Goal: Task Accomplishment & Management: Complete application form

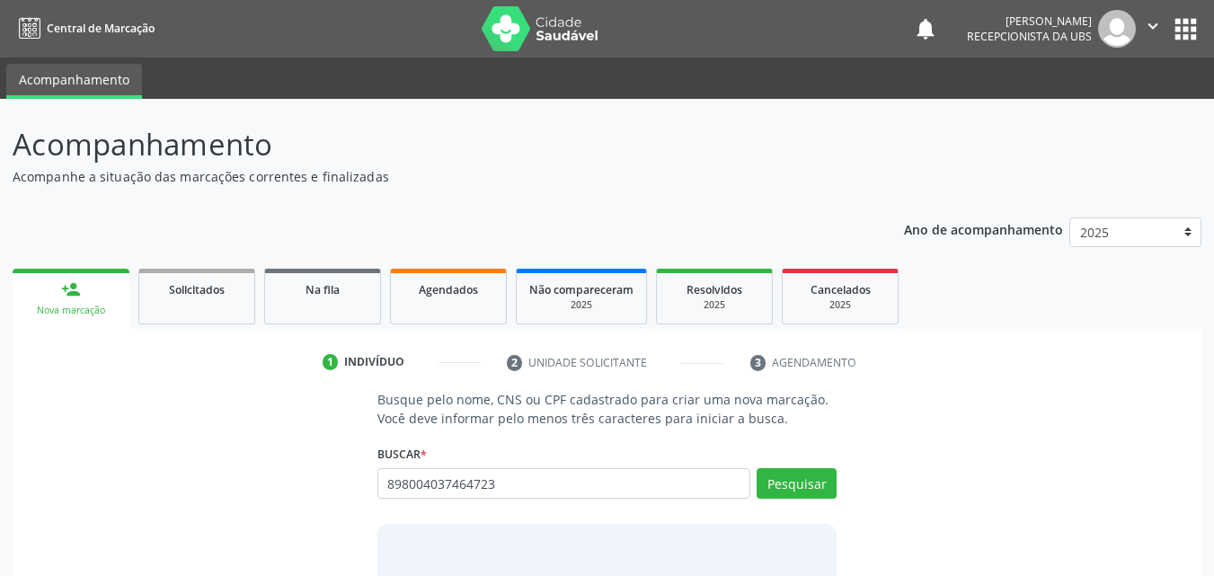
type input "898004037464723"
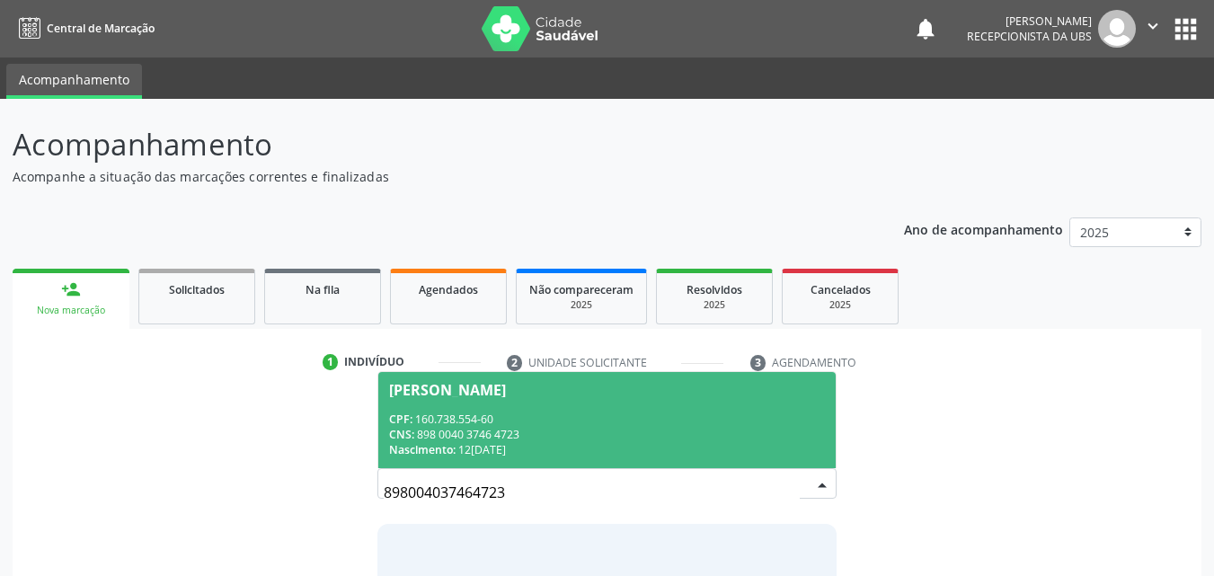
drag, startPoint x: 529, startPoint y: 492, endPoint x: 359, endPoint y: 489, distance: 170.7
click at [359, 489] on div "Busque pelo nome, CNS ou CPF cadastrado para criar uma nova marcação. Você deve…" at bounding box center [607, 528] width 1164 height 277
click at [612, 386] on div "[PERSON_NAME]" at bounding box center [607, 390] width 437 height 14
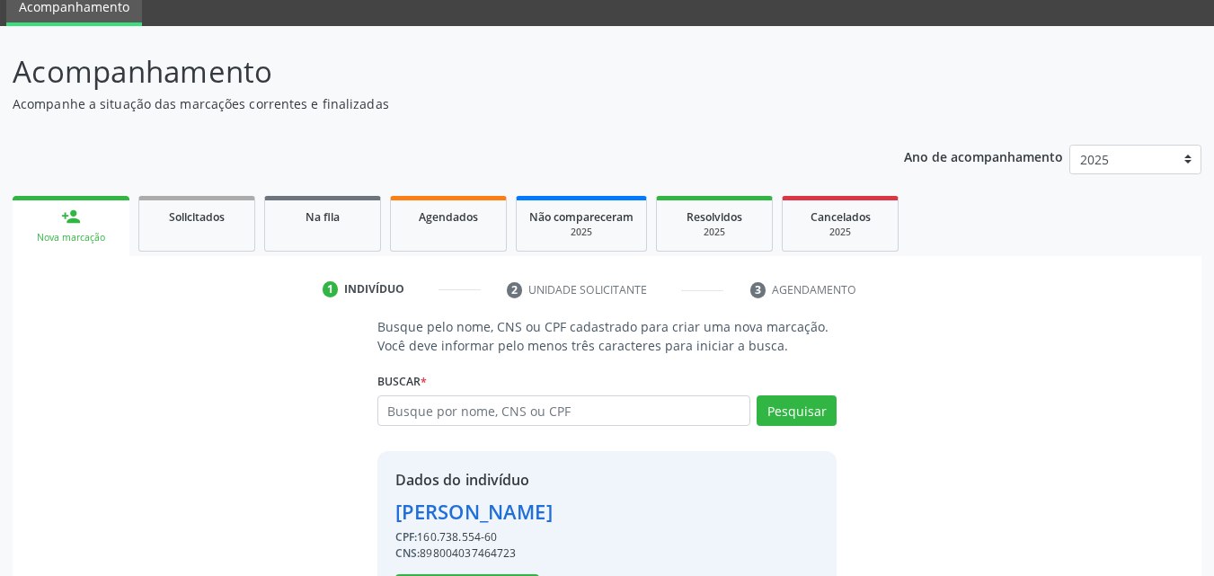
scroll to position [145, 0]
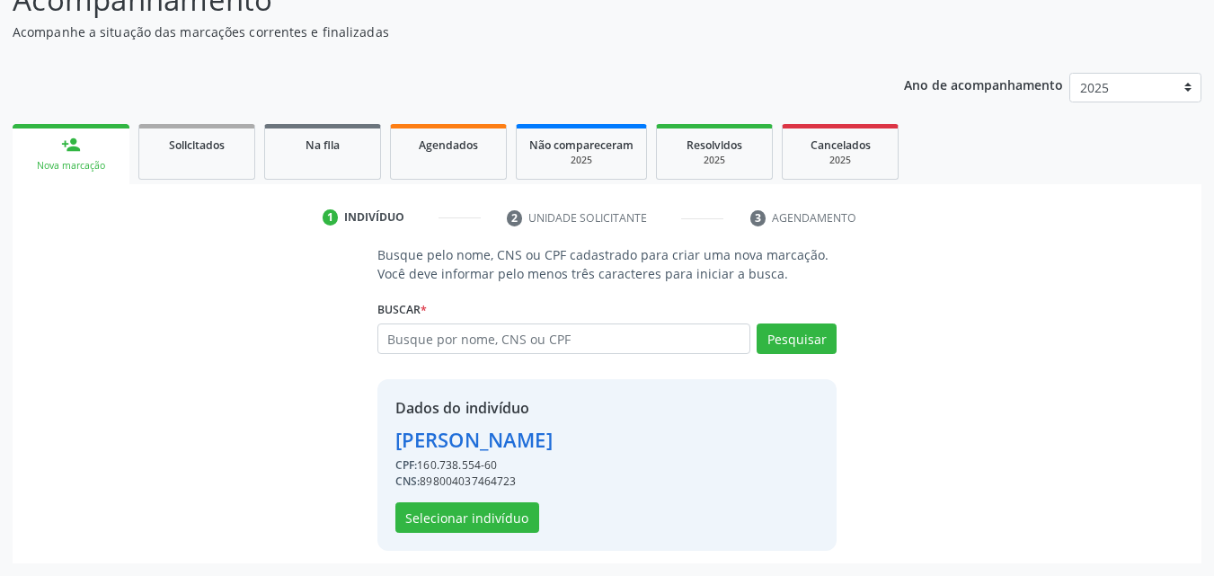
drag, startPoint x: 681, startPoint y: 442, endPoint x: 397, endPoint y: 445, distance: 284.0
click at [397, 445] on div "Dados do indivíduo [PERSON_NAME] CPF: 160.738.554-60 CNS: 898004037464723 Selec…" at bounding box center [607, 465] width 460 height 172
copy div "[PERSON_NAME]"
click at [449, 148] on span "Agendados" at bounding box center [448, 144] width 59 height 15
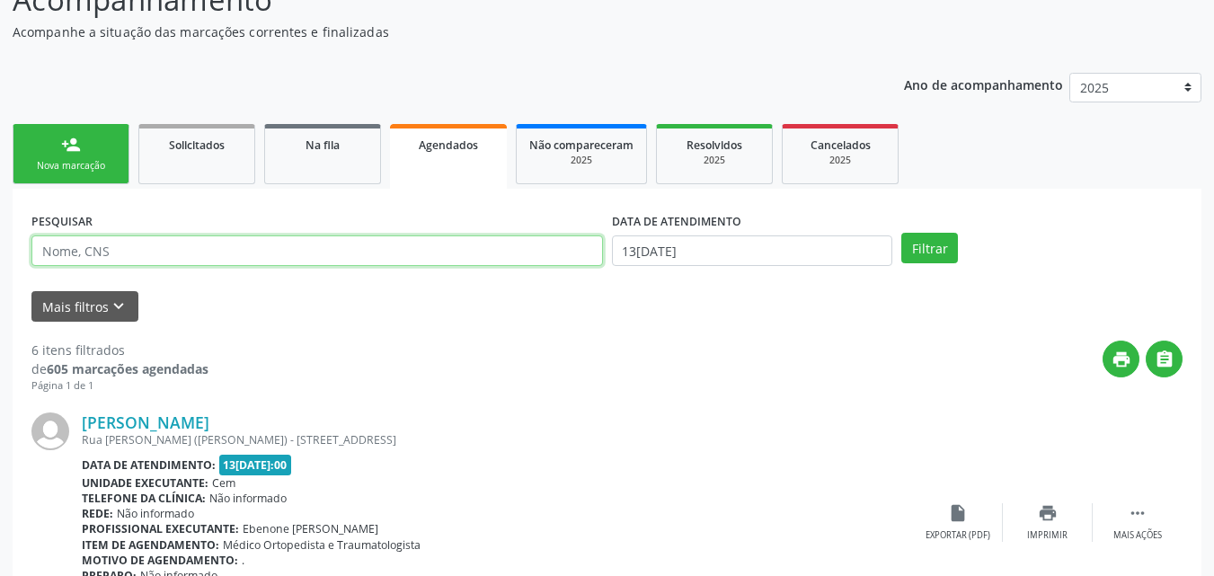
click at [344, 258] on input "text" at bounding box center [316, 250] width 571 height 31
paste input "[PERSON_NAME]"
type input "[PERSON_NAME]"
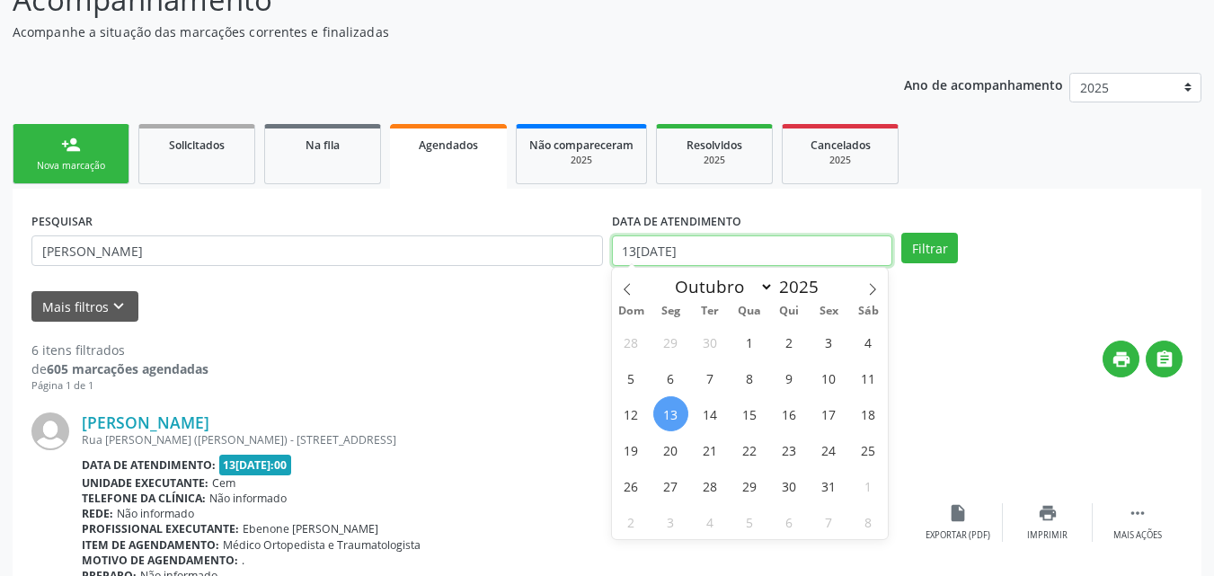
click at [695, 250] on input "13[DATE]" at bounding box center [752, 250] width 281 height 31
click at [704, 420] on span "14" at bounding box center [710, 413] width 35 height 35
type input "14[DATE]"
click at [704, 420] on span "14" at bounding box center [710, 413] width 35 height 35
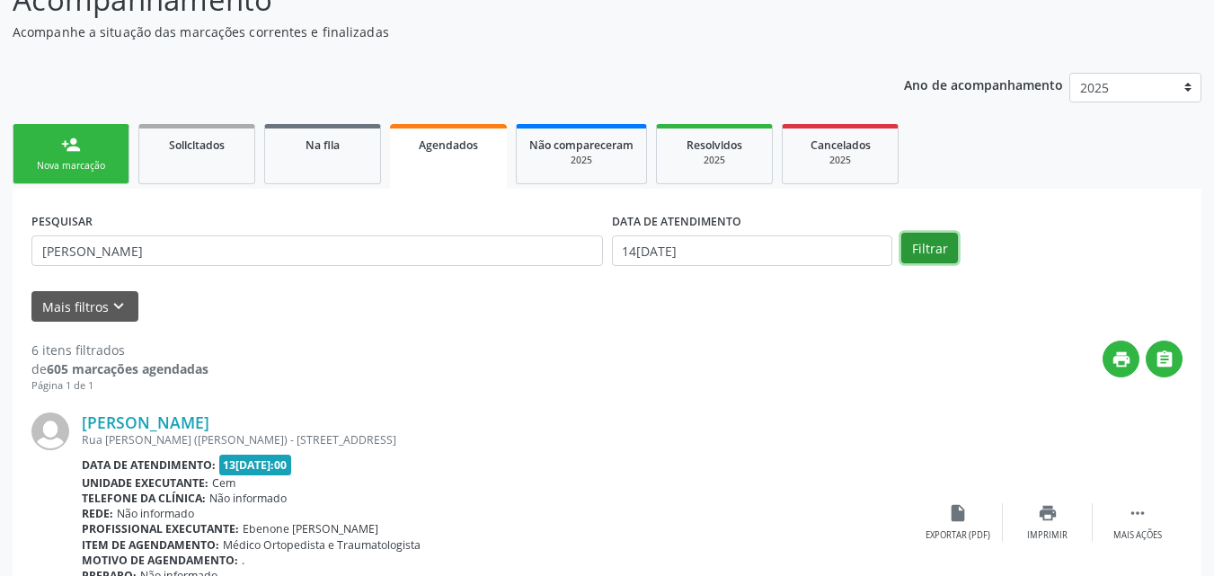
click at [927, 242] on button "Filtrar" at bounding box center [929, 248] width 57 height 31
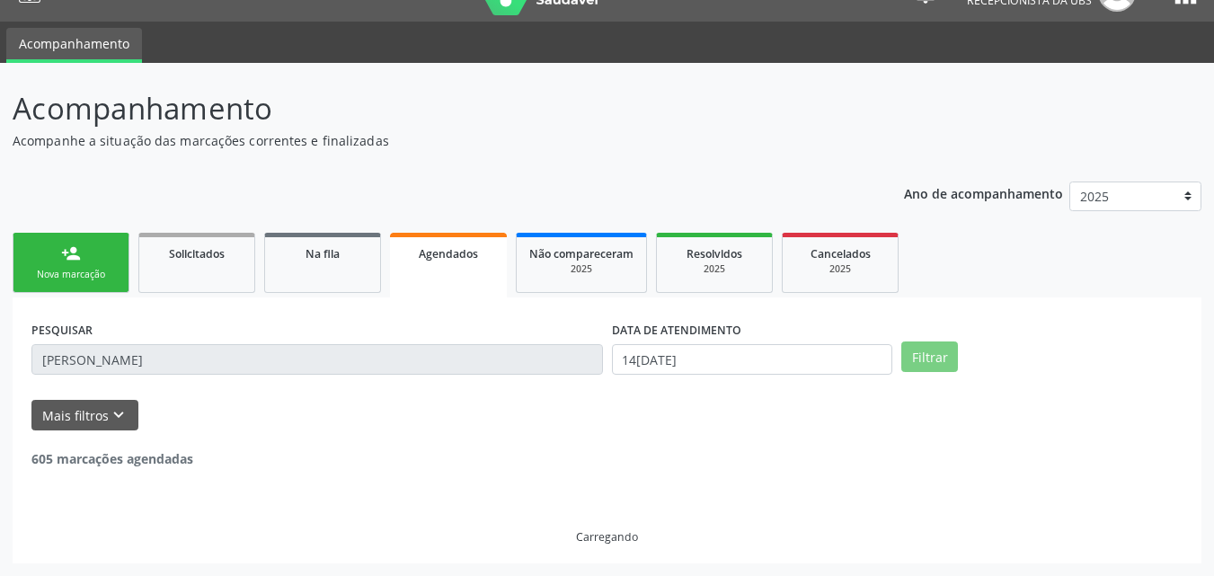
scroll to position [0, 0]
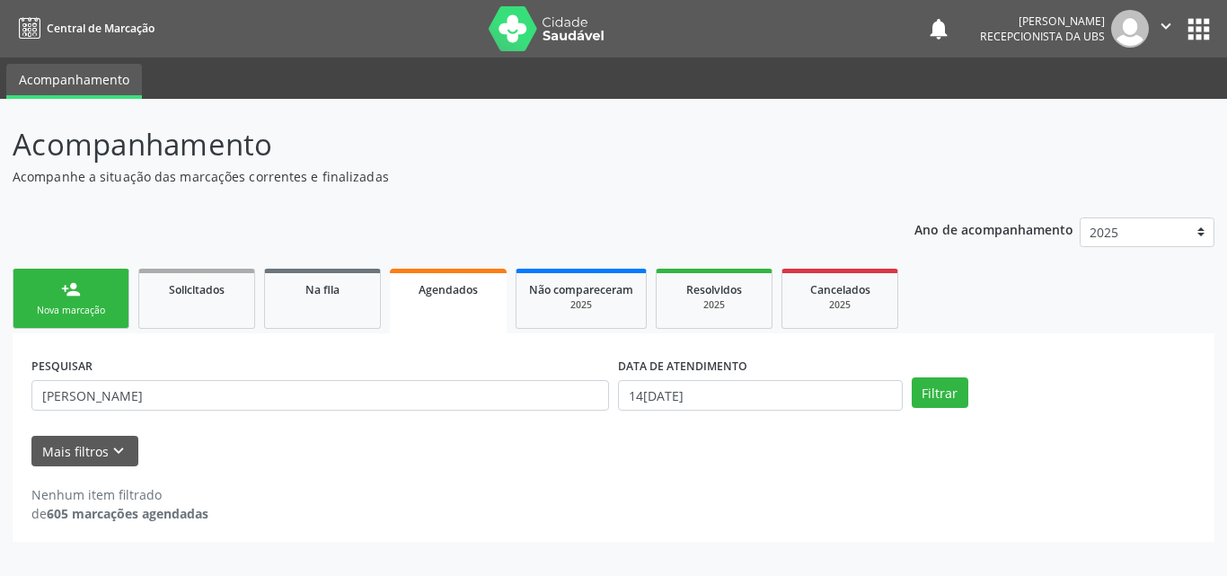
click at [61, 280] on div "person_add" at bounding box center [71, 289] width 20 height 20
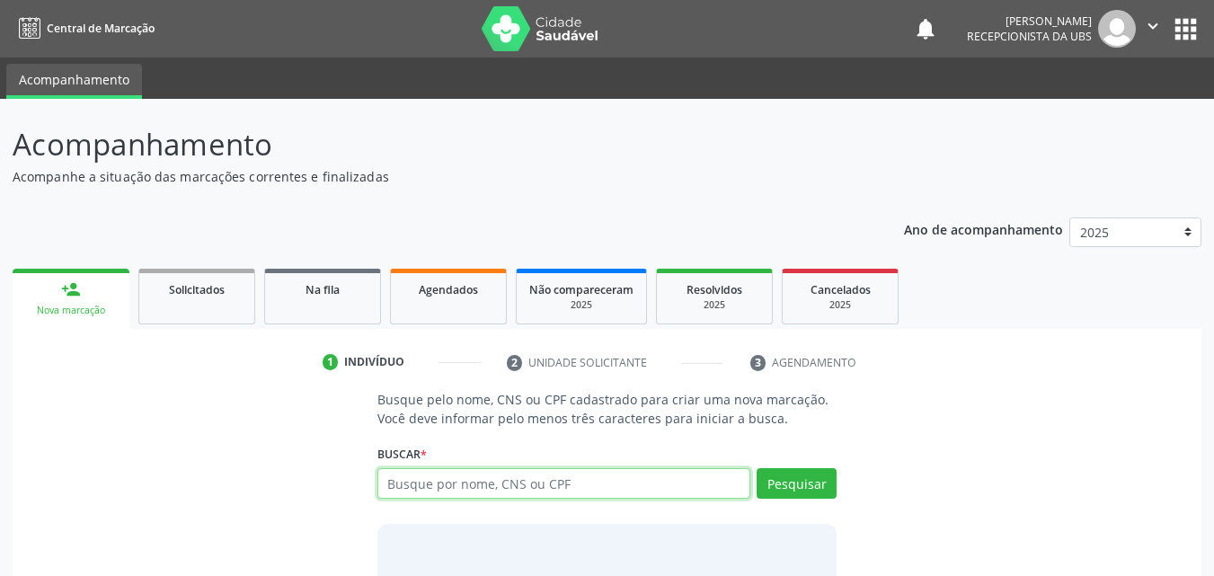
click at [459, 489] on input "text" at bounding box center [564, 483] width 374 height 31
click at [450, 483] on input "text" at bounding box center [564, 483] width 374 height 31
type input "03109502445"
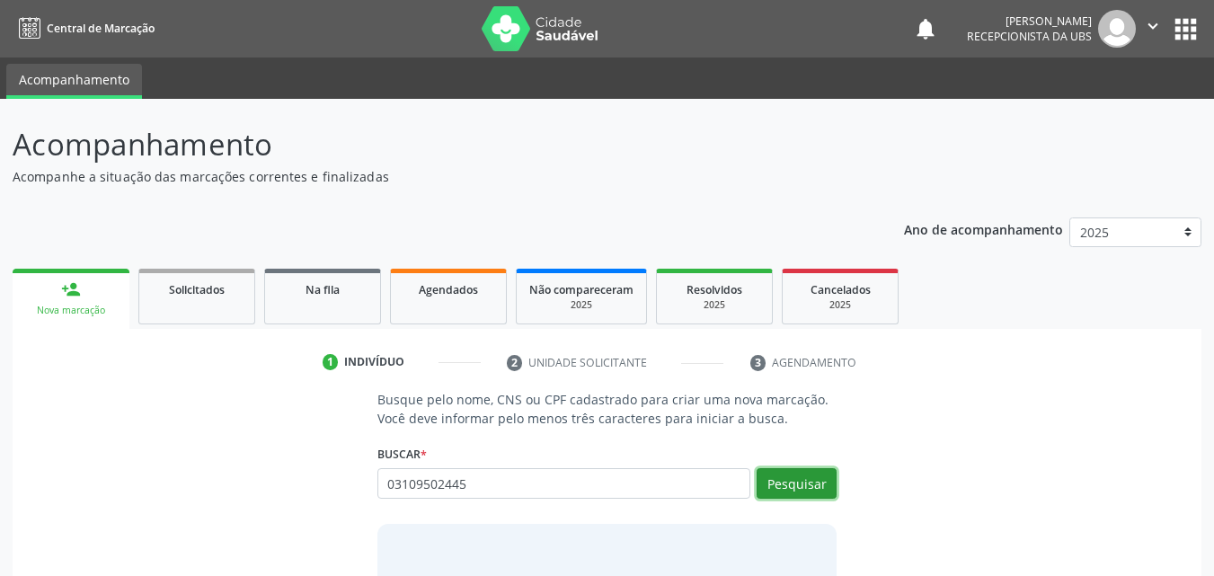
click at [810, 482] on button "Pesquisar" at bounding box center [797, 483] width 80 height 31
type input "03109502445"
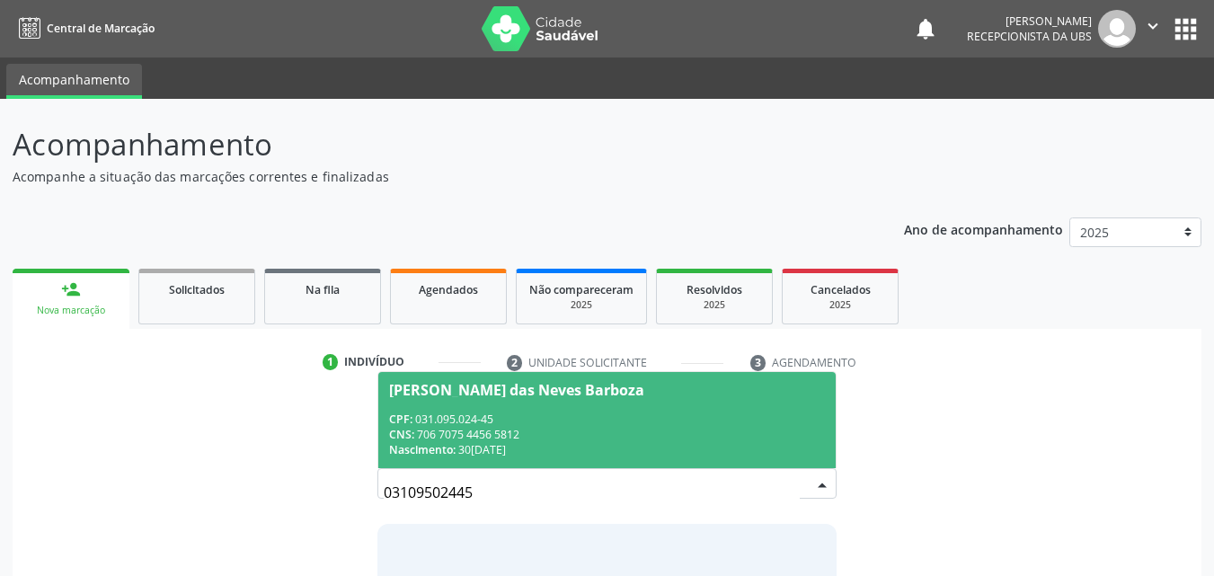
click at [519, 412] on div "CPF: 031.095.024-45" at bounding box center [607, 419] width 437 height 15
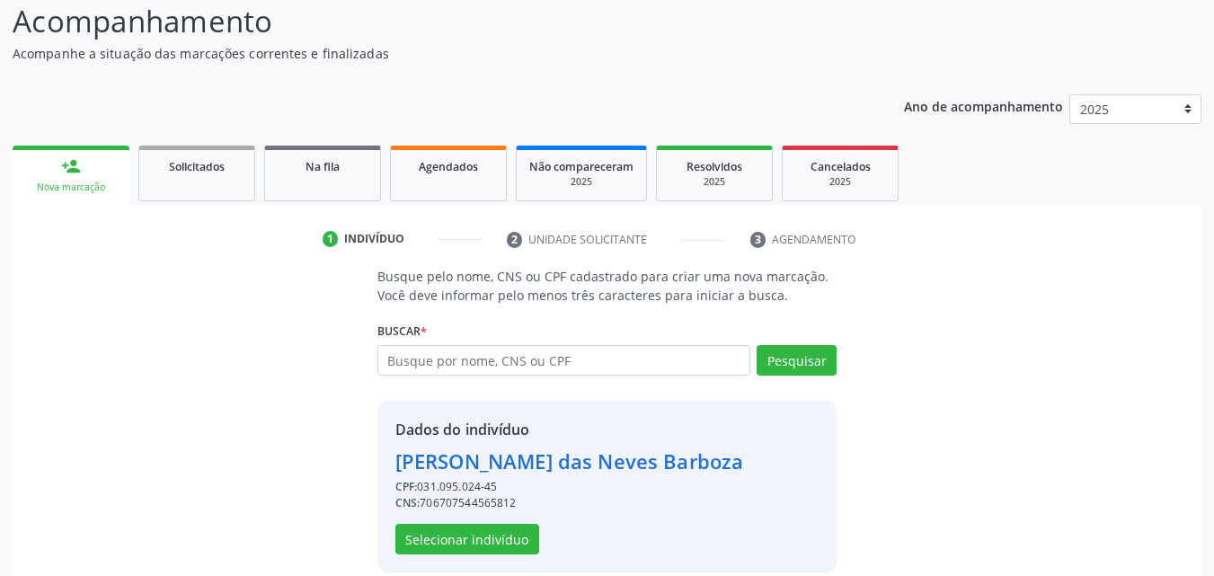
scroll to position [145, 0]
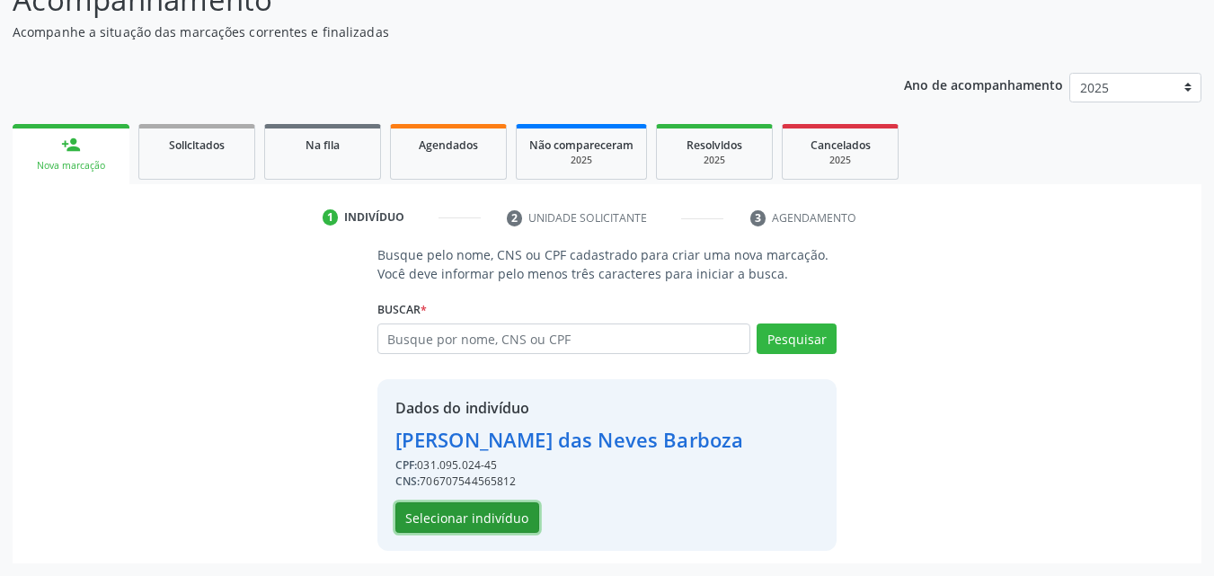
click at [512, 515] on button "Selecionar indivíduo" at bounding box center [467, 517] width 144 height 31
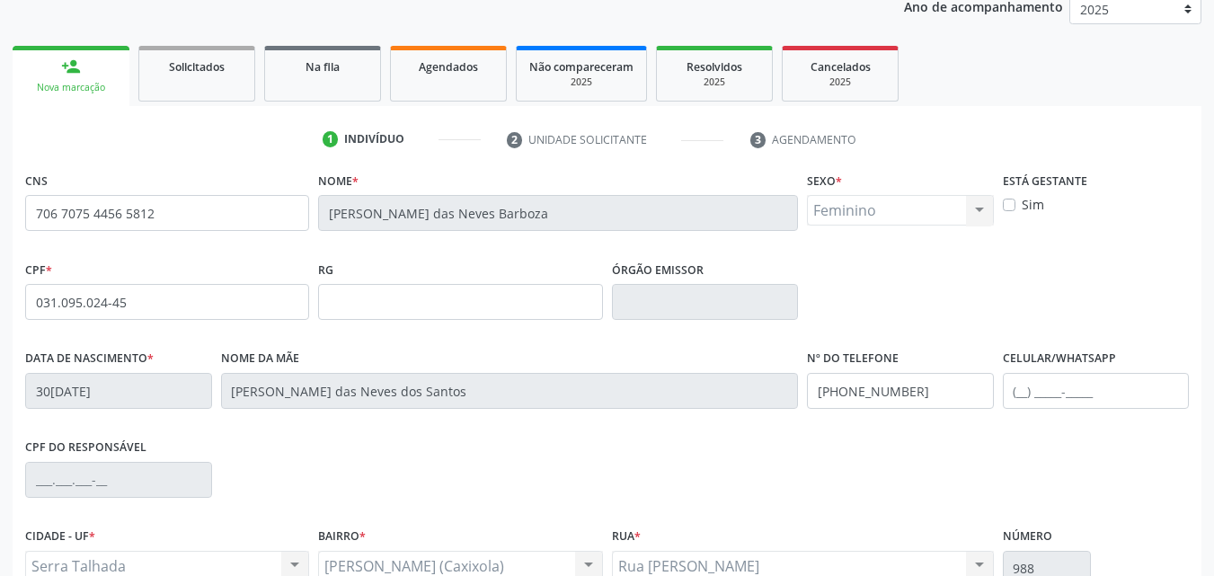
scroll to position [398, 0]
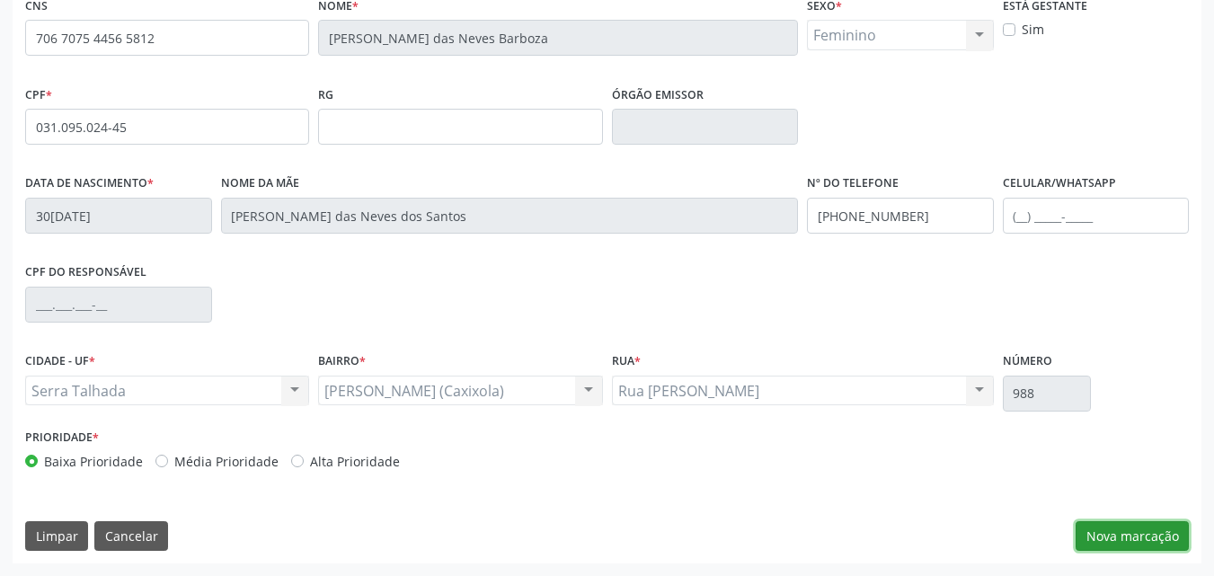
click at [1105, 539] on button "Nova marcação" at bounding box center [1132, 536] width 113 height 31
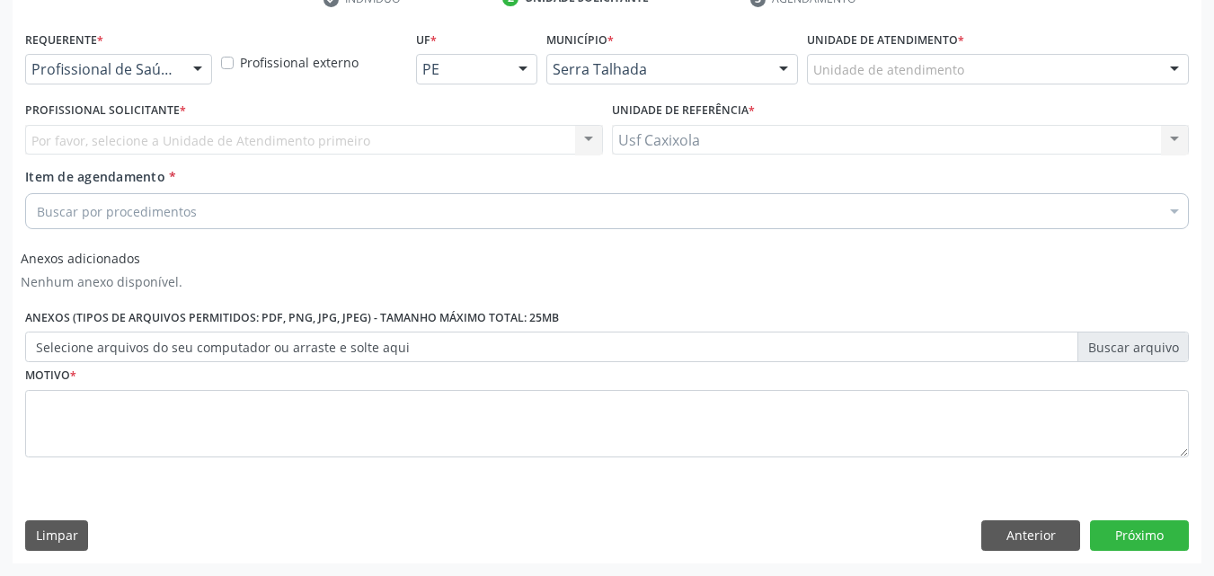
scroll to position [364, 0]
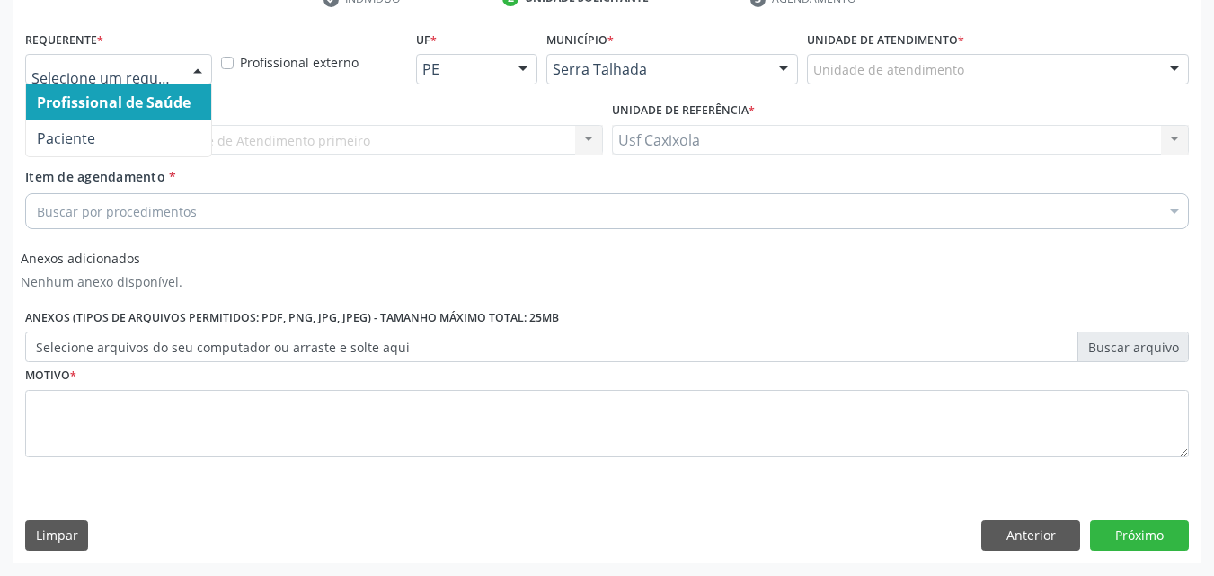
click at [197, 63] on div at bounding box center [197, 70] width 27 height 31
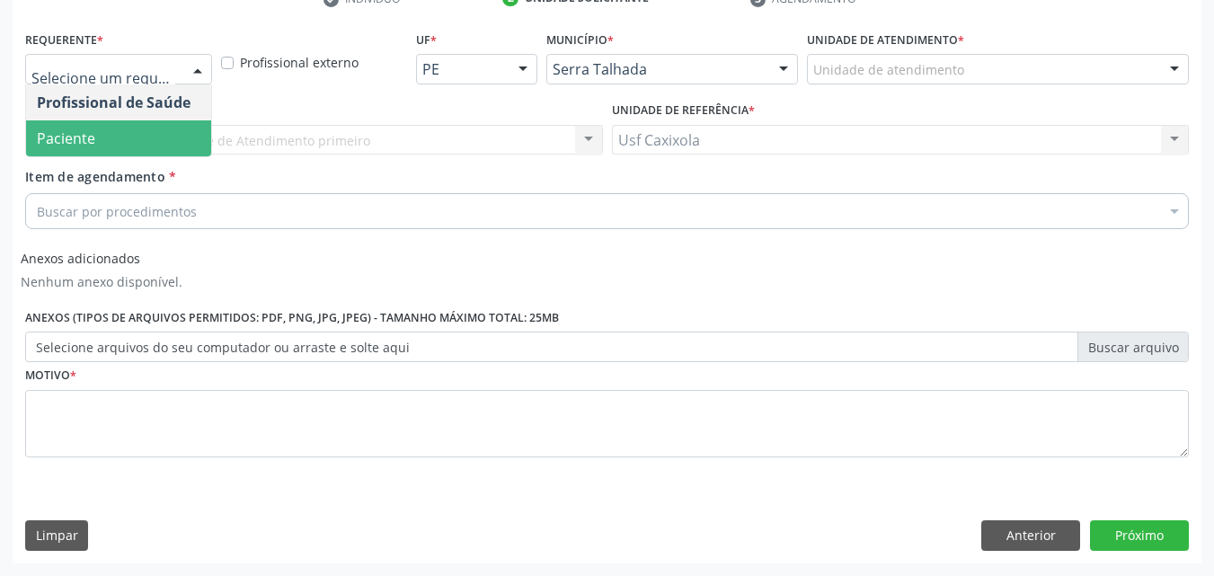
click at [173, 142] on span "Paciente" at bounding box center [118, 138] width 185 height 36
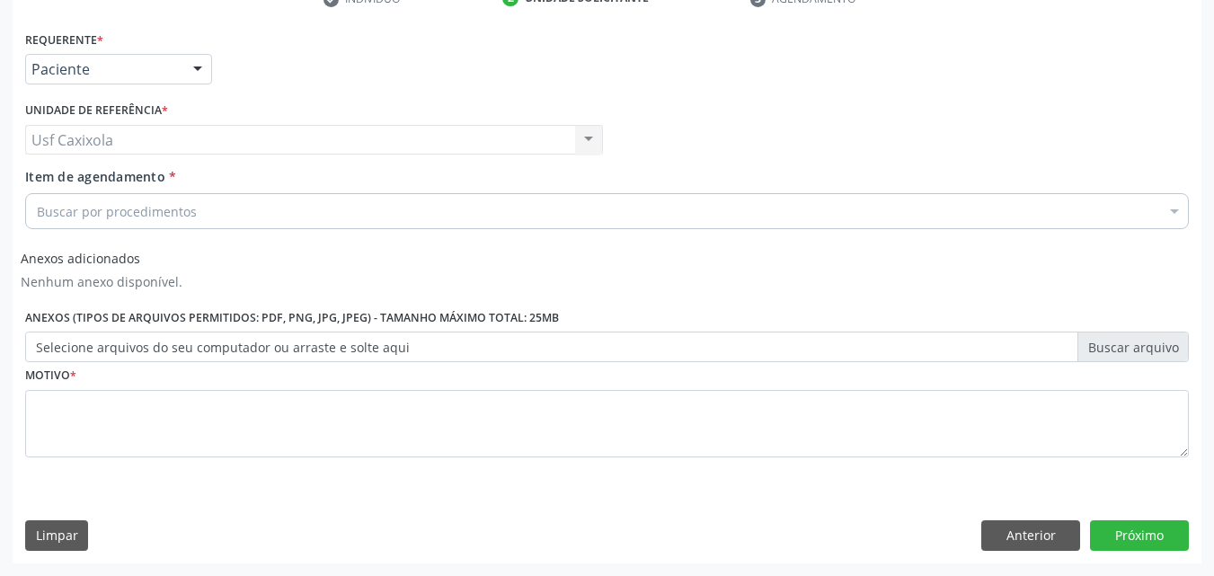
click at [196, 217] on div "Buscar por procedimentos" at bounding box center [607, 211] width 1164 height 36
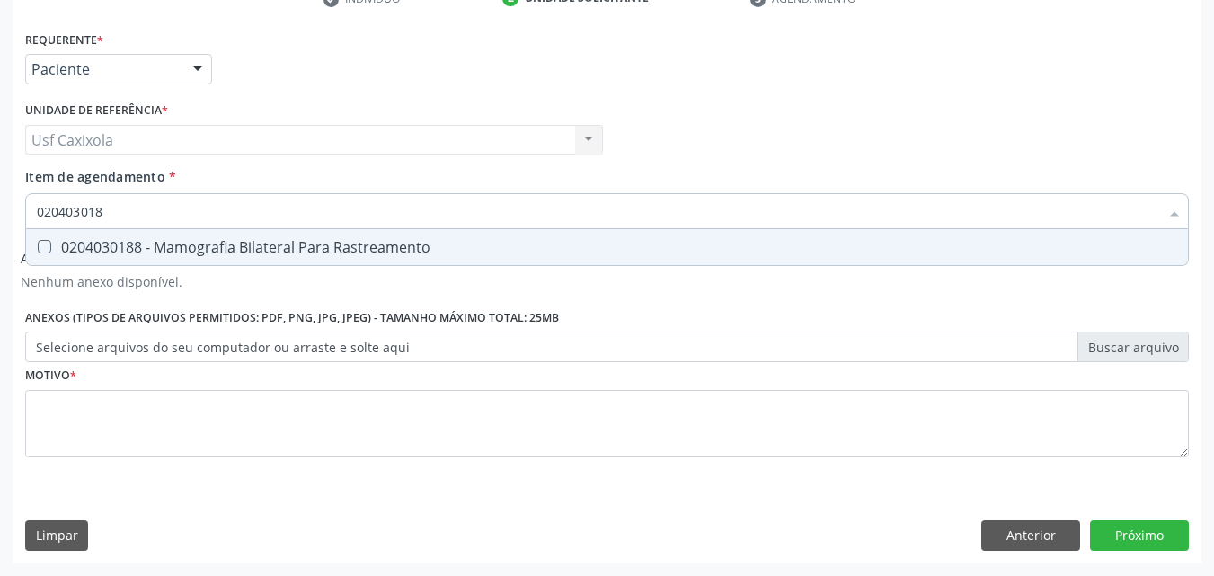
type input "0204030188"
click at [225, 240] on div "0204030188 - Mamografia Bilateral Para Rastreamento" at bounding box center [607, 247] width 1140 height 14
checkbox Rastreamento "true"
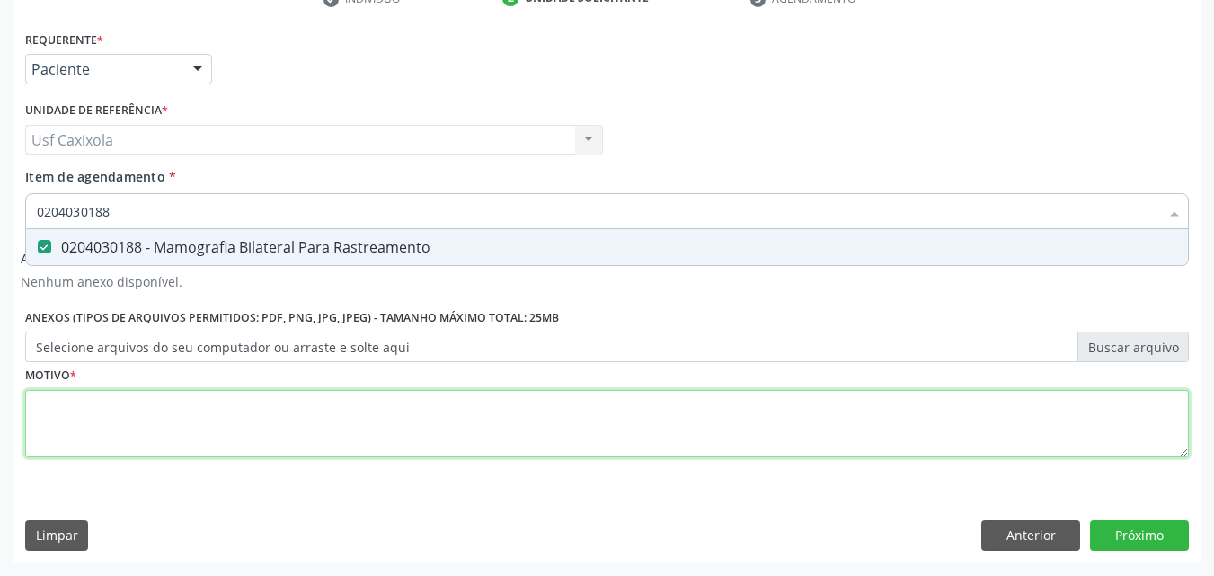
click at [193, 430] on div "Requerente * Paciente Profissional de Saúde Paciente Nenhum resultado encontrad…" at bounding box center [607, 254] width 1164 height 456
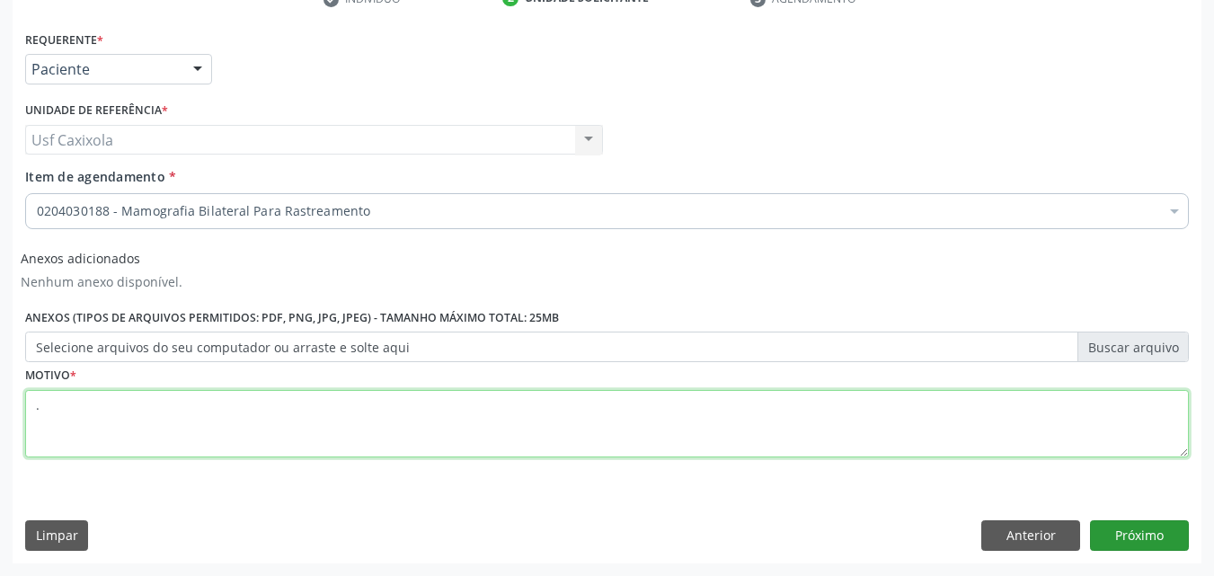
type textarea "."
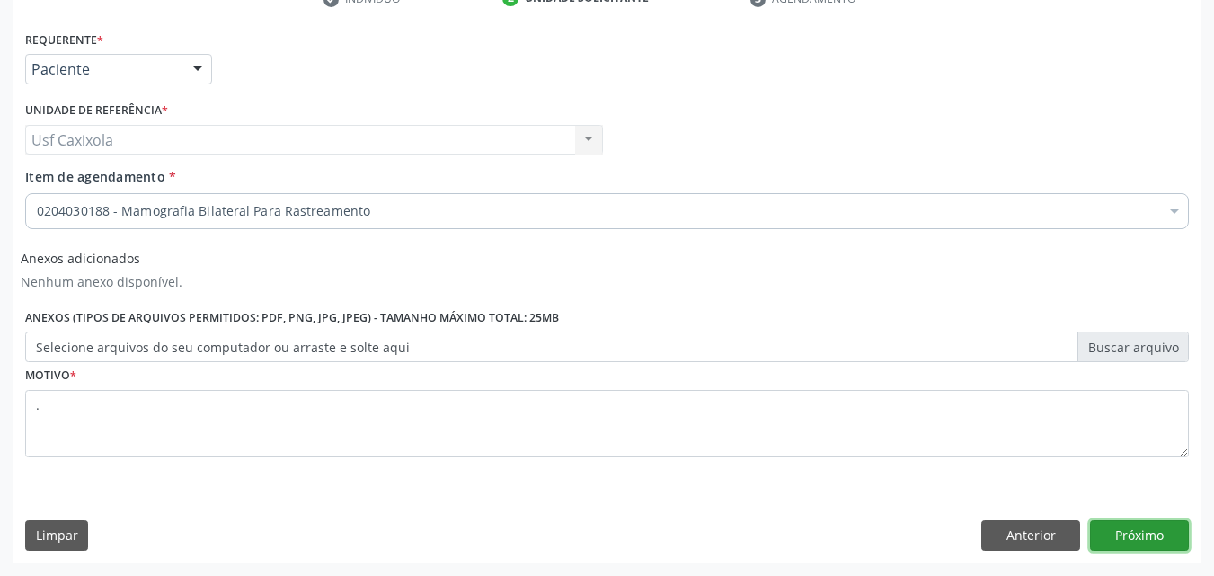
click at [1129, 535] on button "Próximo" at bounding box center [1139, 535] width 99 height 31
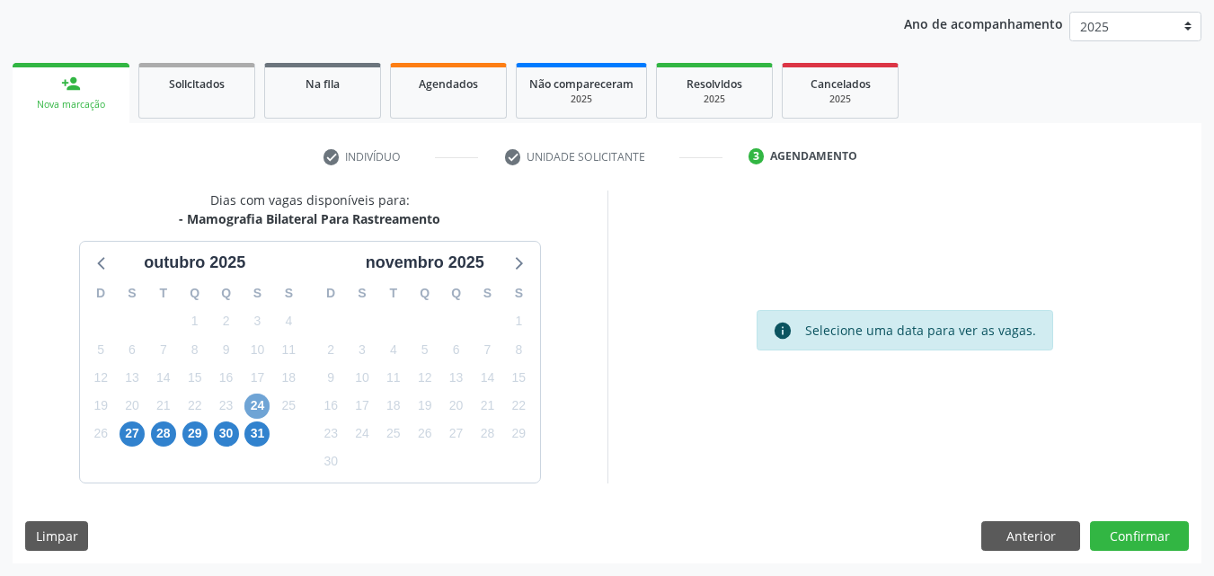
click at [269, 402] on span "24" at bounding box center [256, 406] width 25 height 25
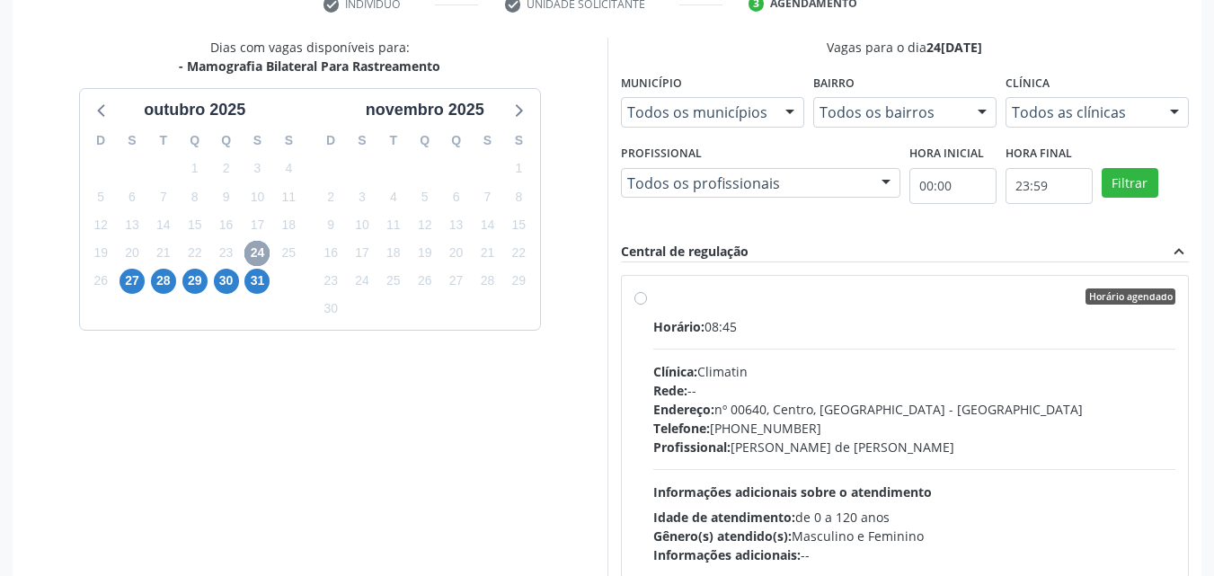
scroll to position [385, 0]
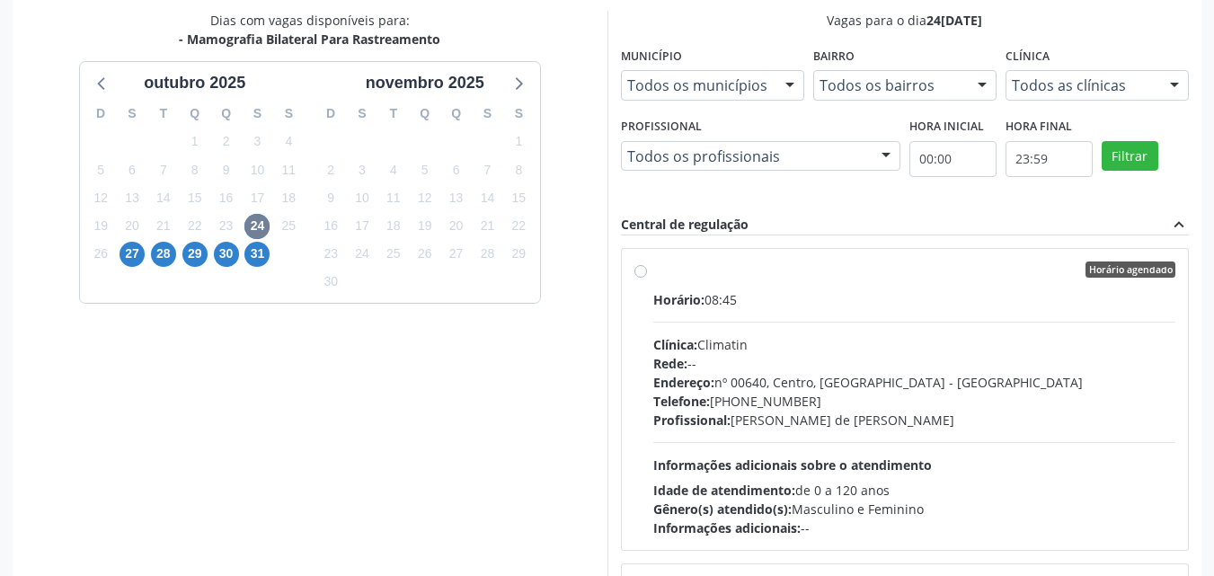
click at [653, 272] on label "Horário agendado Horário: 08:45 Clínica: Climatin Rede: -- Endereço: nº 00640, …" at bounding box center [914, 399] width 523 height 276
click at [644, 272] on input "Horário agendado Horário: 08:45 Clínica: Climatin Rede: -- Endereço: nº 00640, …" at bounding box center [640, 269] width 13 height 16
radio input "true"
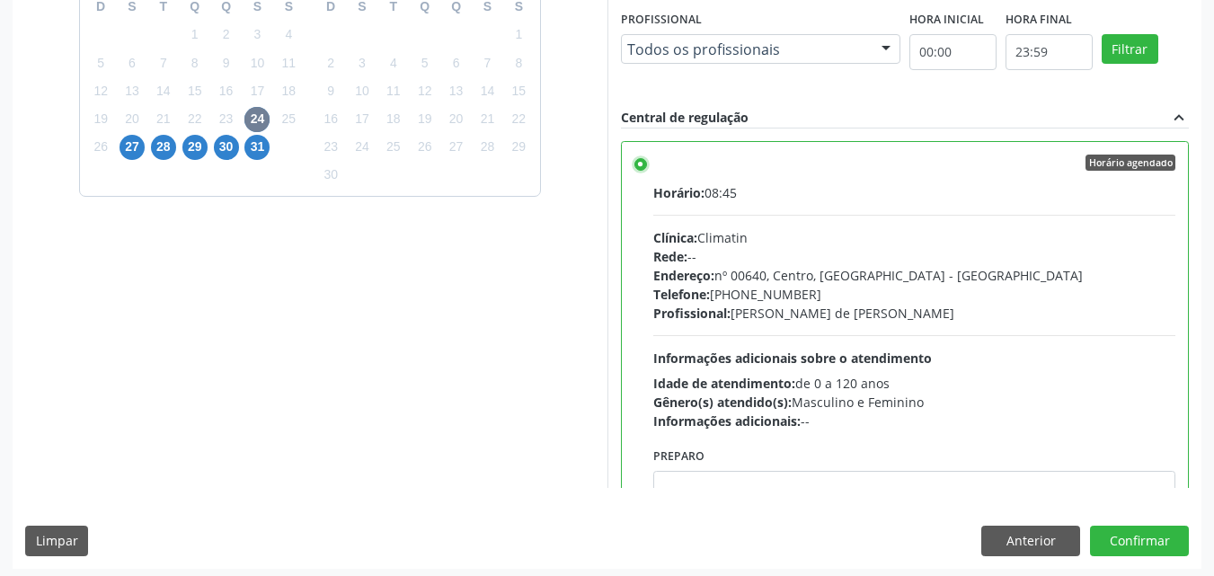
scroll to position [498, 0]
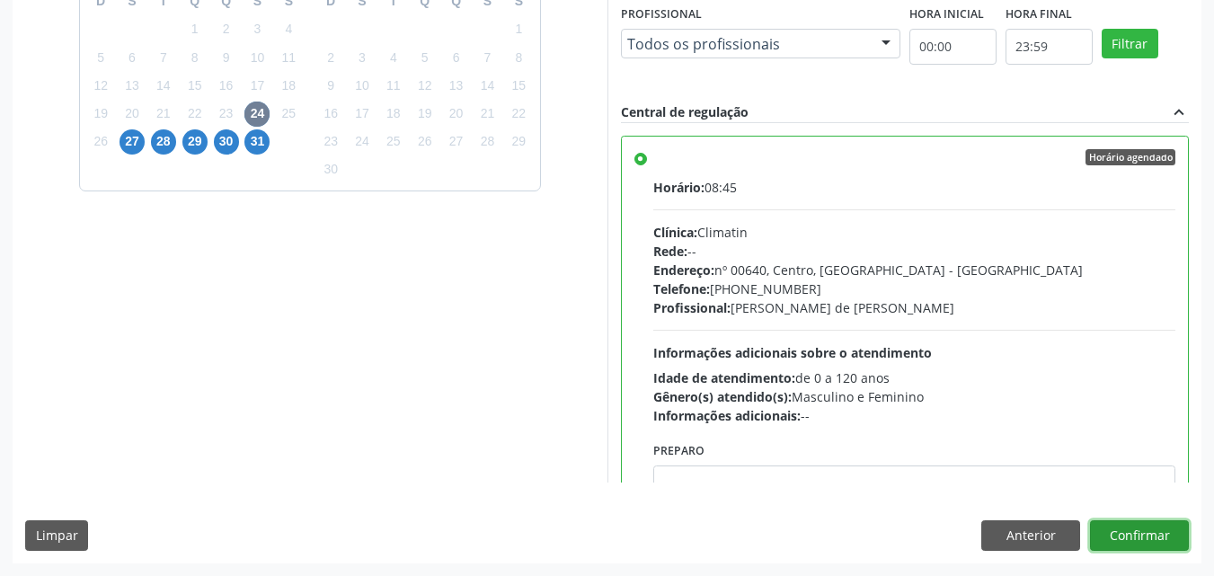
click at [1129, 538] on button "Confirmar" at bounding box center [1139, 535] width 99 height 31
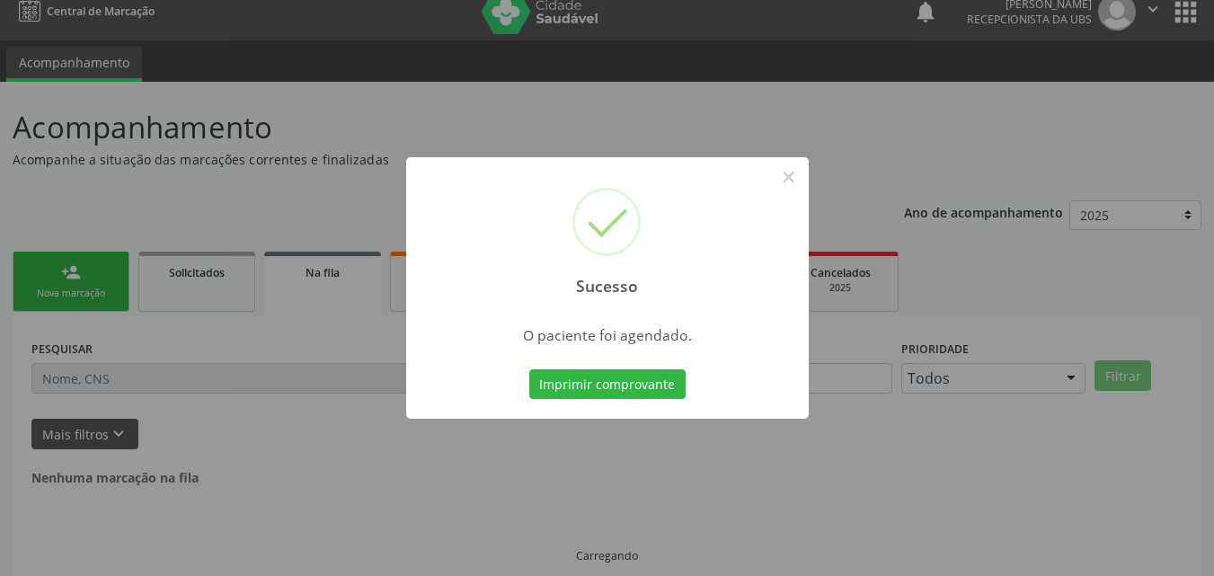
scroll to position [0, 0]
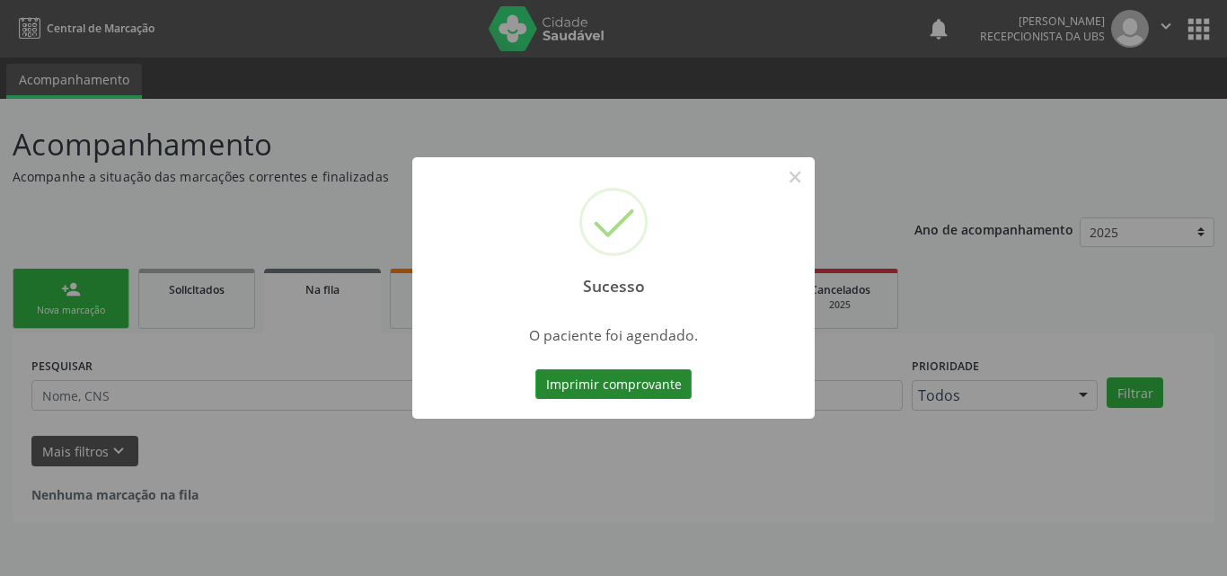
click at [651, 379] on button "Imprimir comprovante" at bounding box center [614, 384] width 156 height 31
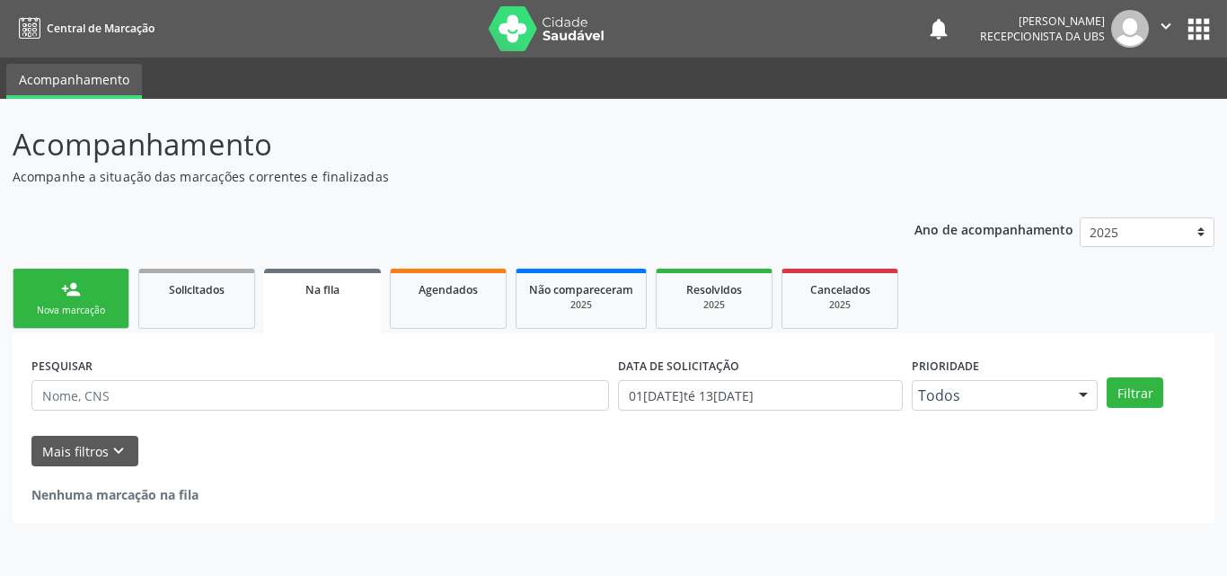
click at [63, 300] on link "person_add Nova marcação" at bounding box center [71, 299] width 117 height 60
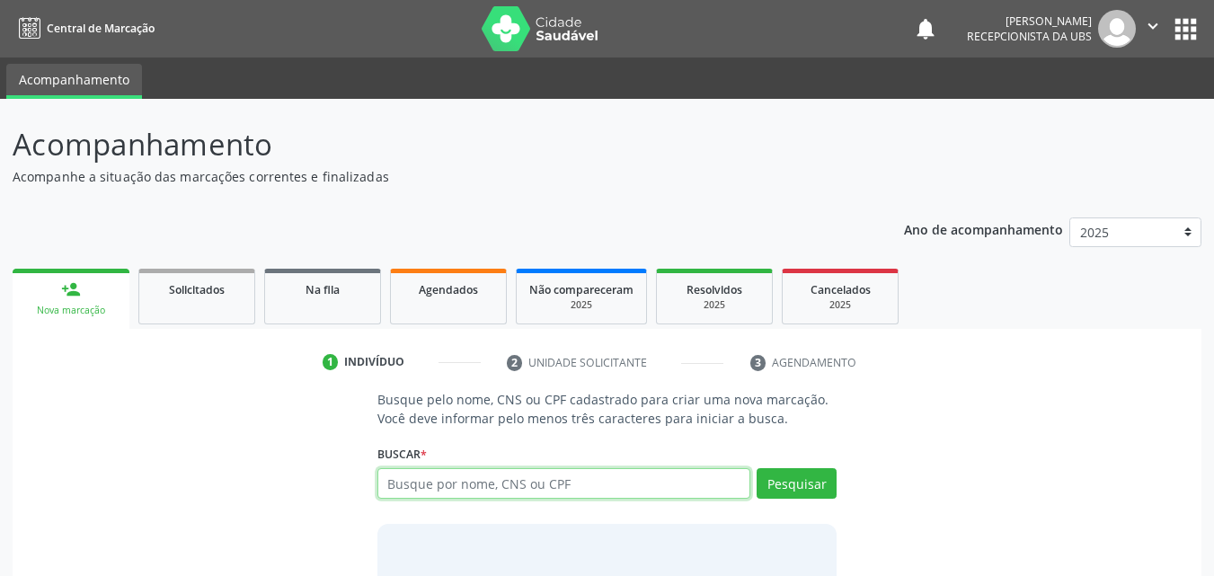
click at [471, 485] on input "text" at bounding box center [564, 483] width 374 height 31
type input "0"
type input "702803147410769"
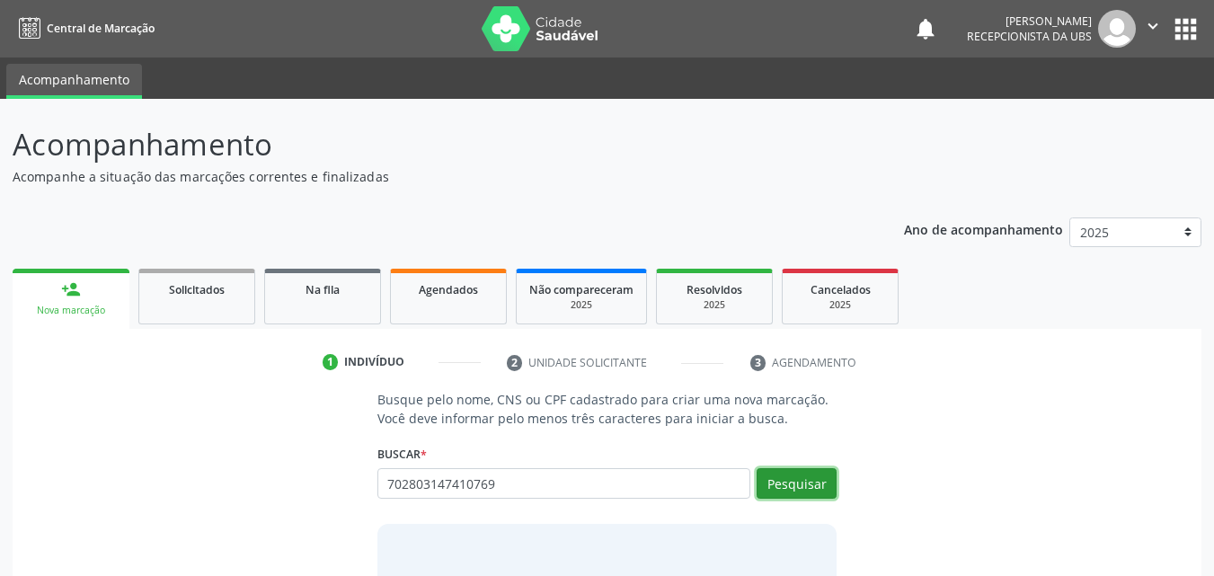
click at [787, 474] on button "Pesquisar" at bounding box center [797, 483] width 80 height 31
type input "702803147410769"
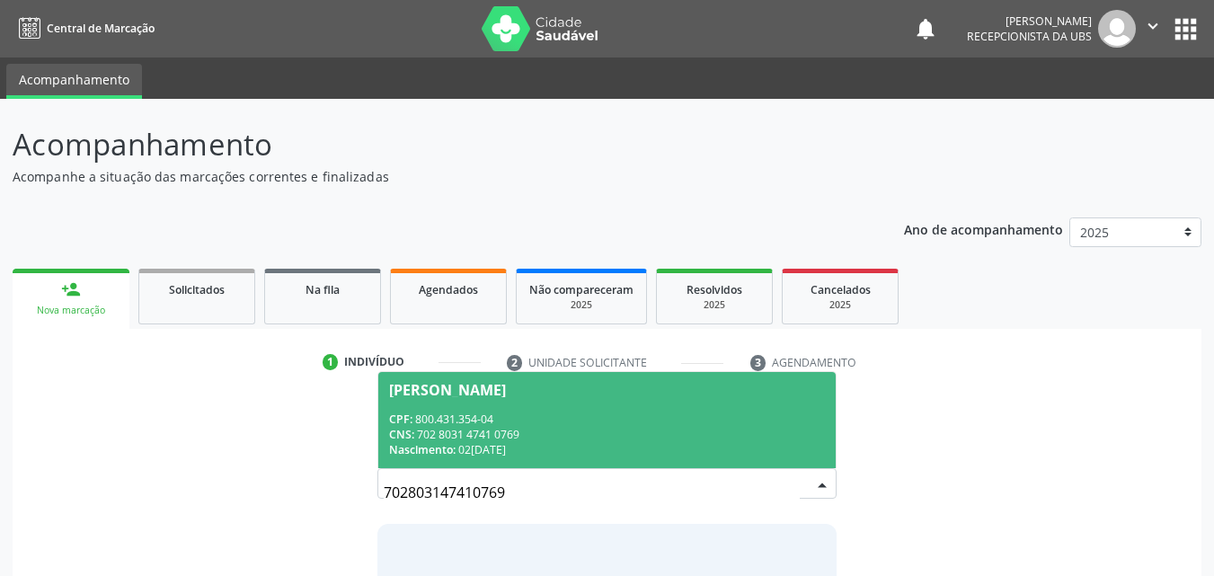
click at [566, 392] on div "[PERSON_NAME]" at bounding box center [607, 390] width 437 height 14
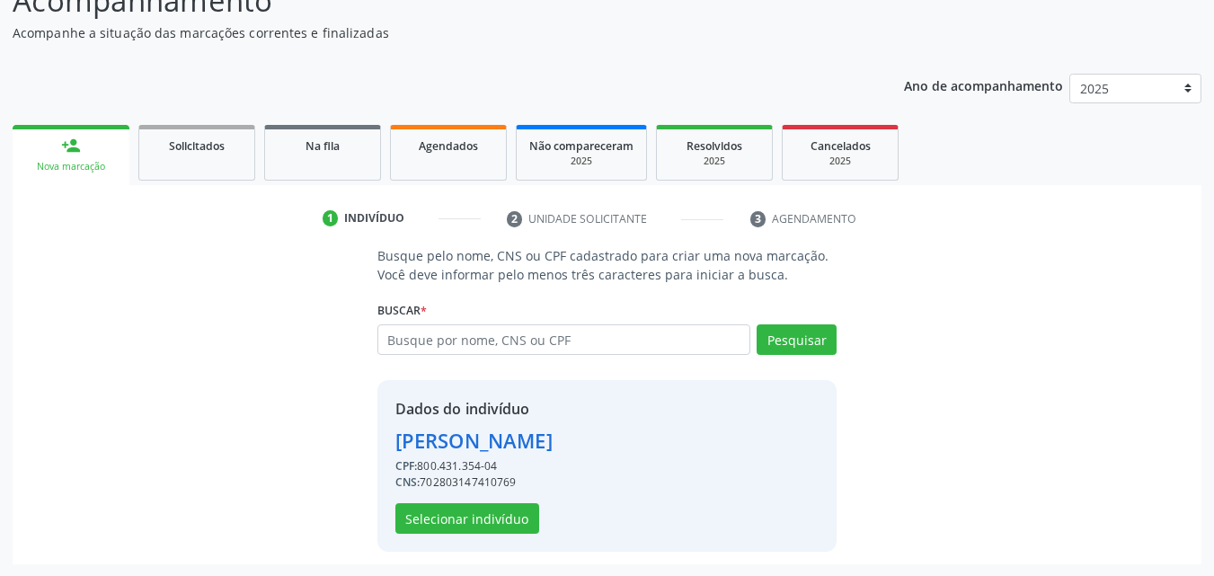
scroll to position [145, 0]
click at [513, 509] on button "Selecionar indivíduo" at bounding box center [467, 517] width 144 height 31
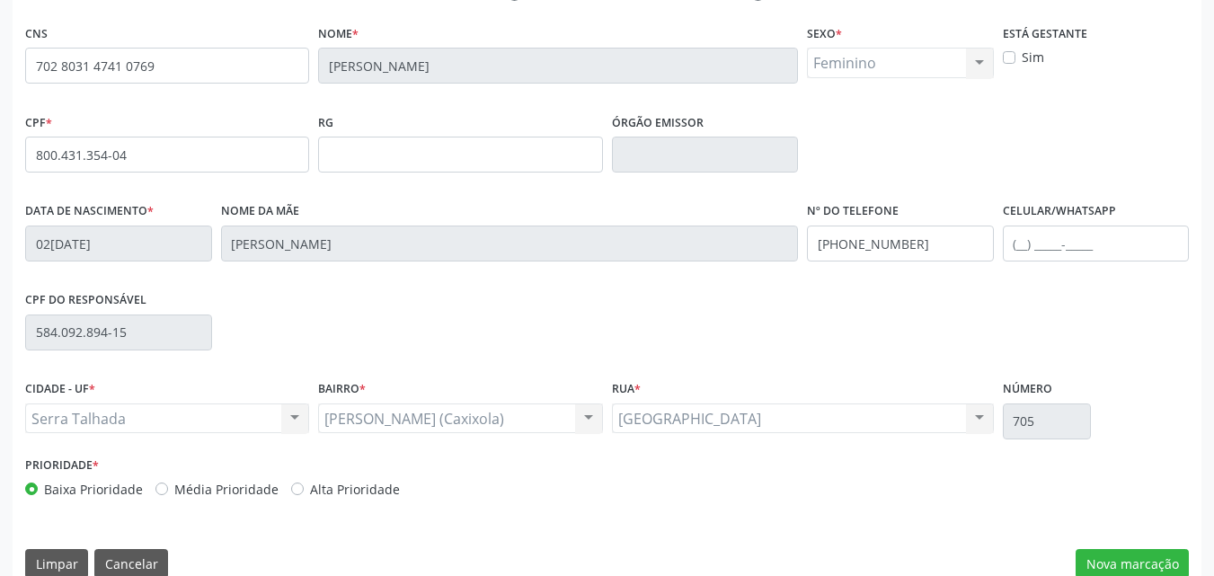
scroll to position [398, 0]
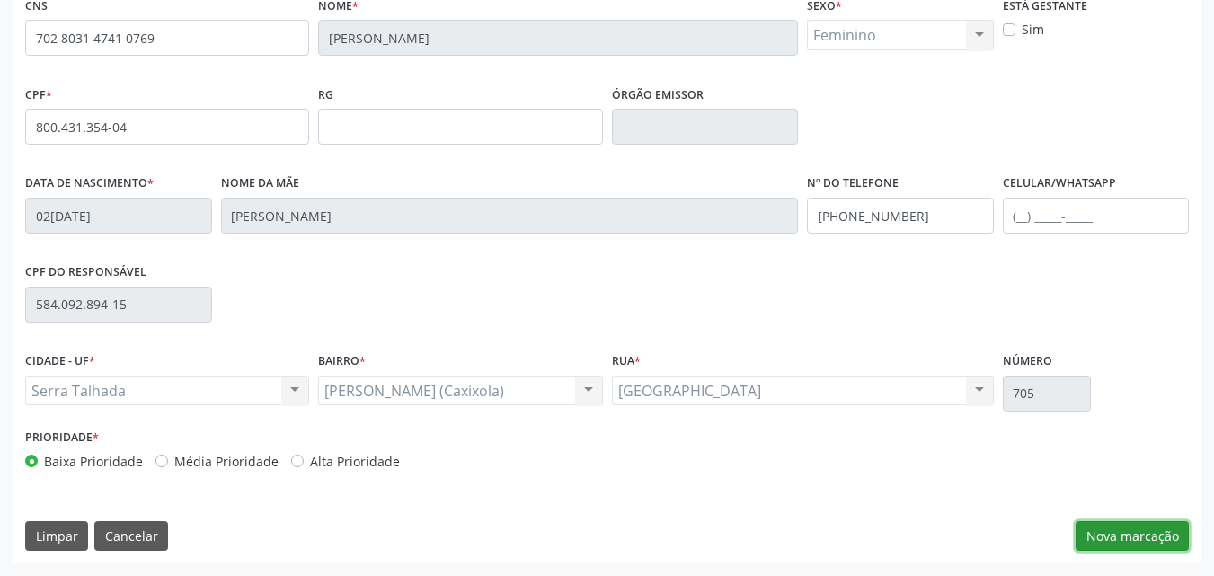
click at [1132, 536] on button "Nova marcação" at bounding box center [1132, 536] width 113 height 31
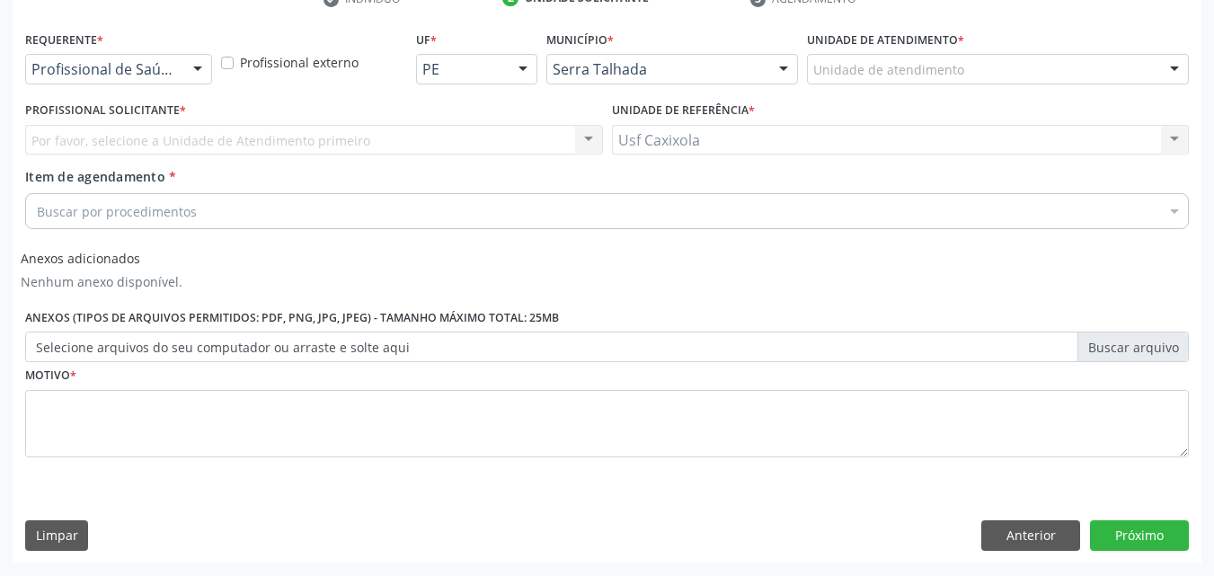
scroll to position [364, 0]
click at [184, 78] on div "Profissional de Saúde Profissional de Saúde Paciente Nenhum resultado encontrad…" at bounding box center [118, 69] width 187 height 31
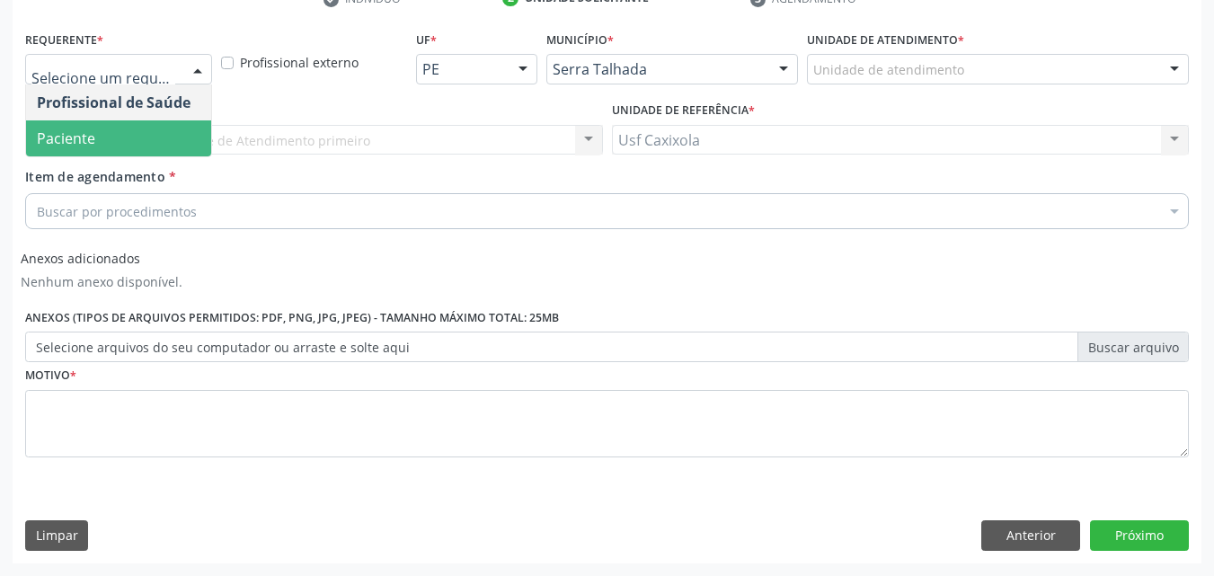
click at [182, 132] on span "Paciente" at bounding box center [118, 138] width 185 height 36
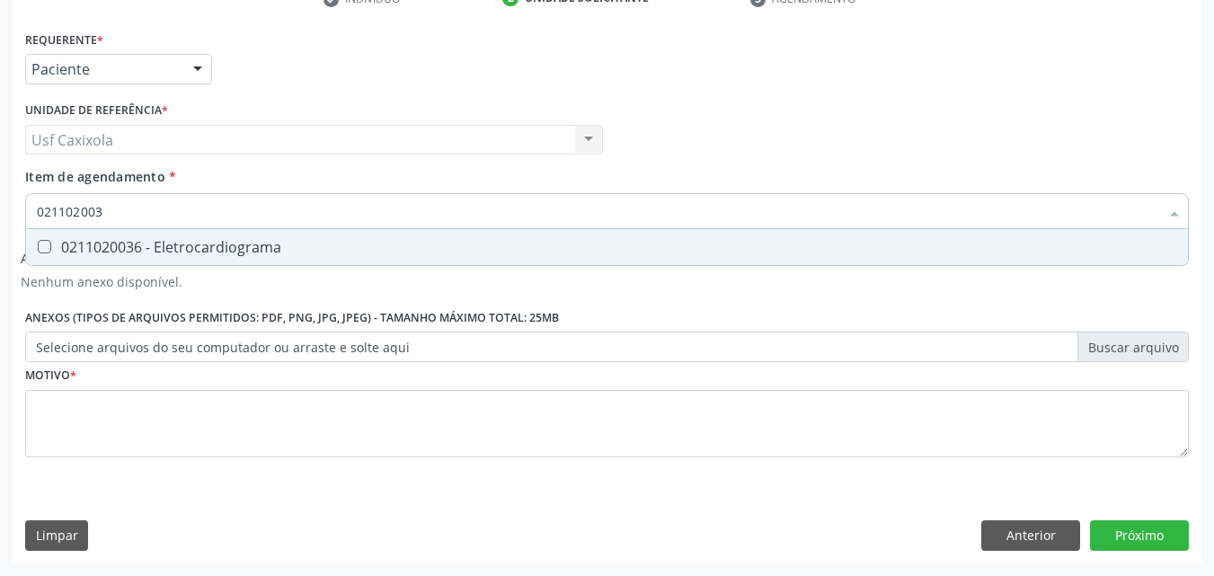
type input "0211020036"
click at [191, 250] on div "0211020036 - Eletrocardiograma" at bounding box center [607, 247] width 1140 height 14
checkbox Eletrocardiograma "true"
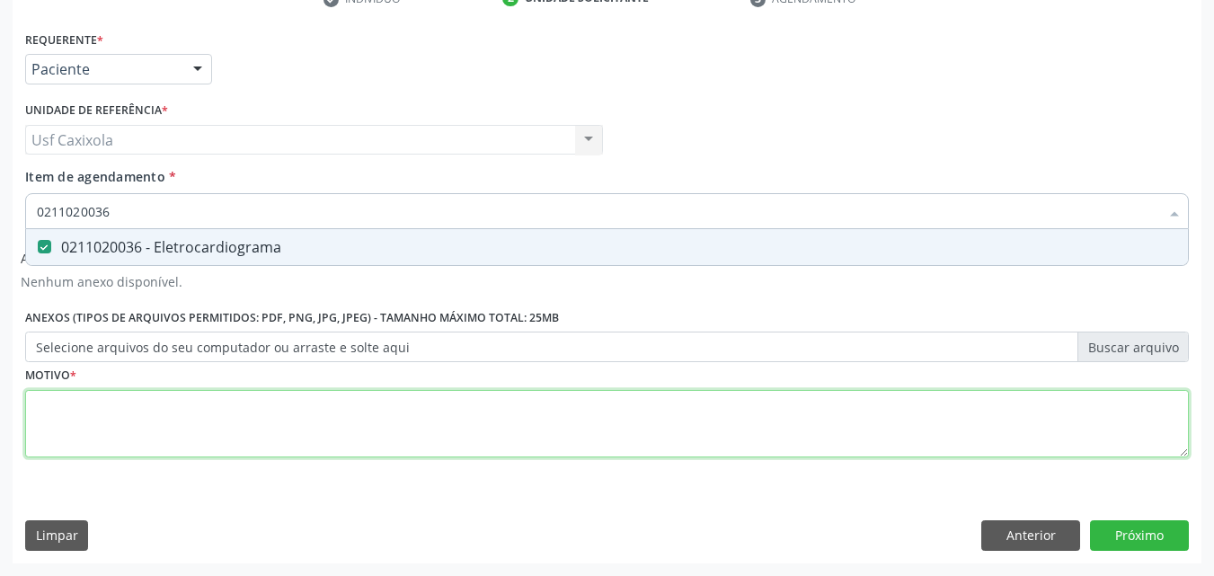
click at [128, 424] on div "Requerente * Paciente Profissional de Saúde Paciente Nenhum resultado encontrad…" at bounding box center [607, 254] width 1164 height 456
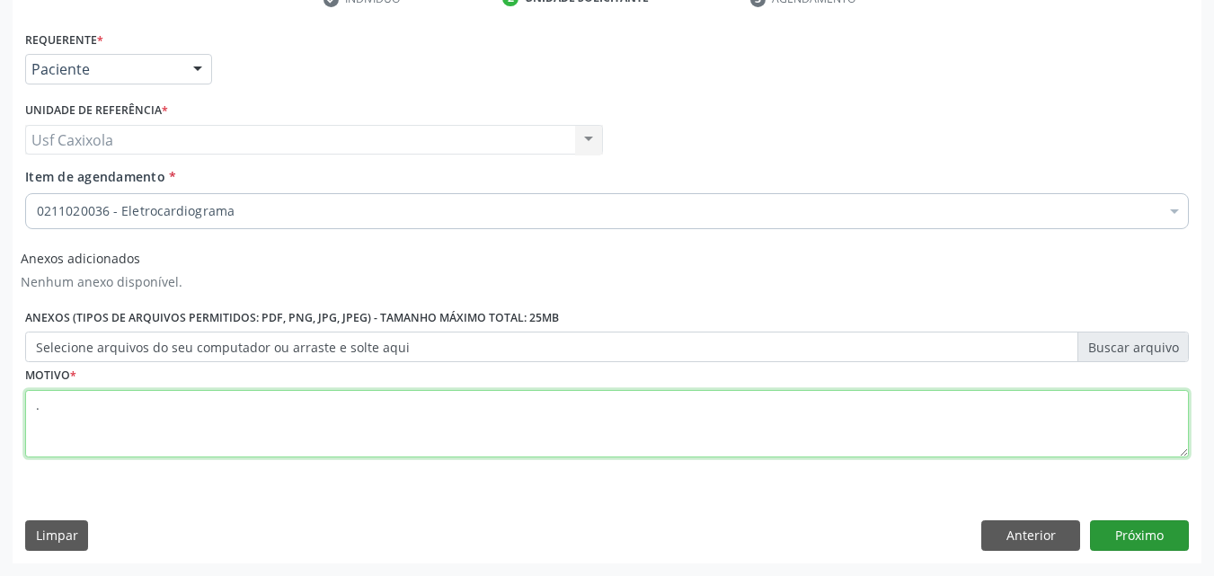
type textarea "."
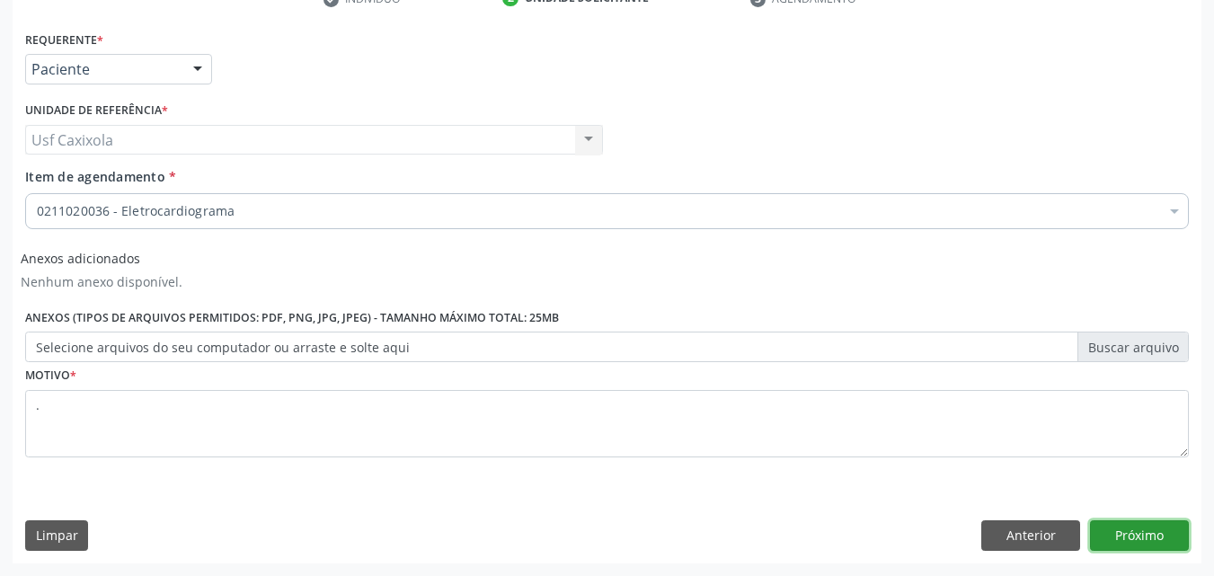
click at [1138, 528] on button "Próximo" at bounding box center [1139, 535] width 99 height 31
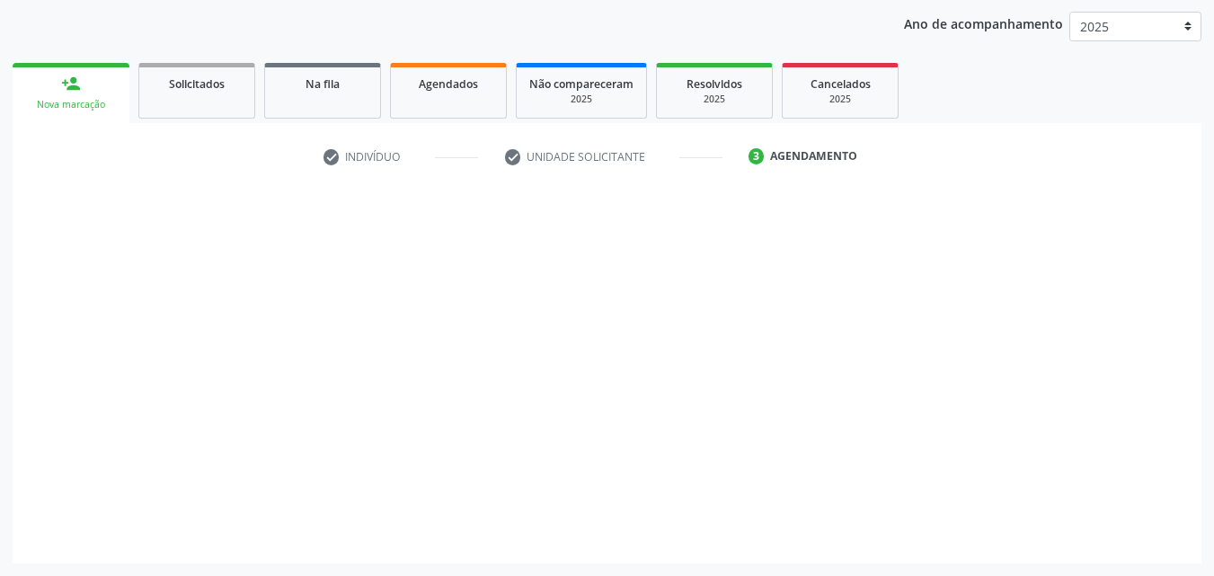
scroll to position [206, 0]
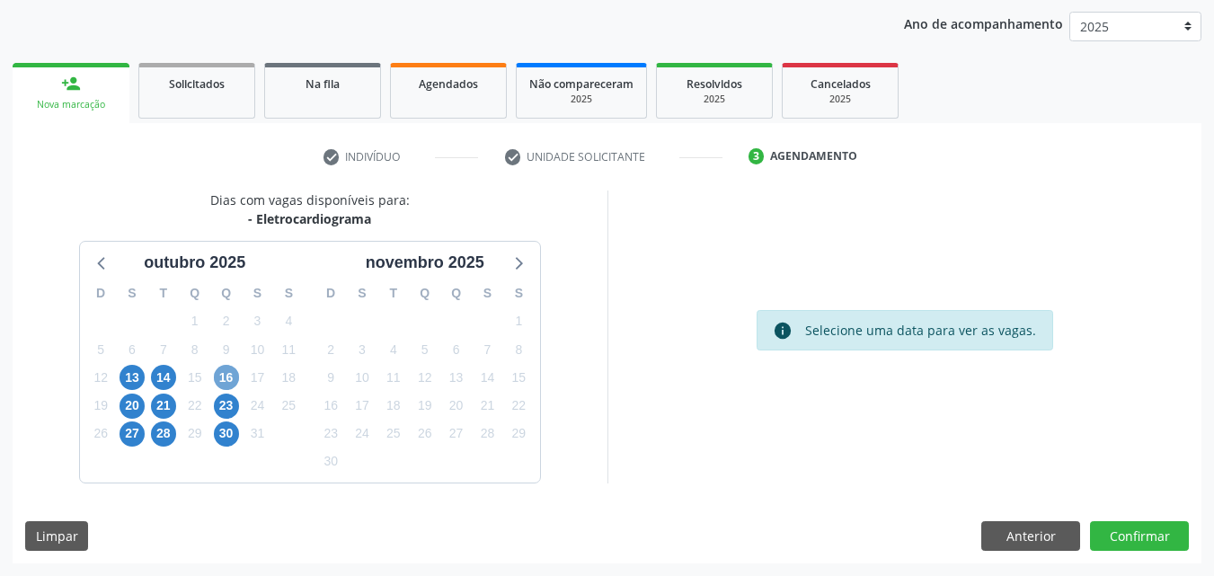
click at [225, 377] on span "16" at bounding box center [226, 377] width 25 height 25
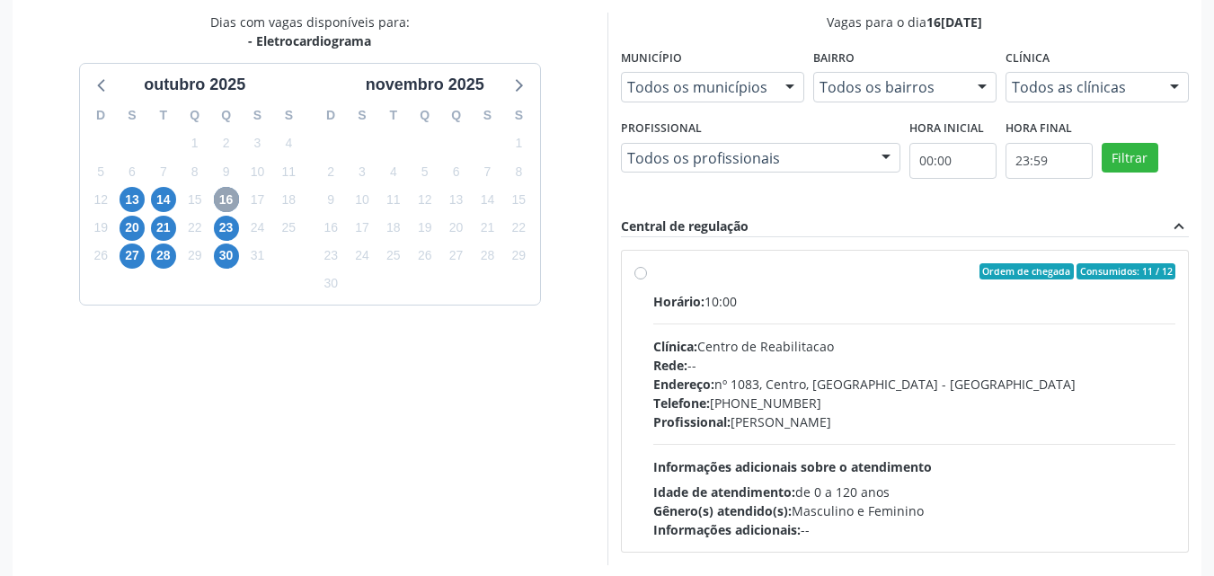
scroll to position [385, 0]
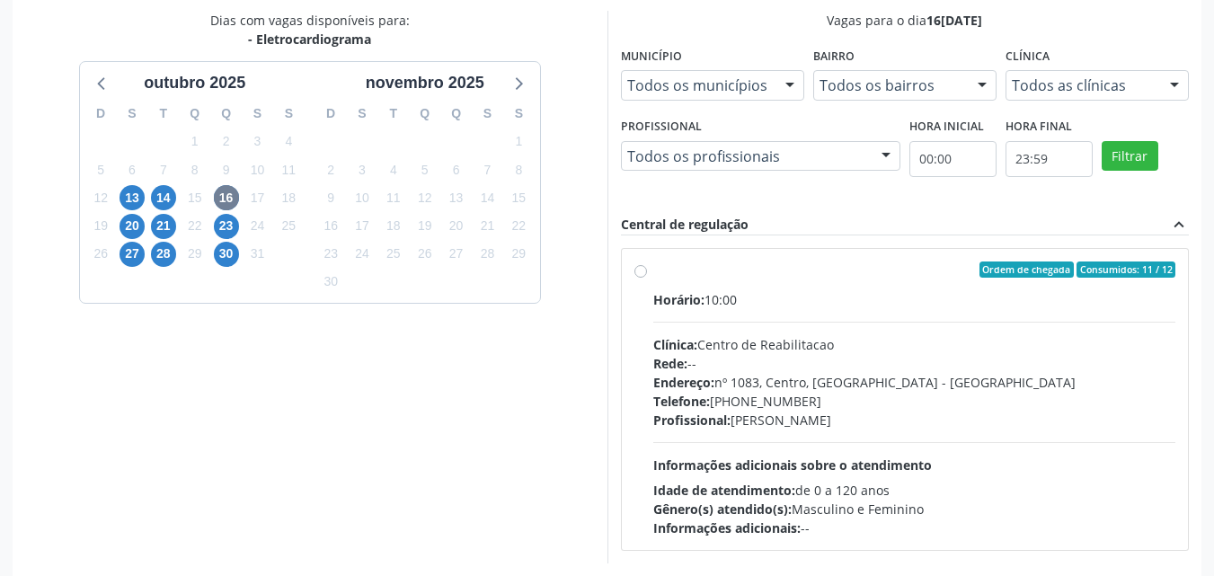
click at [643, 278] on div "Ordem de chegada Consumidos: 11 / 12 Horário: 10:00 Clínica: Centro de Reabilit…" at bounding box center [905, 399] width 542 height 276
radio input "true"
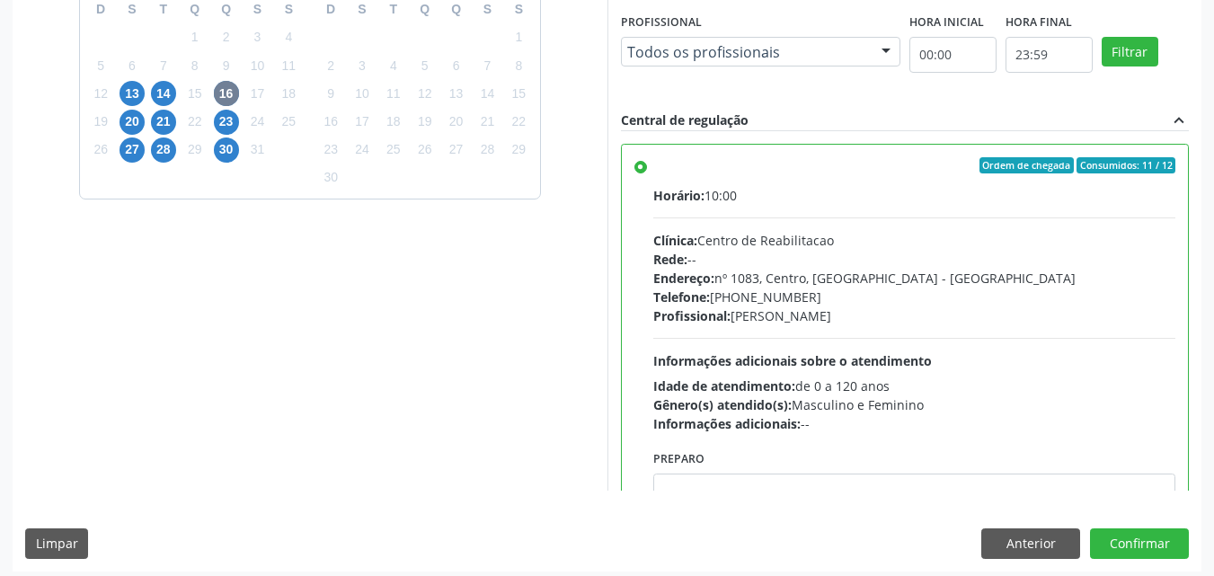
scroll to position [498, 0]
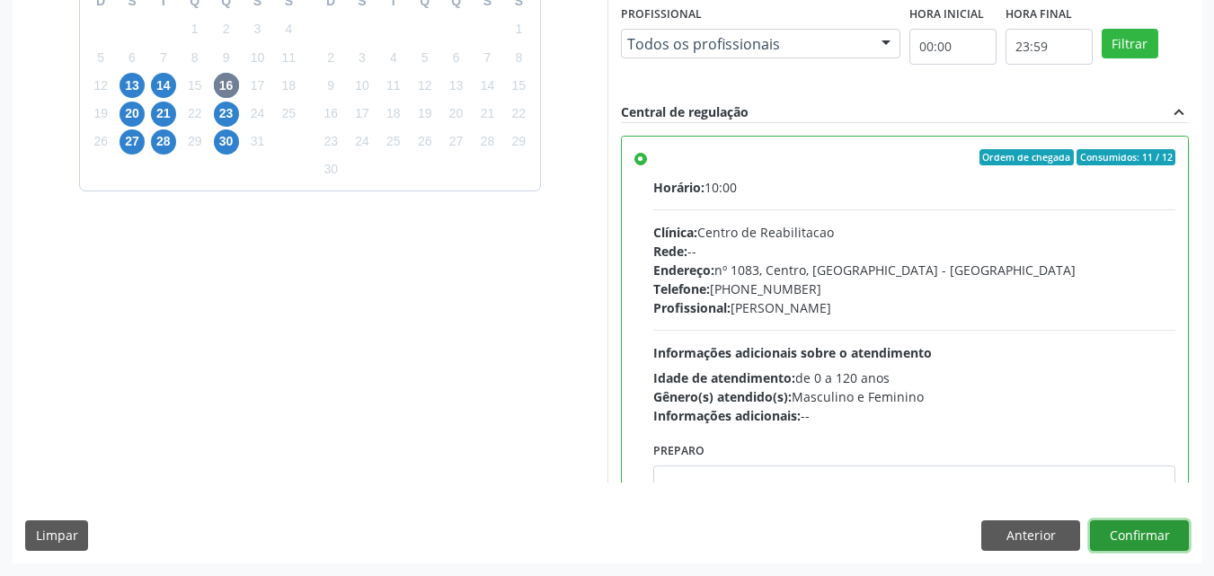
click at [1132, 527] on button "Confirmar" at bounding box center [1139, 535] width 99 height 31
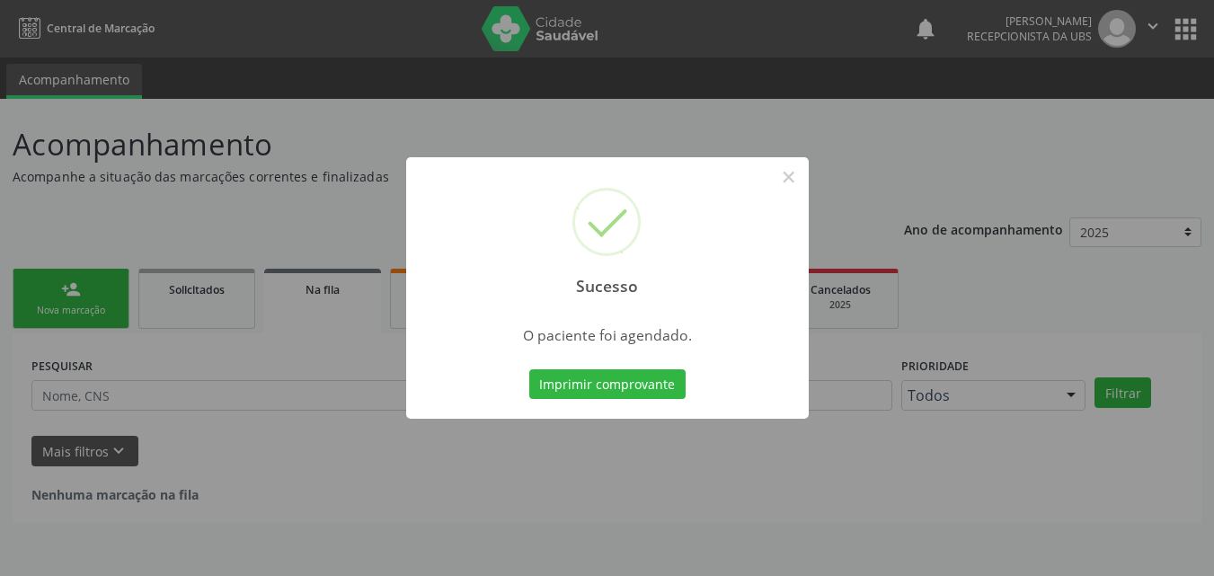
scroll to position [0, 0]
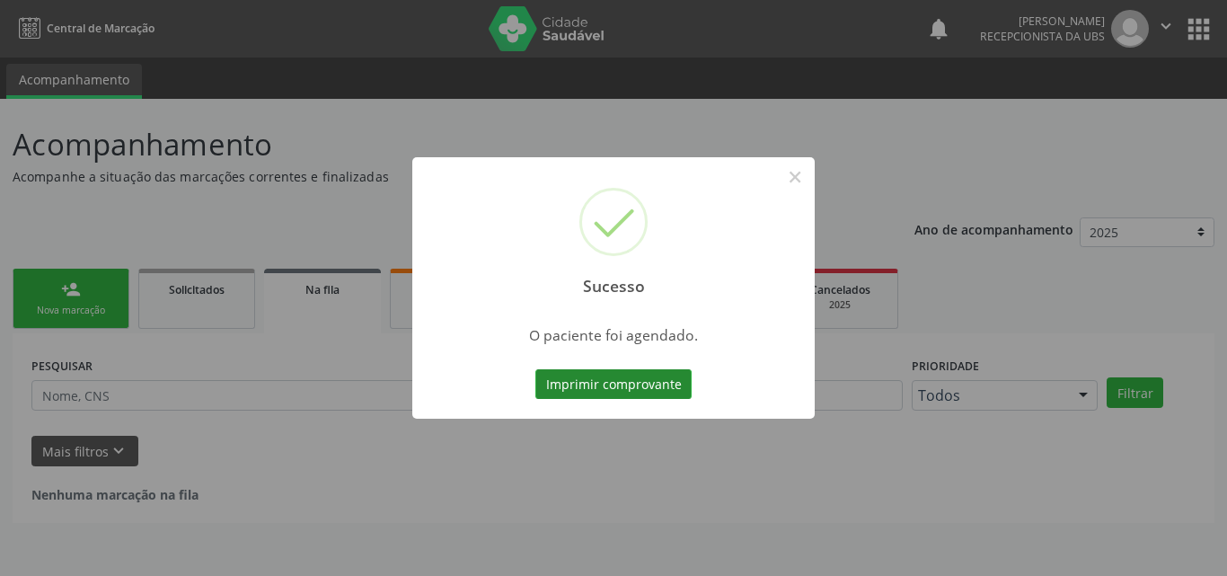
click at [602, 383] on button "Imprimir comprovante" at bounding box center [614, 384] width 156 height 31
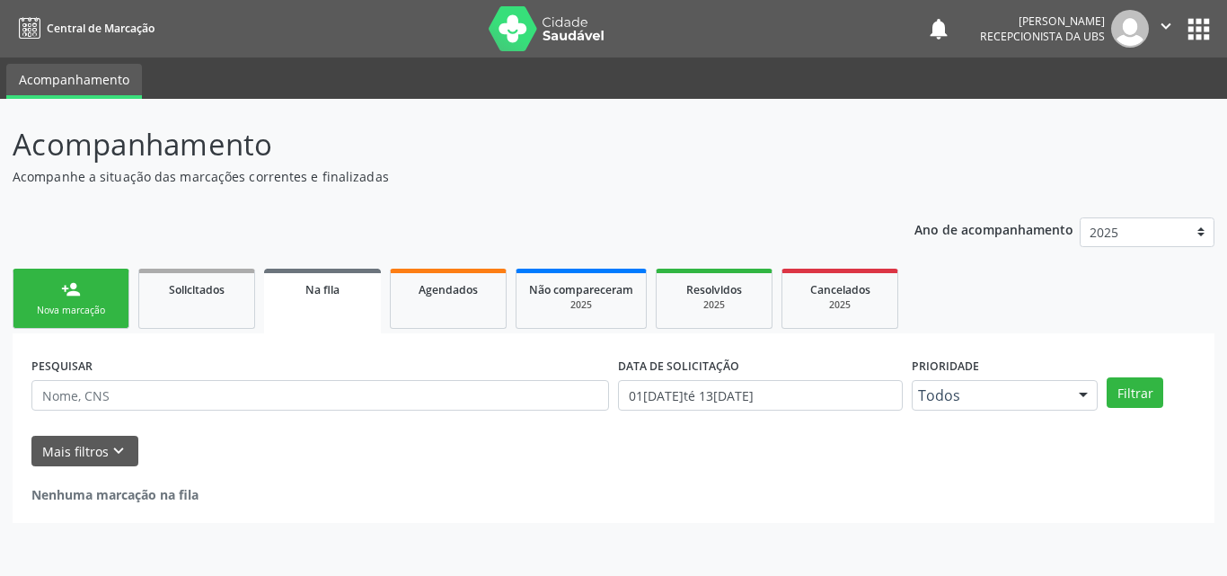
click at [93, 299] on link "person_add Nova marcação" at bounding box center [71, 299] width 117 height 60
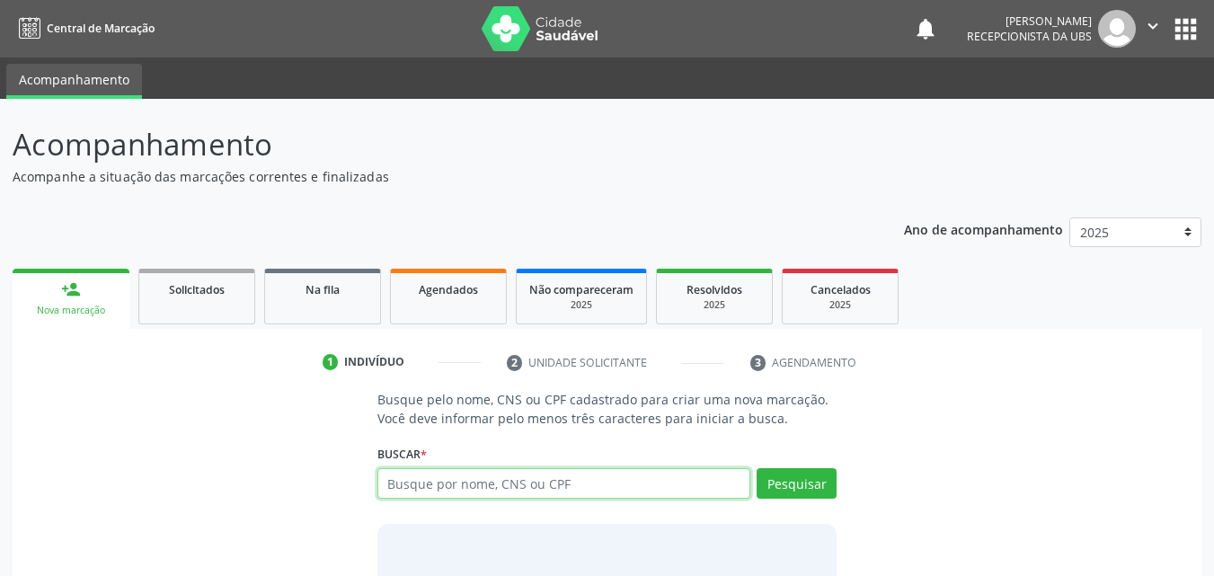
click at [436, 495] on input "text" at bounding box center [564, 483] width 374 height 31
click at [426, 490] on input "text" at bounding box center [564, 483] width 374 height 31
click at [528, 492] on input "text" at bounding box center [564, 483] width 374 height 31
type input "70060590069367"
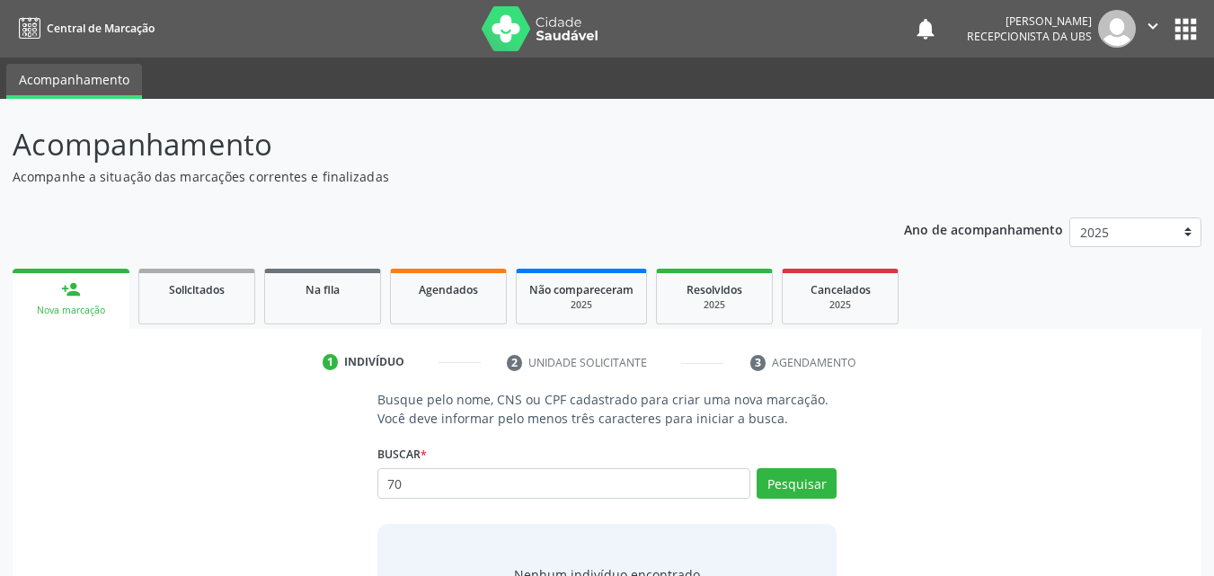
type input "7"
type input "03956422481"
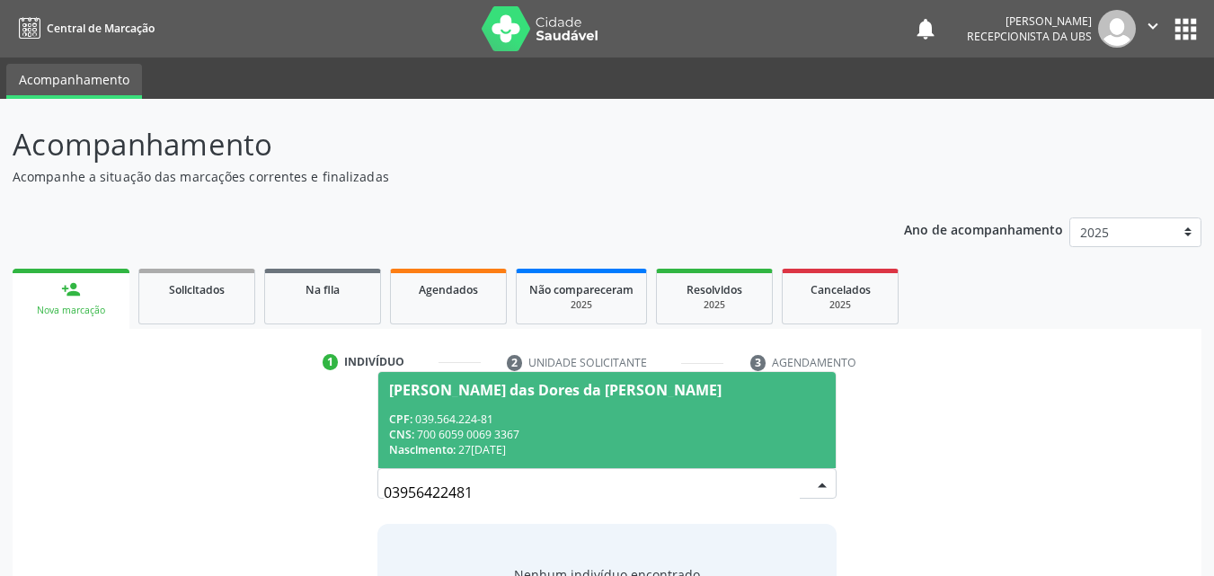
click at [562, 424] on div "CPF: 039.564.224-81" at bounding box center [607, 419] width 437 height 15
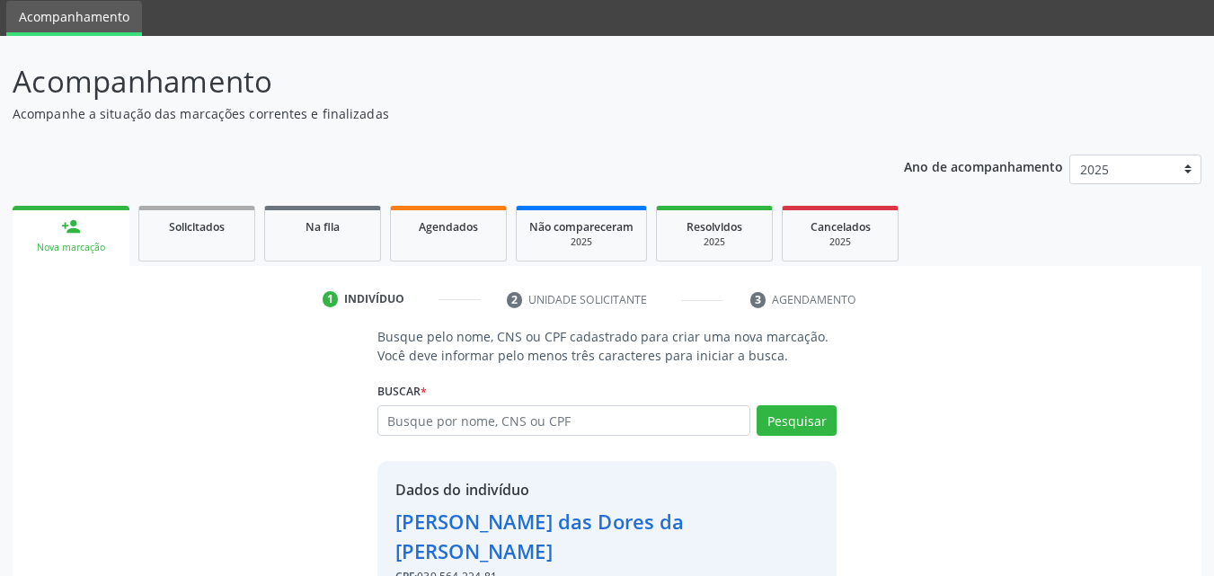
scroll to position [145, 0]
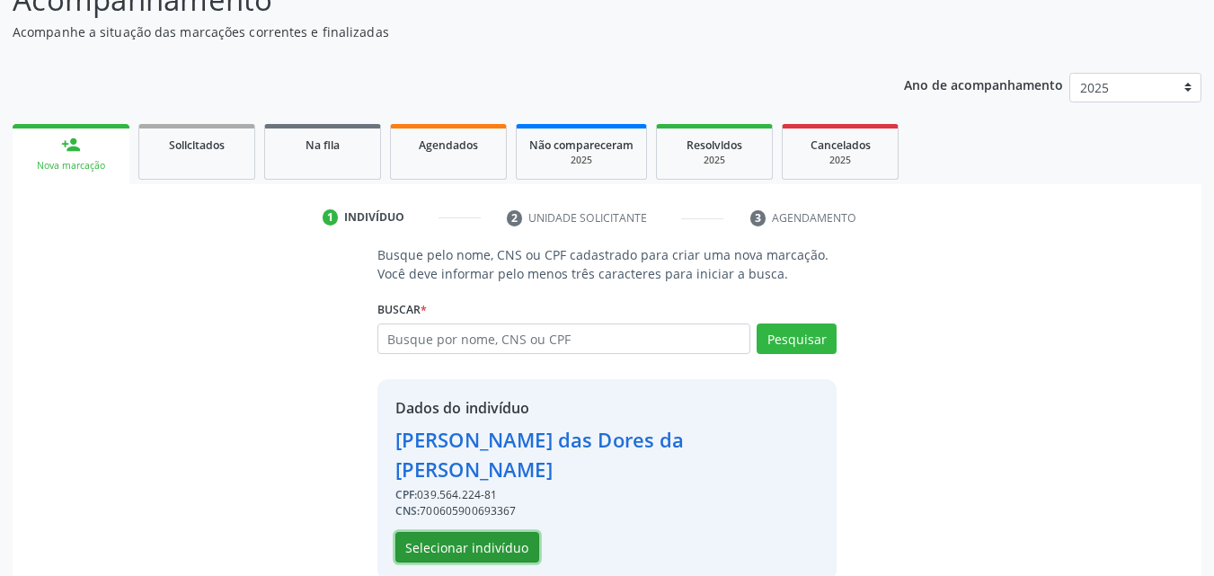
click at [511, 532] on button "Selecionar indivíduo" at bounding box center [467, 547] width 144 height 31
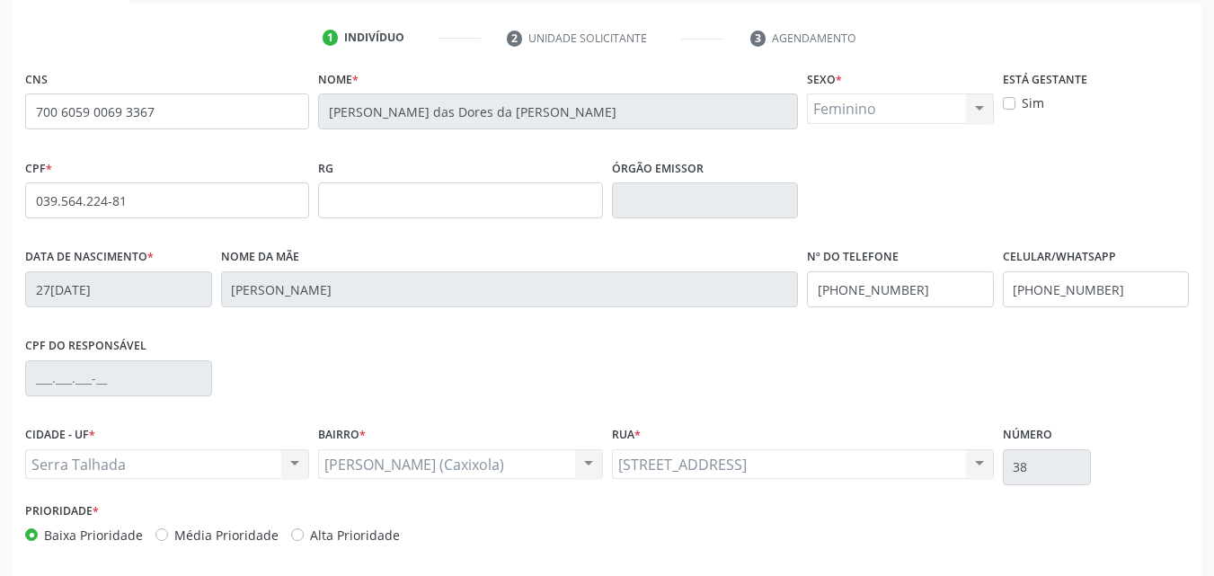
scroll to position [398, 0]
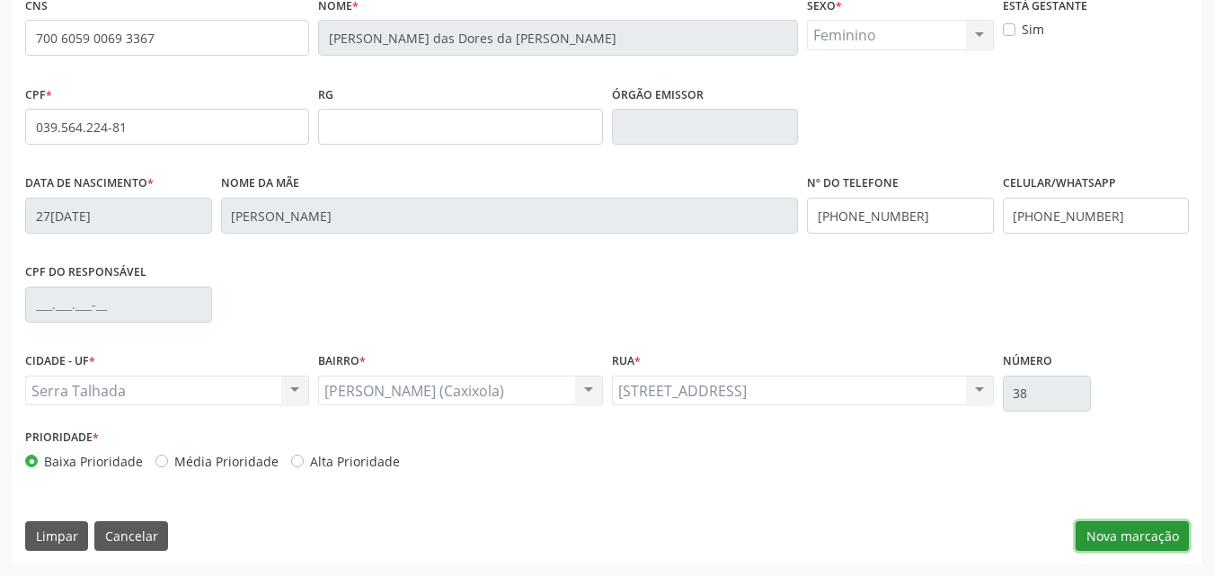
click at [1100, 539] on button "Nova marcação" at bounding box center [1132, 536] width 113 height 31
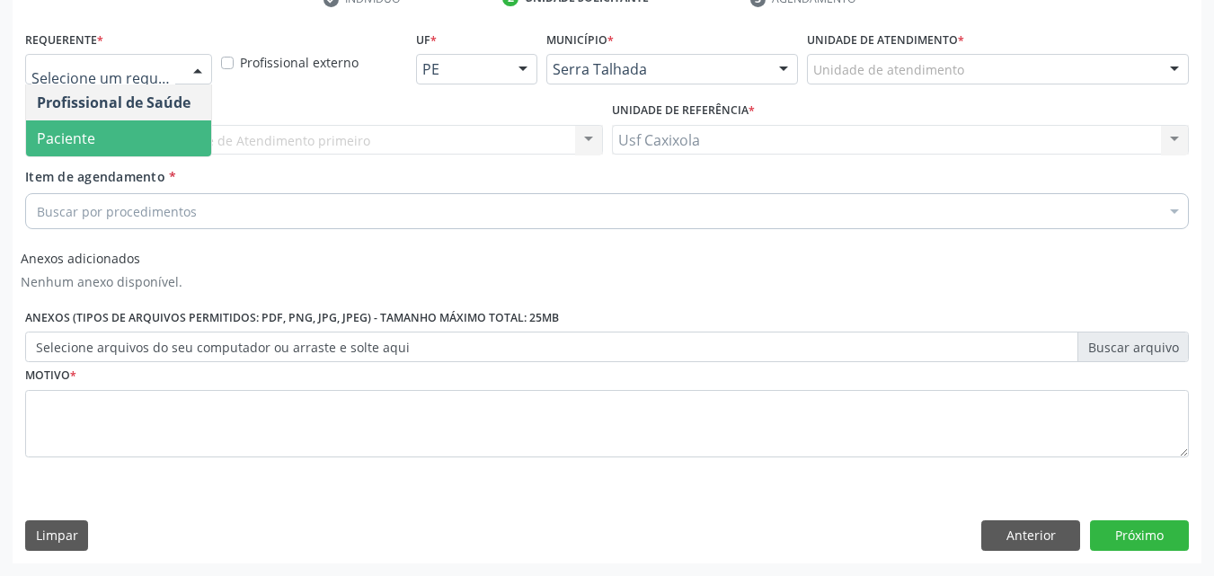
click at [170, 128] on span "Paciente" at bounding box center [118, 138] width 185 height 36
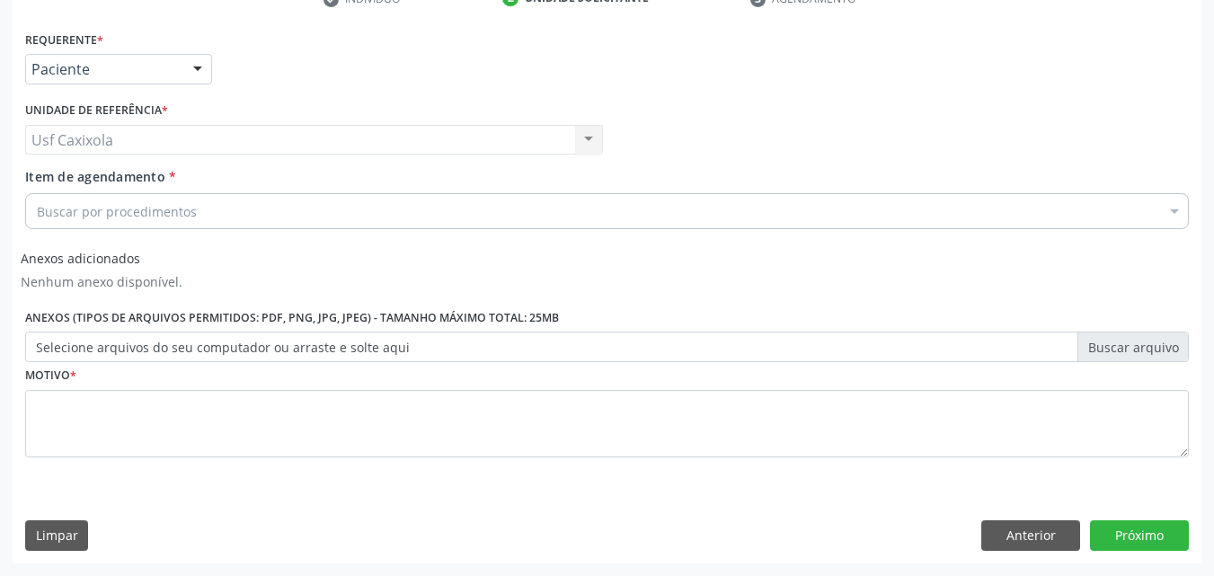
click at [201, 212] on div "Buscar por procedimentos" at bounding box center [607, 211] width 1164 height 36
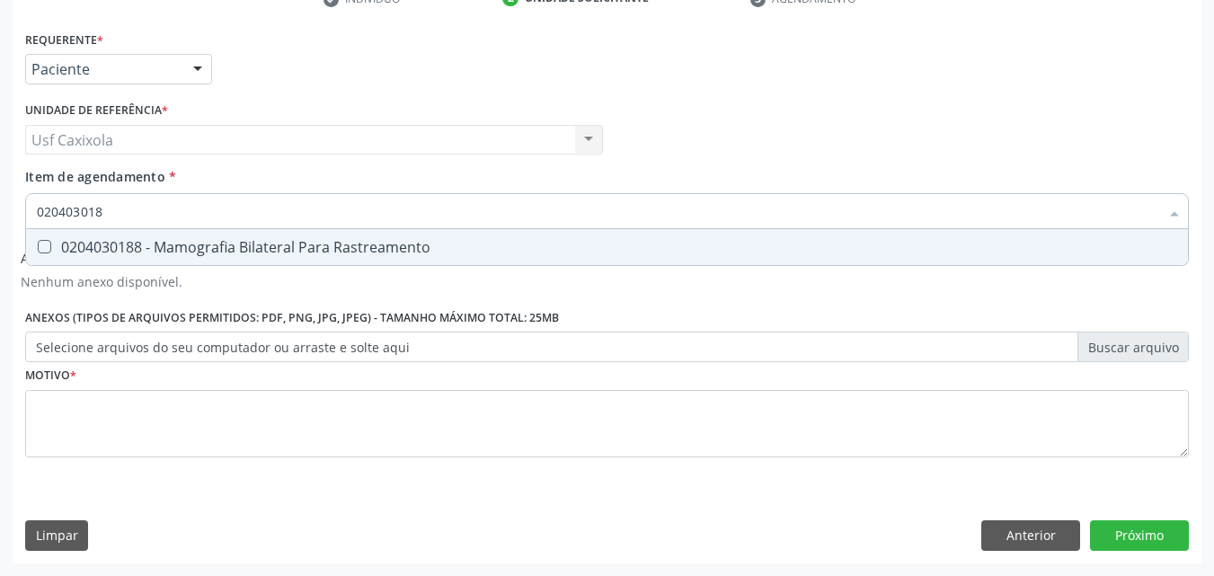
type input "0204030188"
click at [193, 241] on div "0204030188 - Mamografia Bilateral Para Rastreamento" at bounding box center [607, 247] width 1140 height 14
checkbox Rastreamento "true"
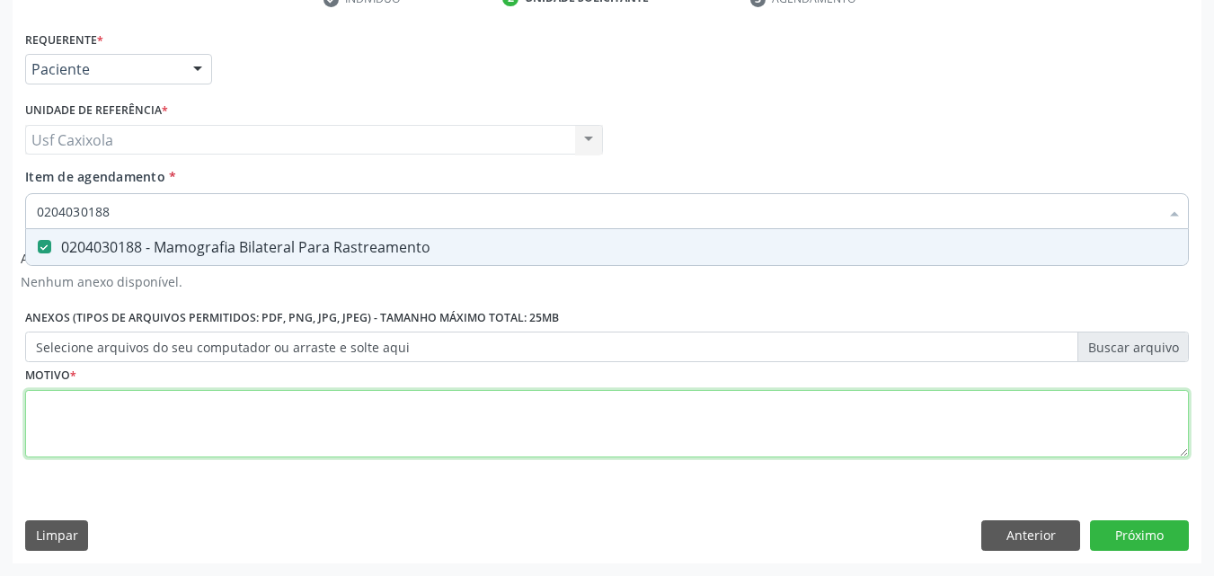
click at [234, 407] on div "Requerente * Paciente Profissional de Saúde Paciente Nenhum resultado encontrad…" at bounding box center [607, 254] width 1164 height 456
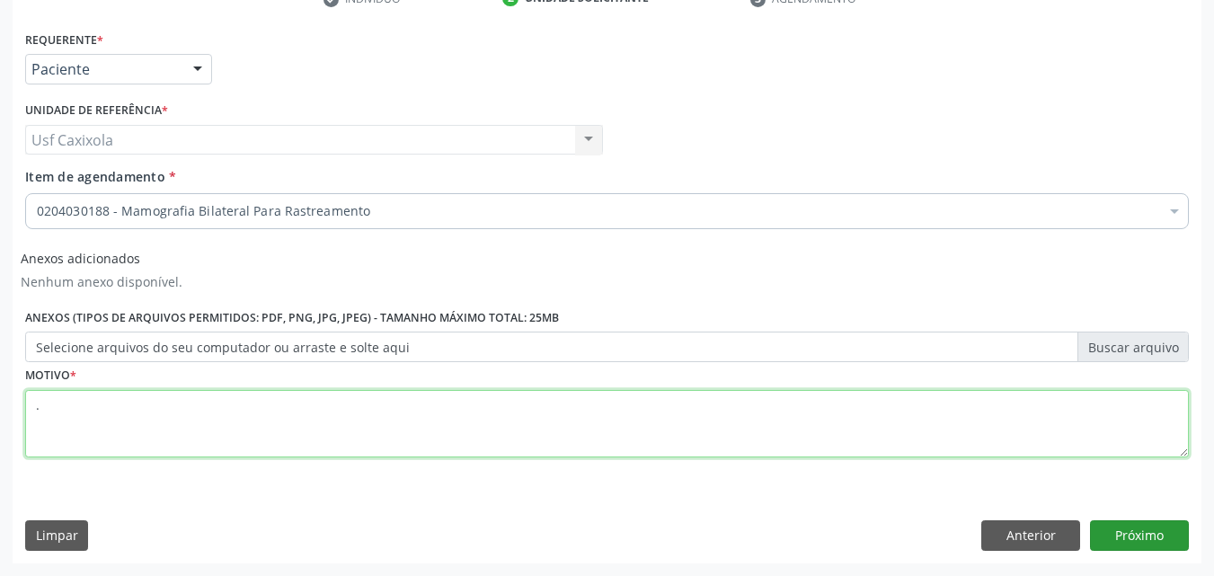
type textarea "."
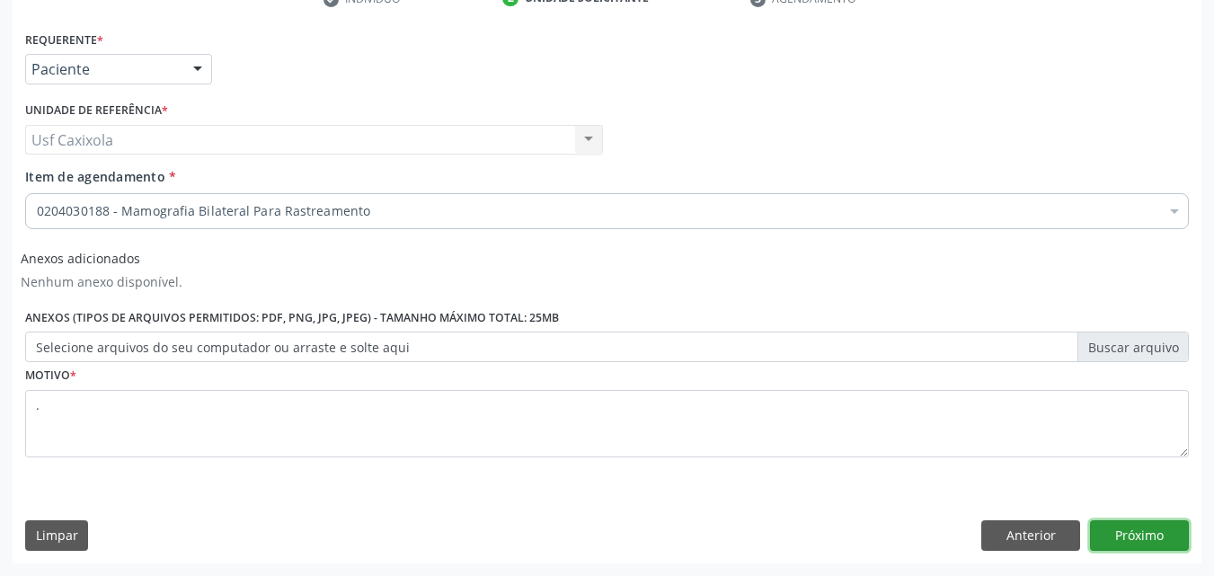
click at [1152, 528] on button "Próximo" at bounding box center [1139, 535] width 99 height 31
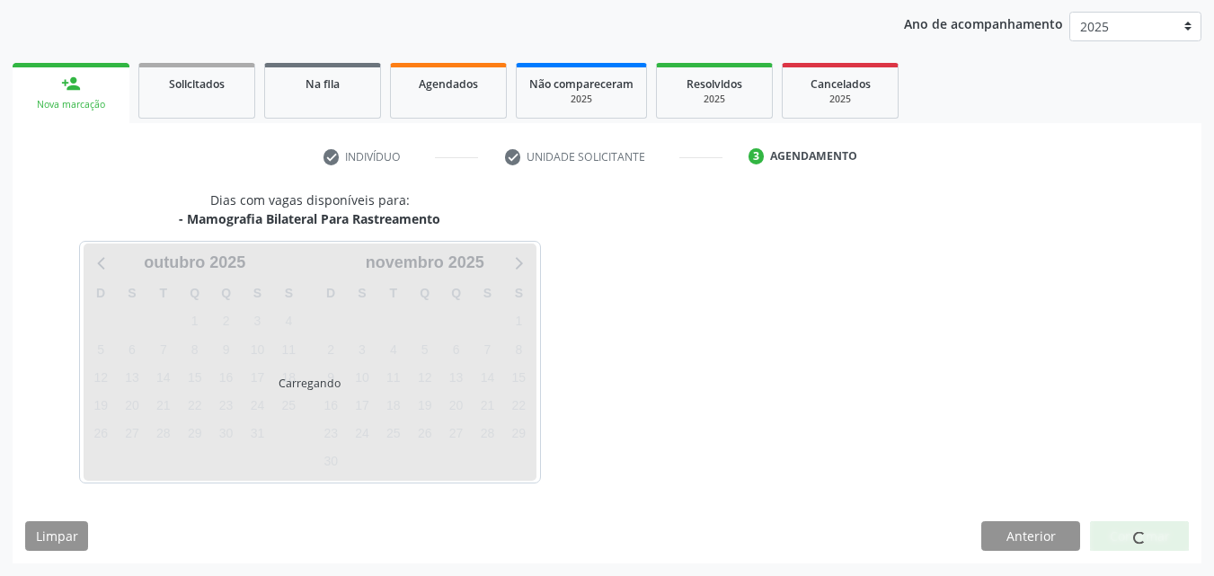
scroll to position [206, 0]
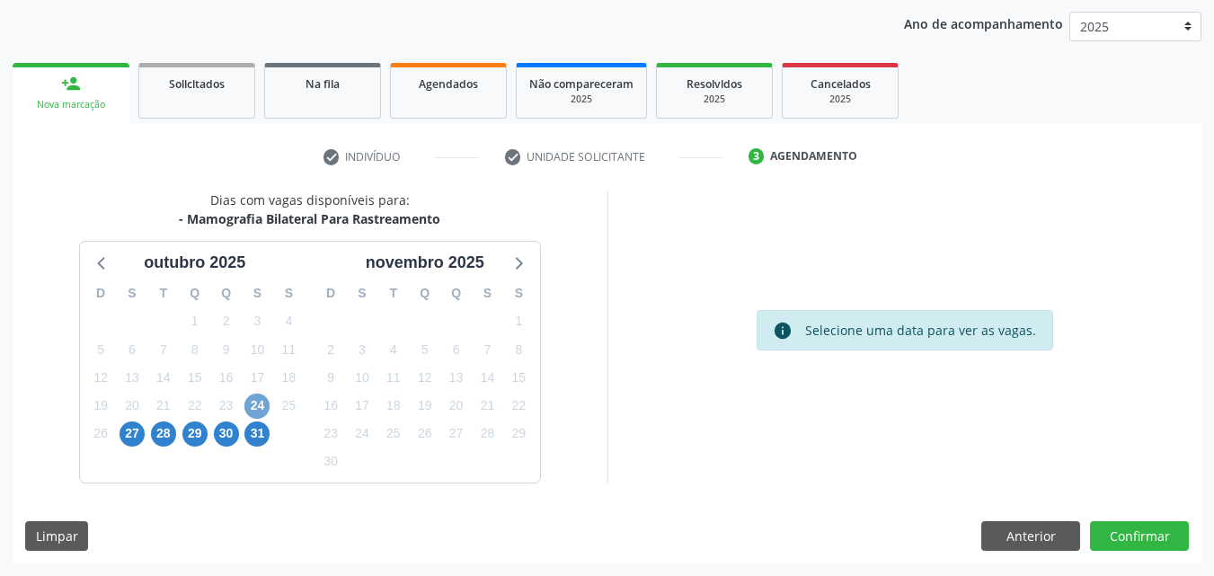
click at [265, 404] on span "24" at bounding box center [256, 406] width 25 height 25
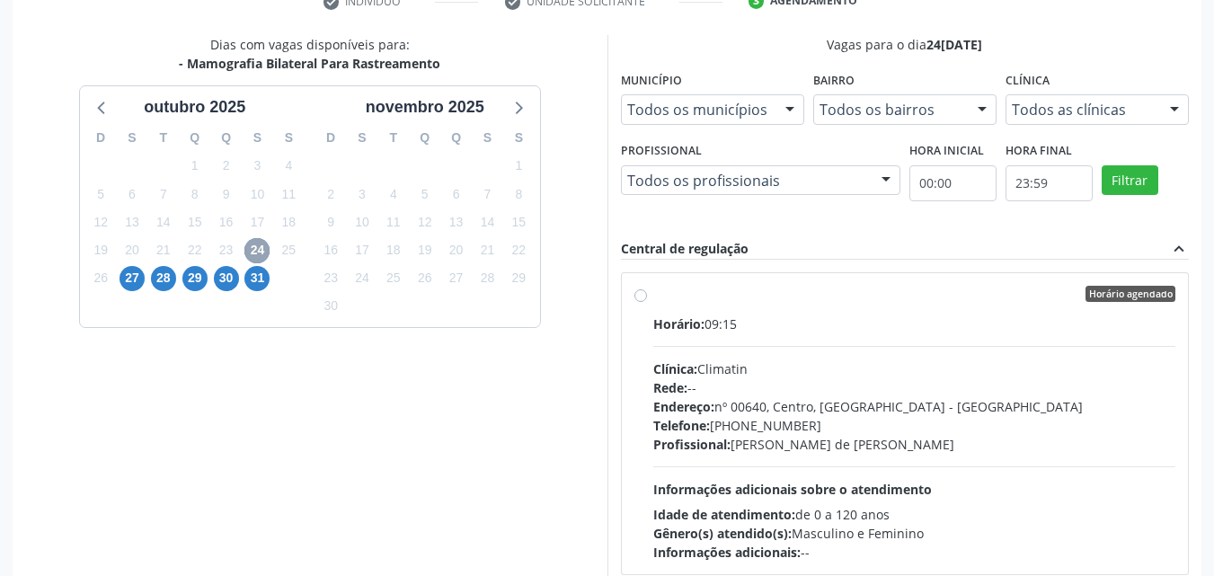
scroll to position [385, 0]
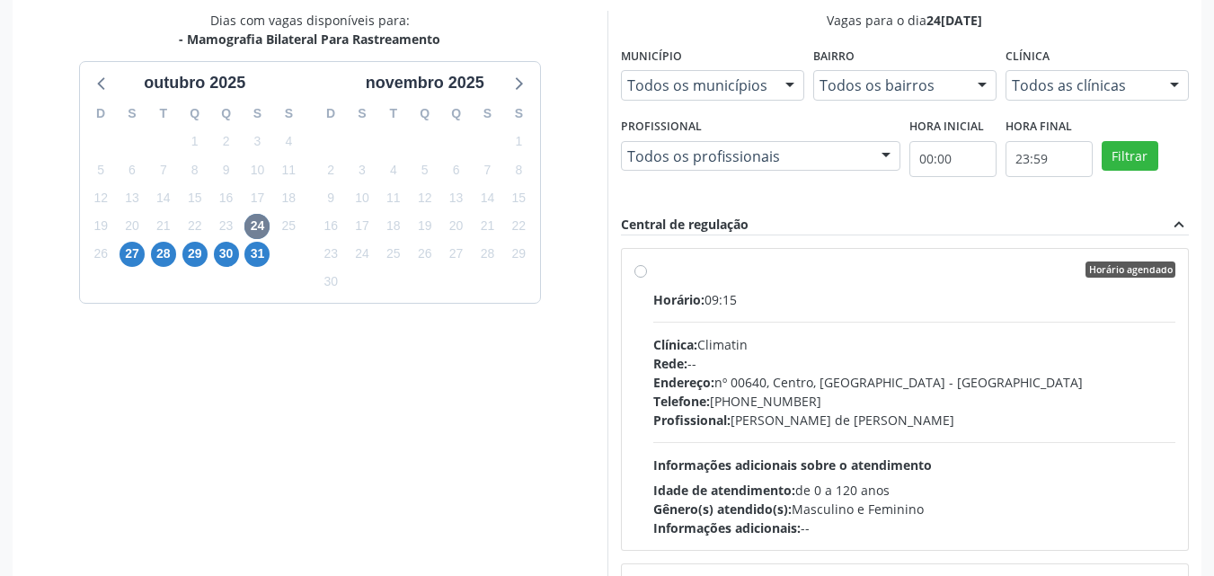
click at [639, 279] on div "Horário agendado Horário: 09:15 Clínica: Climatin Rede: -- Endereço: nº 00640, …" at bounding box center [905, 399] width 542 height 276
radio input "true"
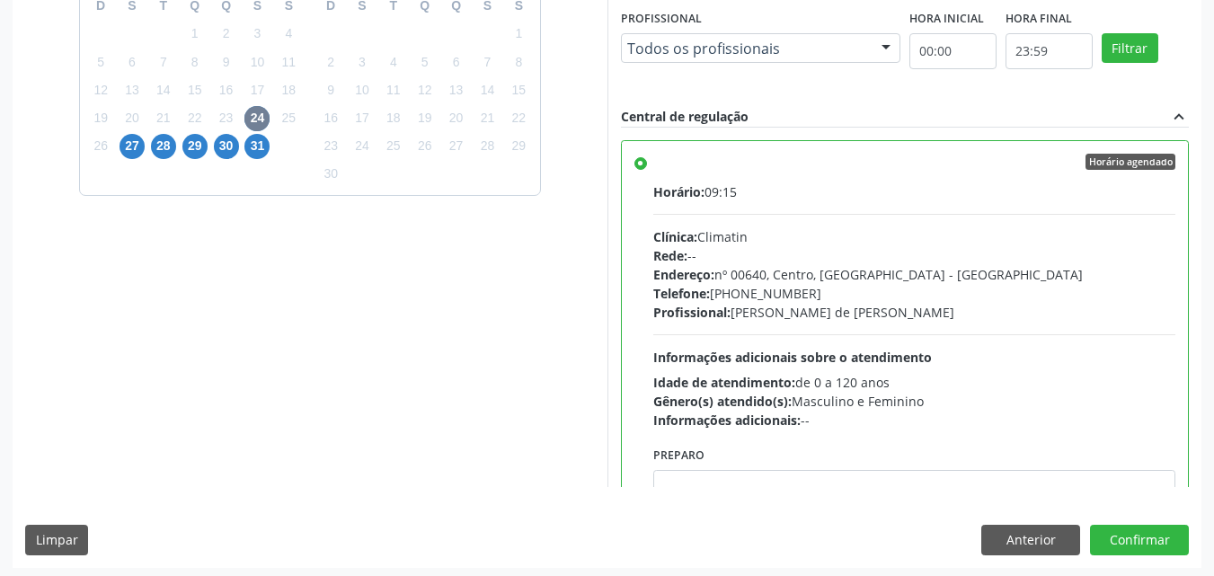
scroll to position [498, 0]
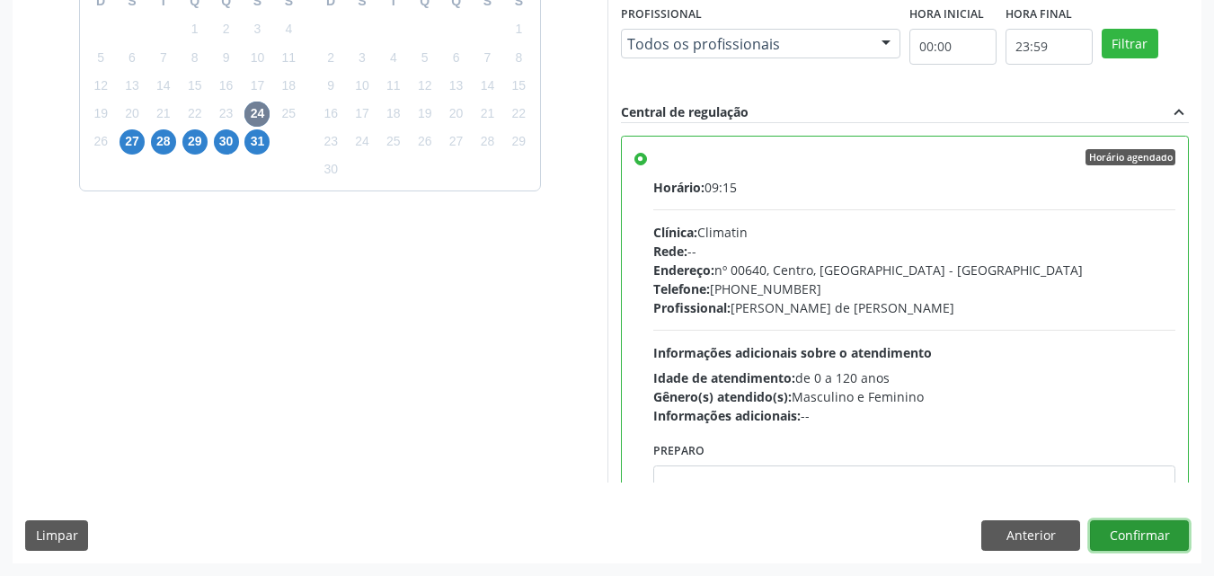
click at [1163, 541] on button "Confirmar" at bounding box center [1139, 535] width 99 height 31
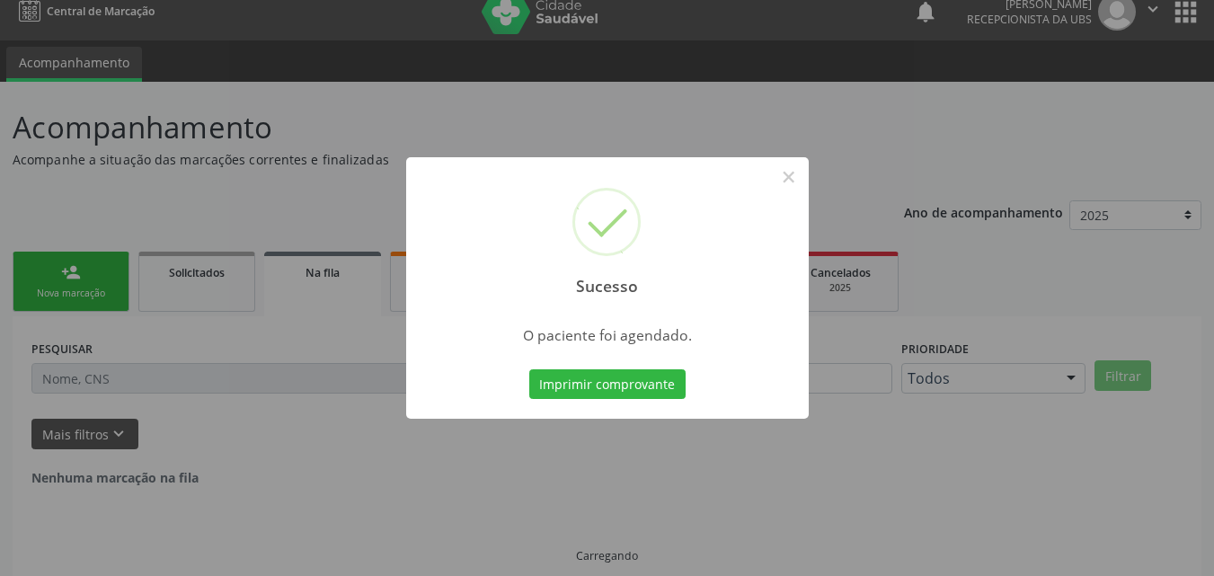
scroll to position [0, 0]
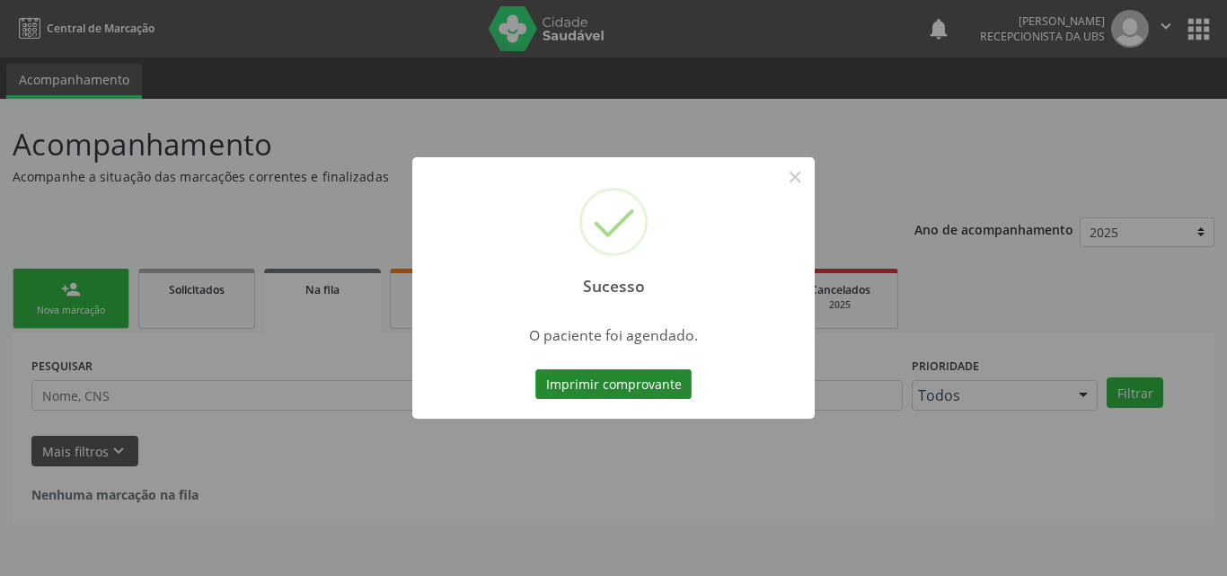
click at [665, 386] on button "Imprimir comprovante" at bounding box center [614, 384] width 156 height 31
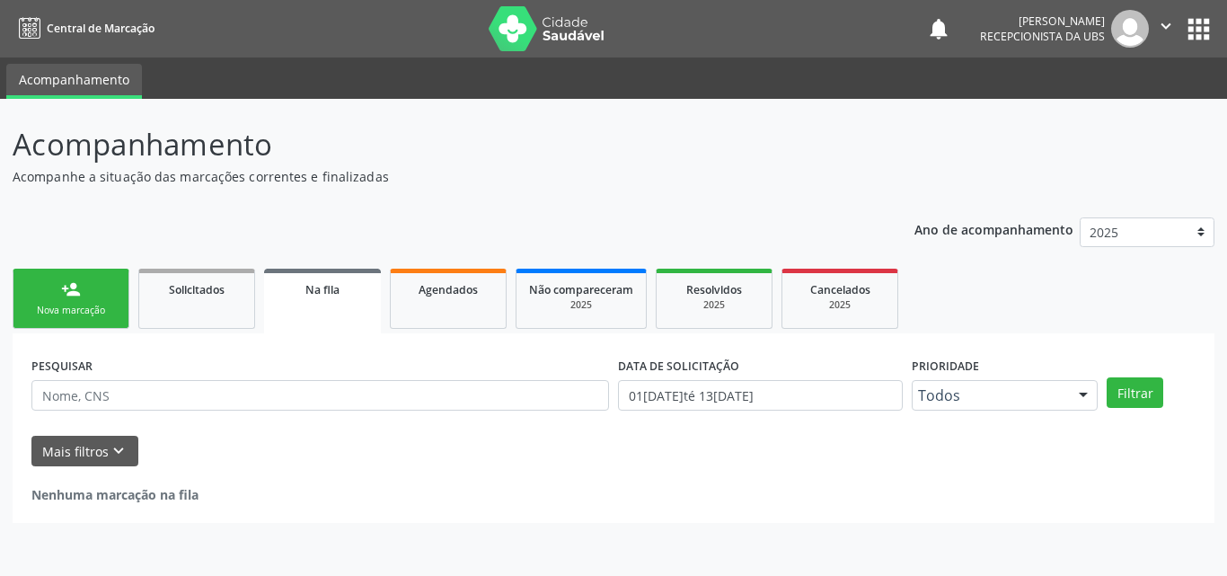
click at [106, 297] on link "person_add Nova marcação" at bounding box center [71, 299] width 117 height 60
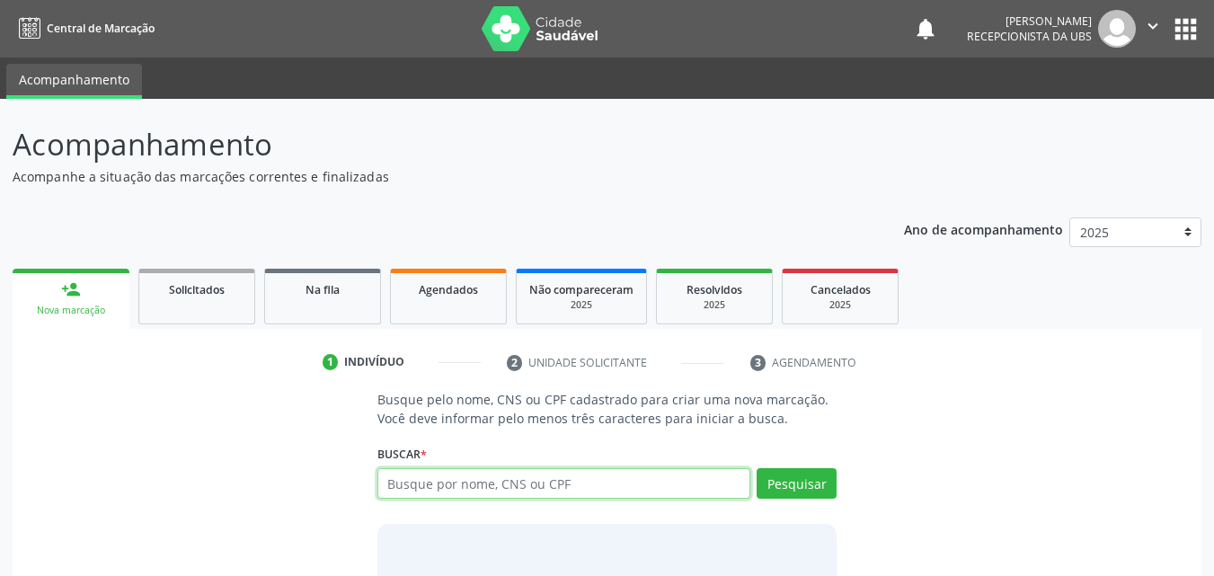
click at [424, 494] on input "text" at bounding box center [564, 483] width 374 height 31
click at [399, 492] on input "text" at bounding box center [564, 483] width 374 height 31
type input "17311387418"
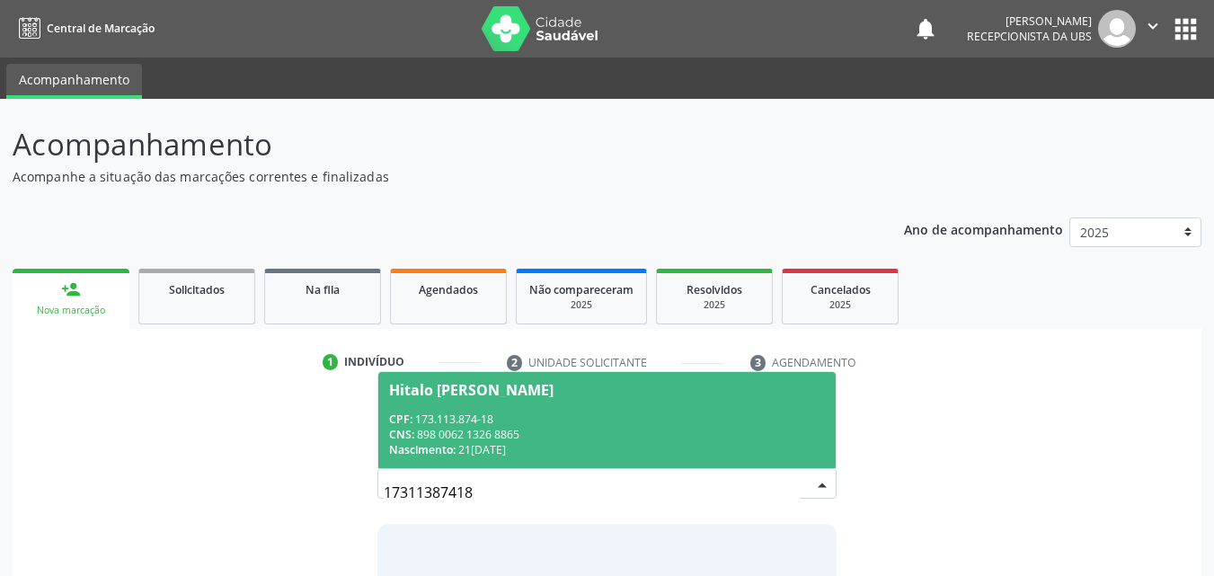
click at [442, 421] on div "CPF: 173.113.874-18" at bounding box center [607, 419] width 437 height 15
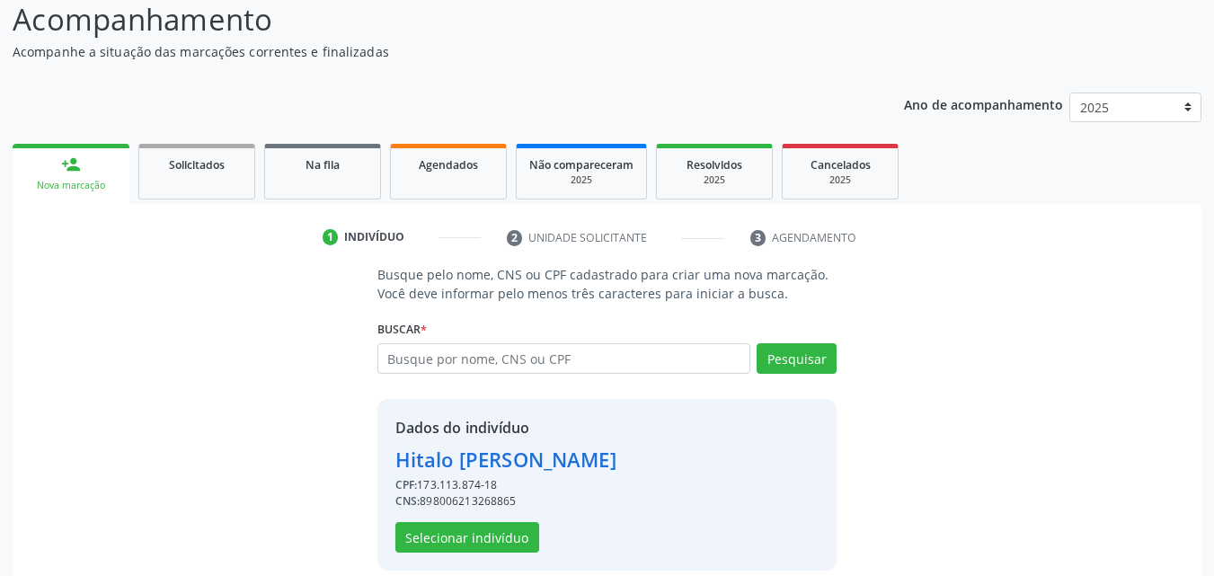
scroll to position [145, 0]
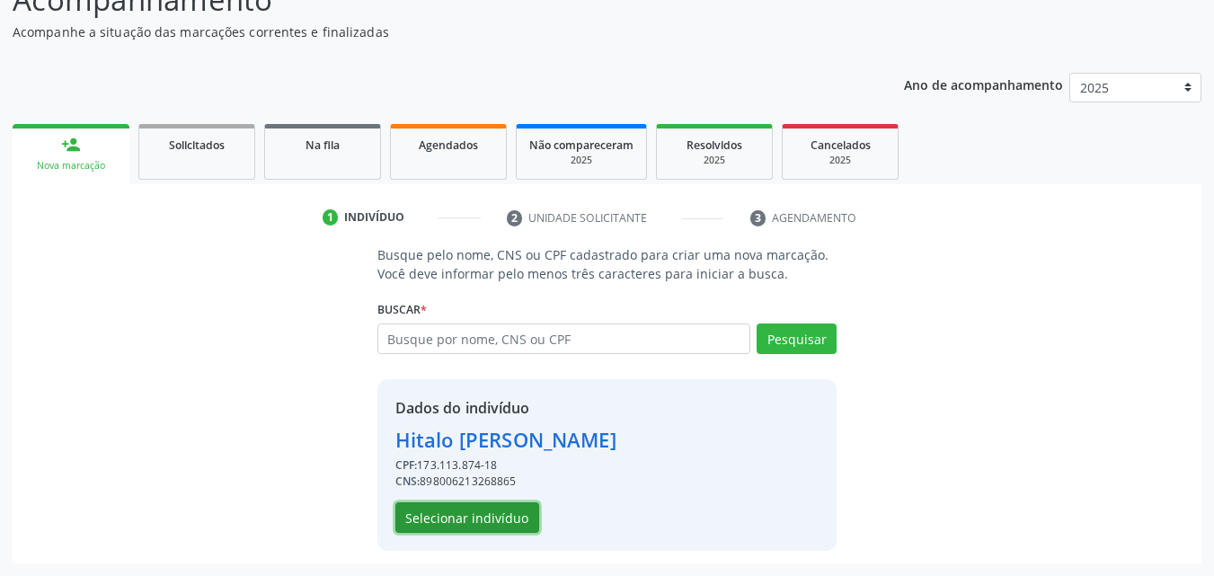
click at [448, 519] on button "Selecionar indivíduo" at bounding box center [467, 517] width 144 height 31
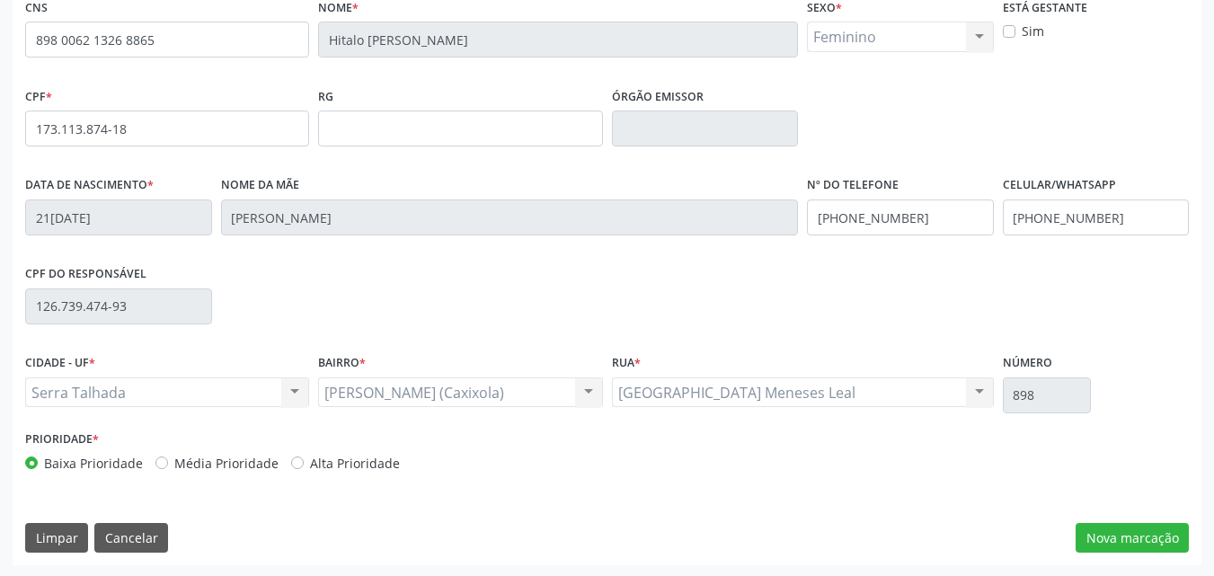
scroll to position [398, 0]
click at [1114, 535] on button "Nova marcação" at bounding box center [1132, 536] width 113 height 31
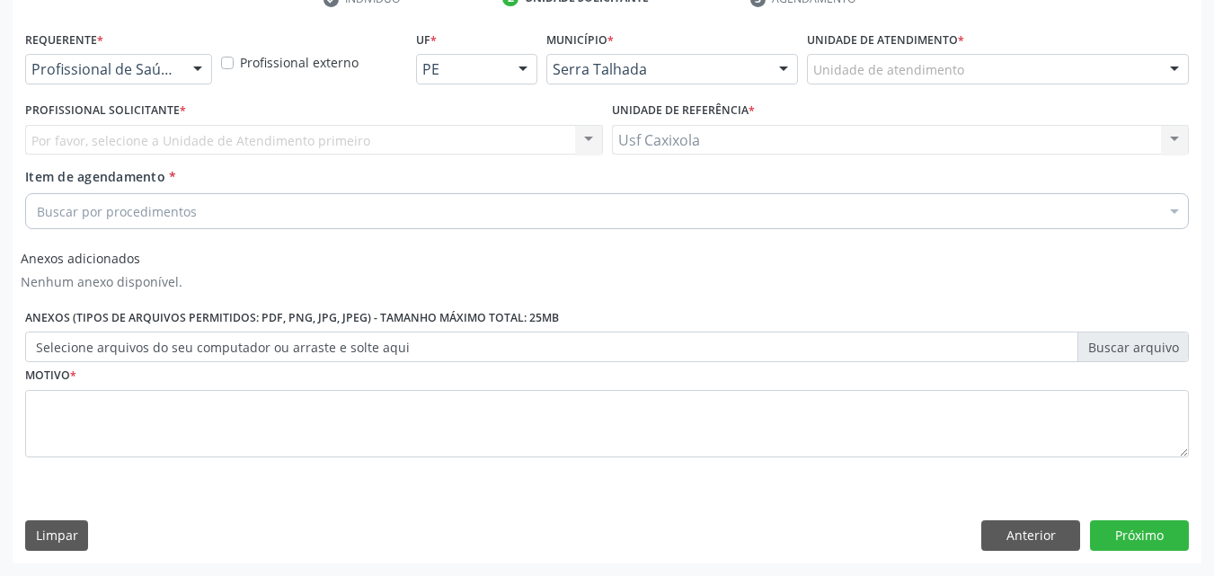
scroll to position [364, 0]
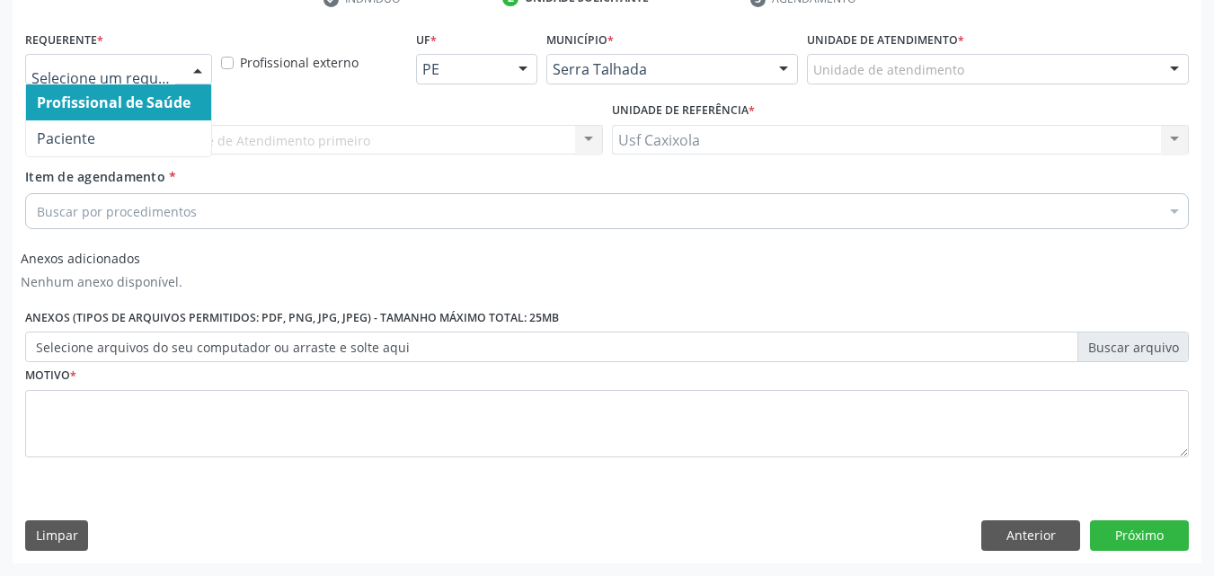
click at [192, 79] on div at bounding box center [197, 70] width 27 height 31
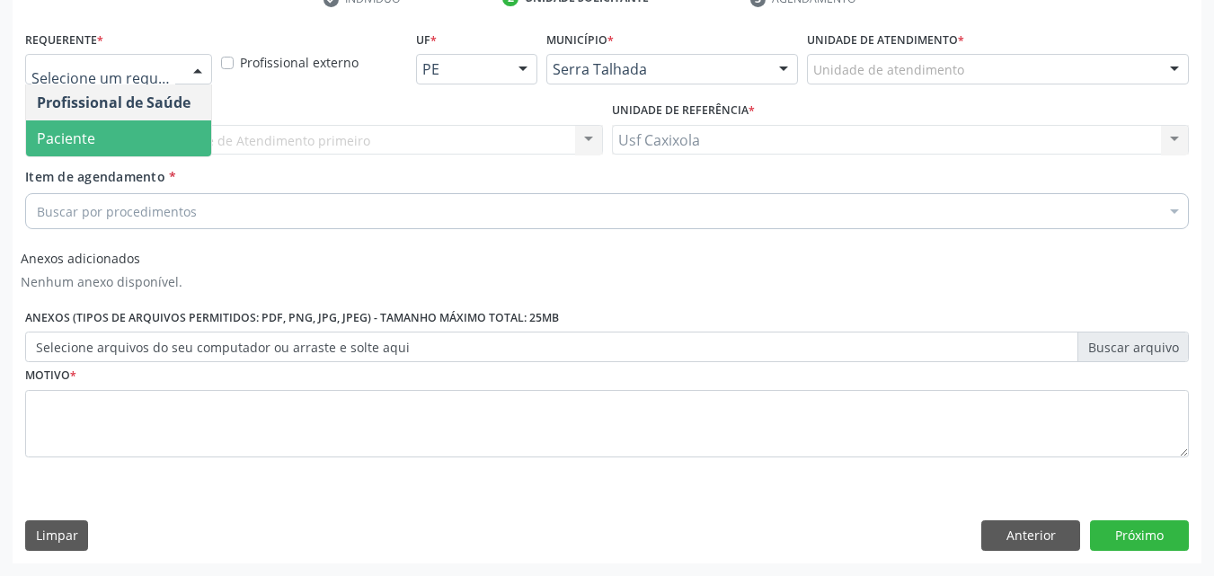
click at [181, 127] on span "Paciente" at bounding box center [118, 138] width 185 height 36
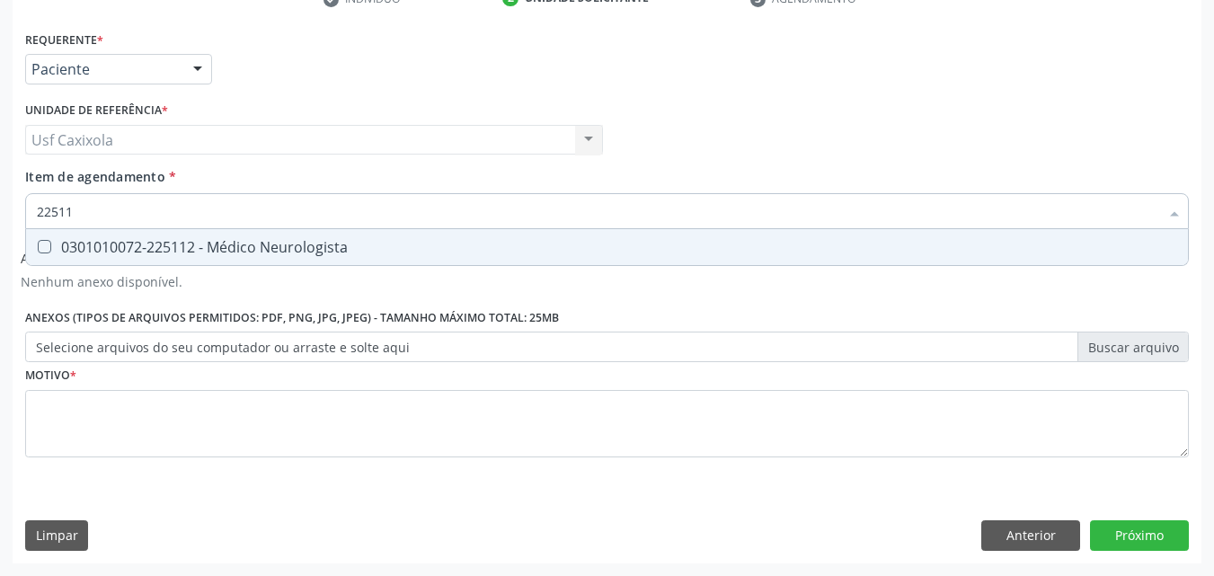
type input "225112"
click at [205, 242] on div "0301010072-225112 - Médico Neurologista" at bounding box center [607, 247] width 1140 height 14
checkbox Neurologista "true"
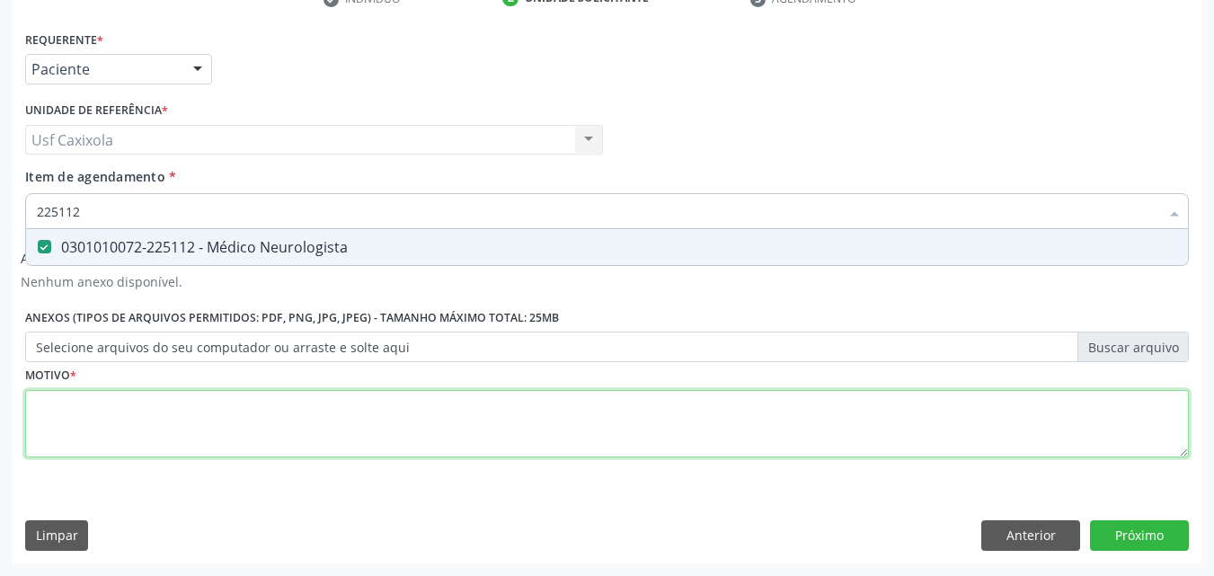
click at [182, 412] on div "Requerente * Paciente Profissional de Saúde Paciente Nenhum resultado encontrad…" at bounding box center [607, 254] width 1164 height 456
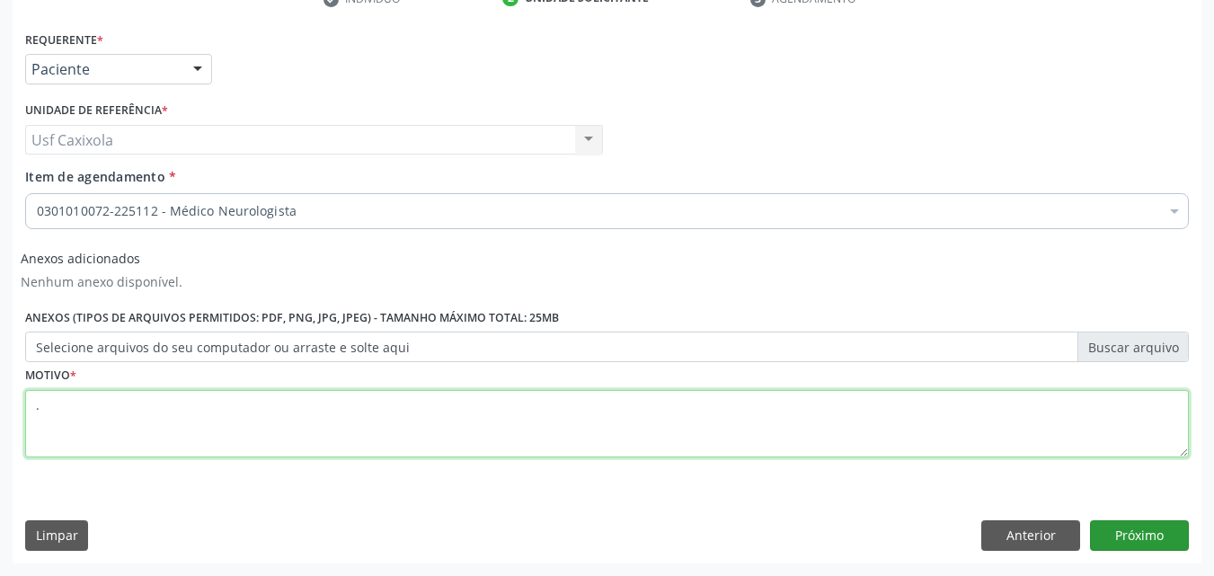
type textarea "."
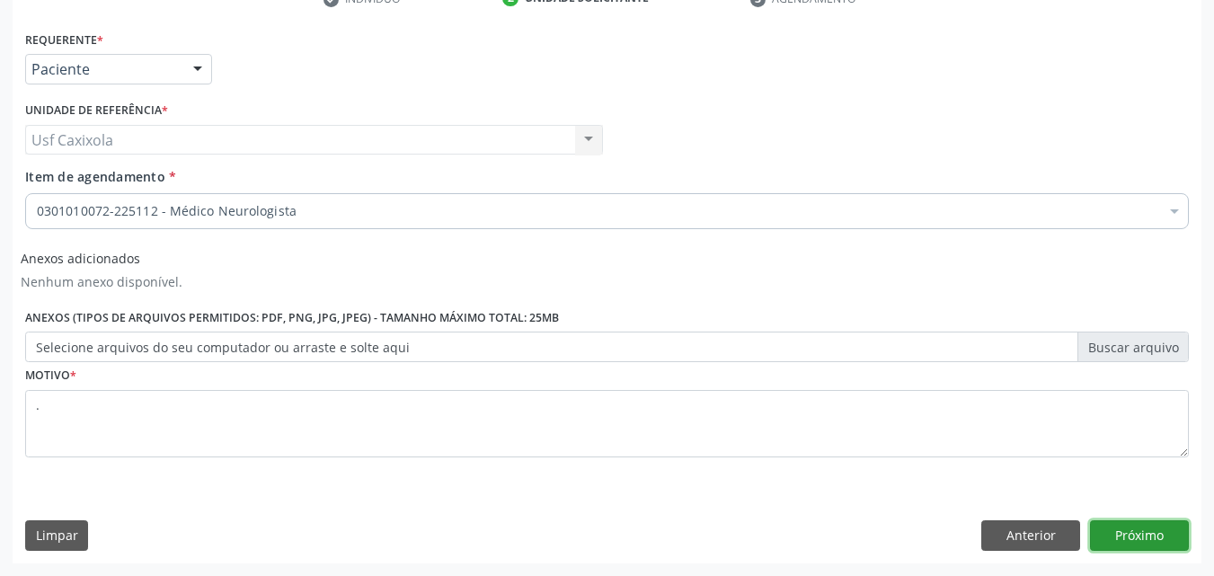
click at [1164, 536] on button "Próximo" at bounding box center [1139, 535] width 99 height 31
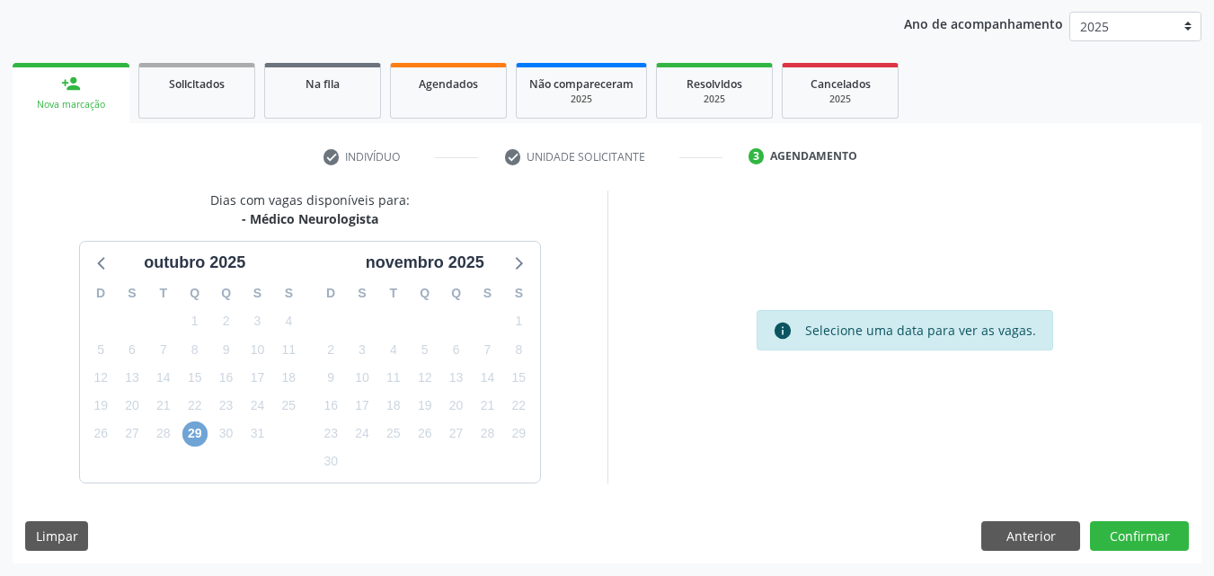
click at [196, 441] on span "29" at bounding box center [194, 433] width 25 height 25
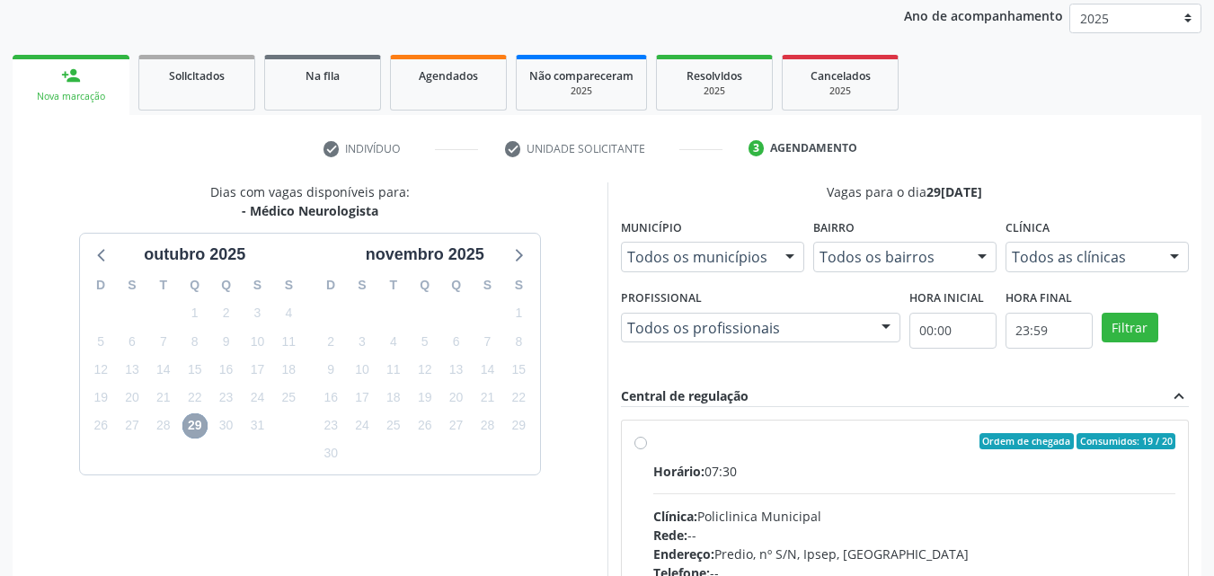
scroll to position [465, 0]
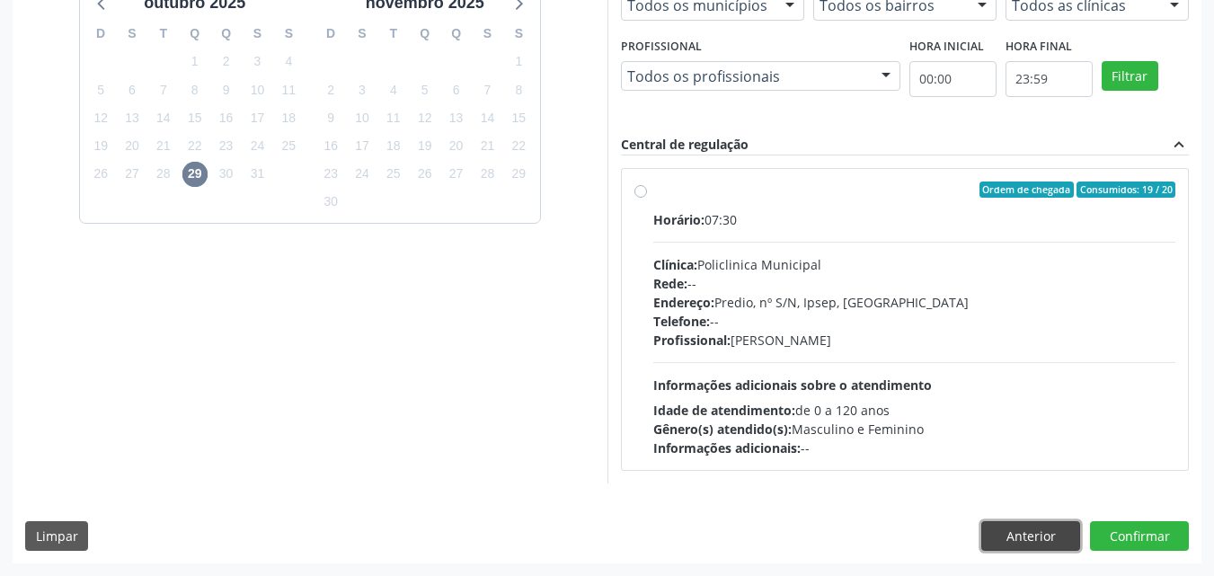
click at [1061, 535] on button "Anterior" at bounding box center [1030, 536] width 99 height 31
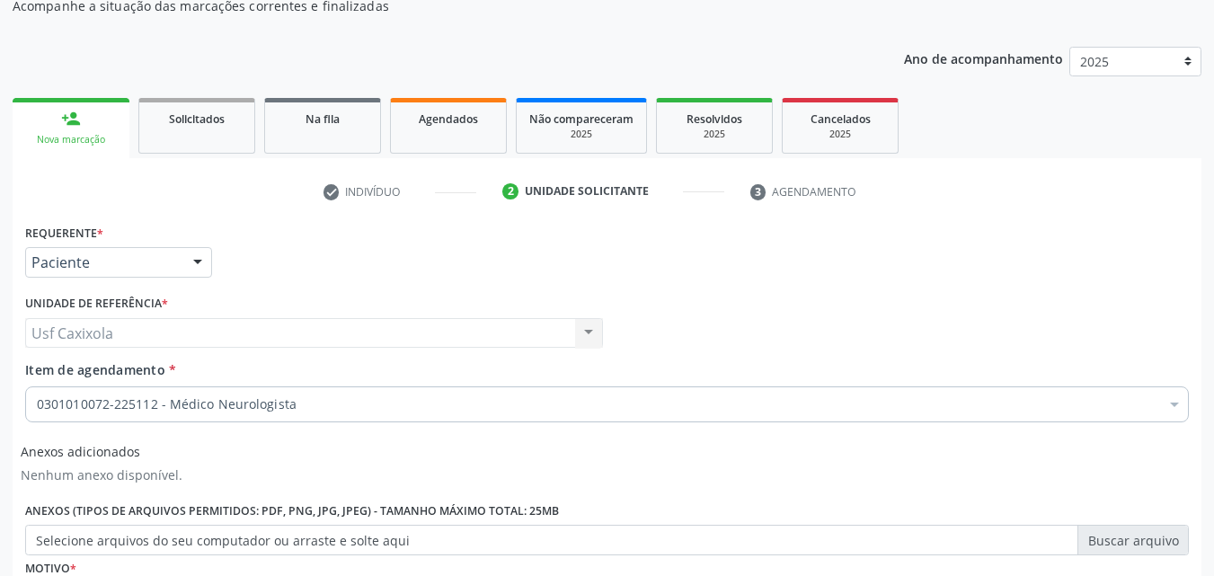
scroll to position [0, 0]
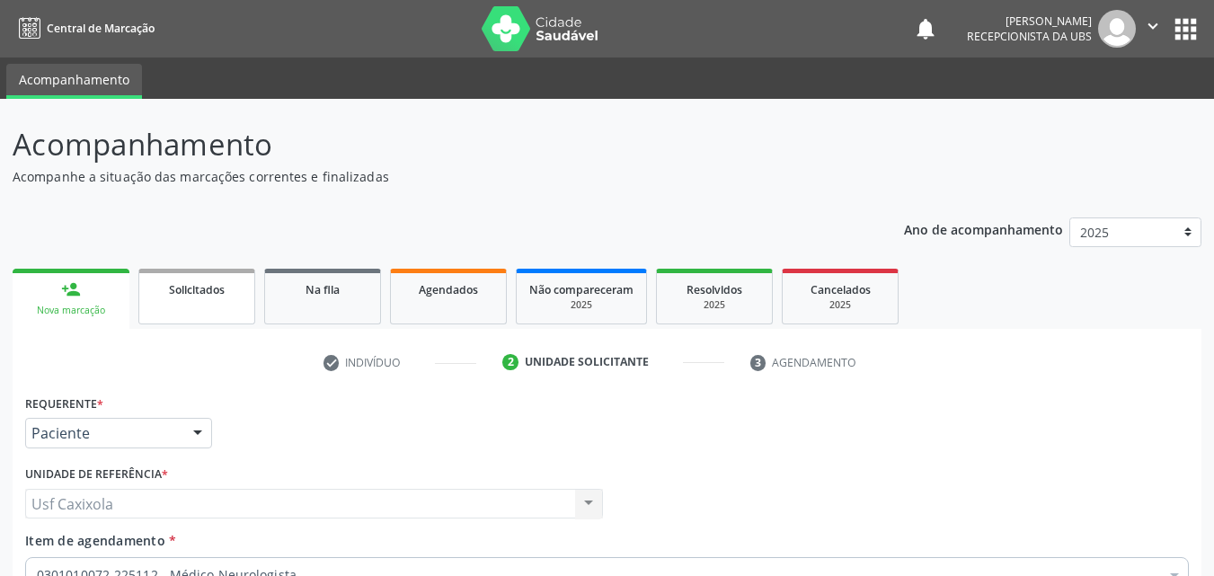
click at [226, 299] on link "Solicitados" at bounding box center [196, 297] width 117 height 56
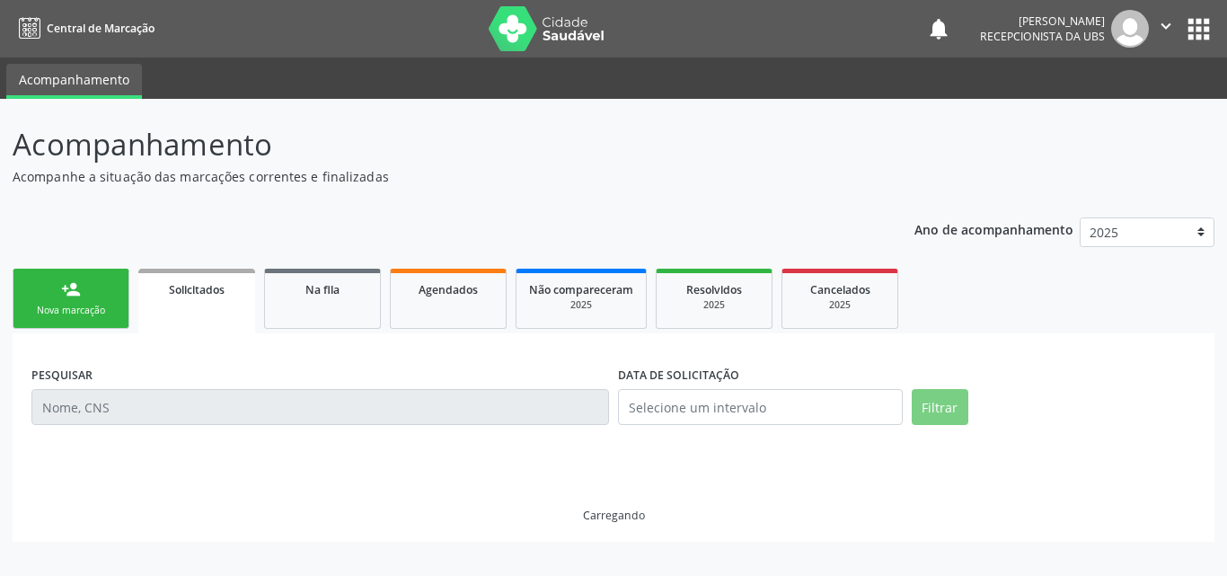
click at [77, 297] on div "person_add" at bounding box center [71, 289] width 20 height 20
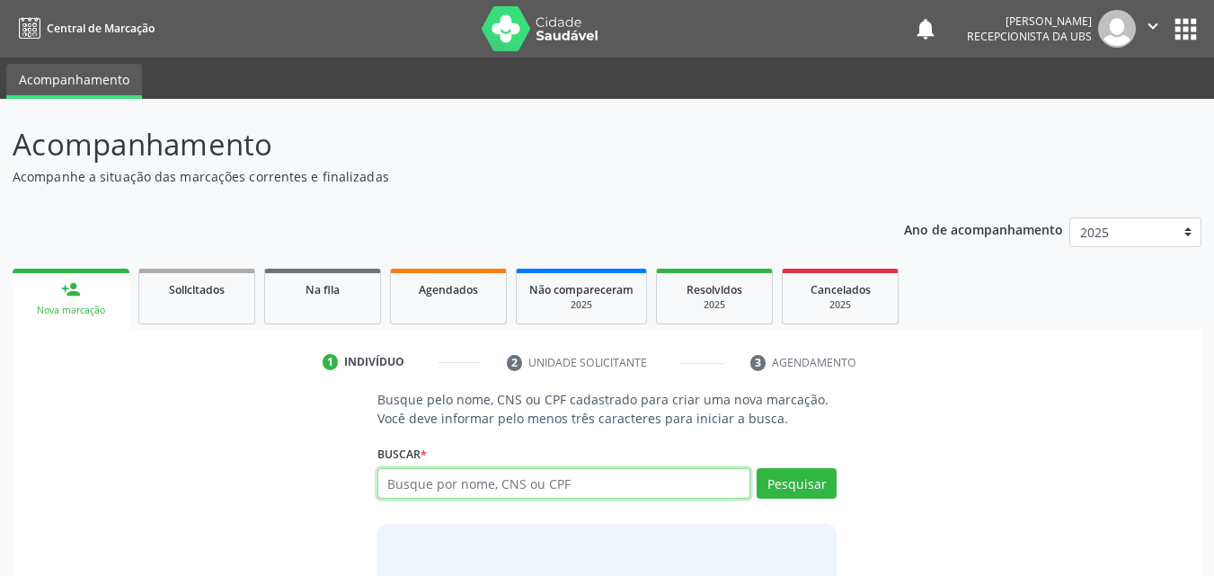
click at [421, 482] on input "text" at bounding box center [564, 483] width 374 height 31
type input "700209494710927"
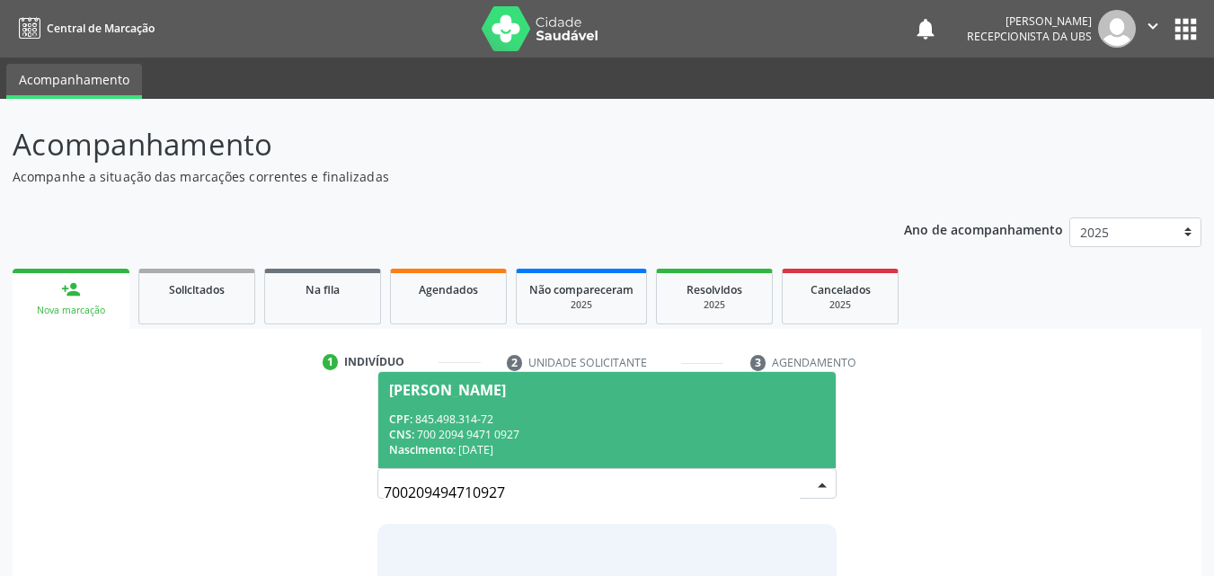
click at [451, 422] on div "CPF: 845.498.314-72" at bounding box center [607, 419] width 437 height 15
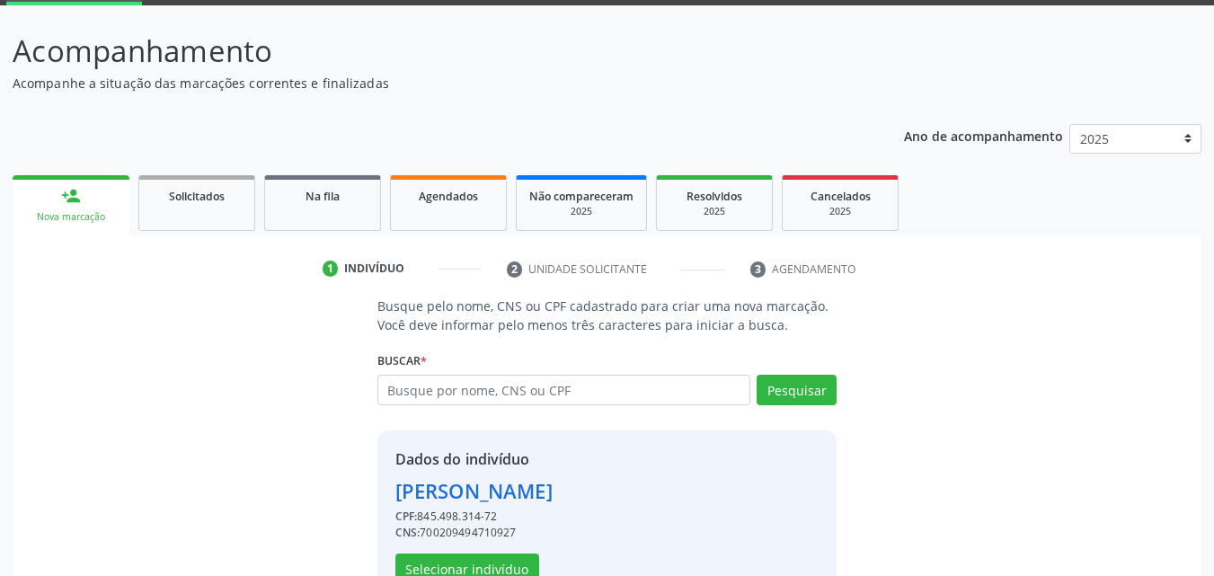
scroll to position [145, 0]
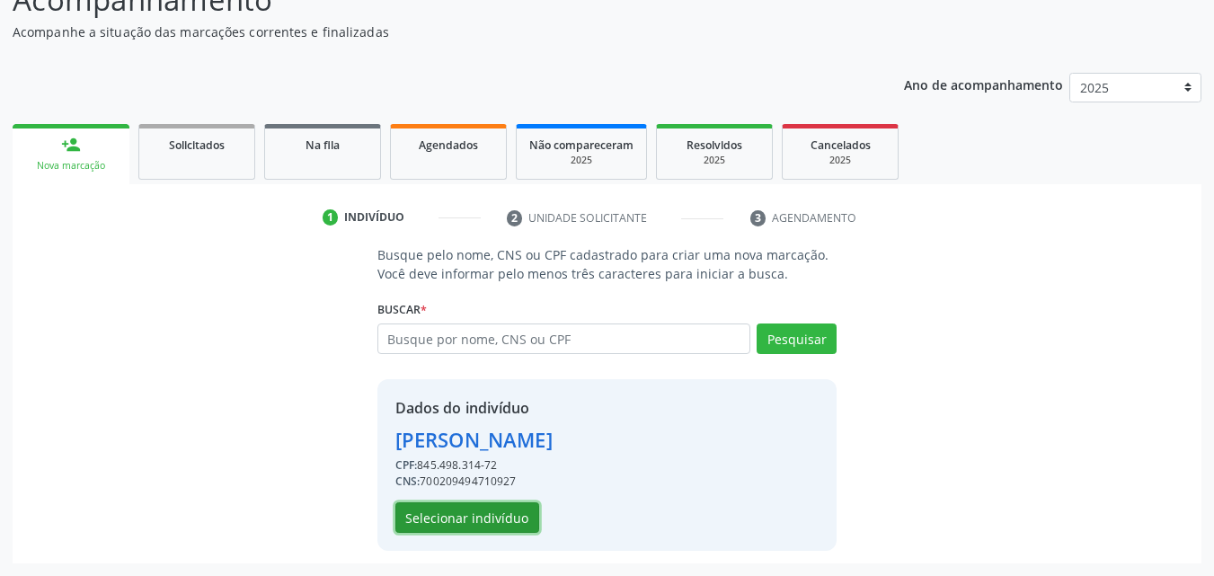
click at [465, 514] on button "Selecionar indivíduo" at bounding box center [467, 517] width 144 height 31
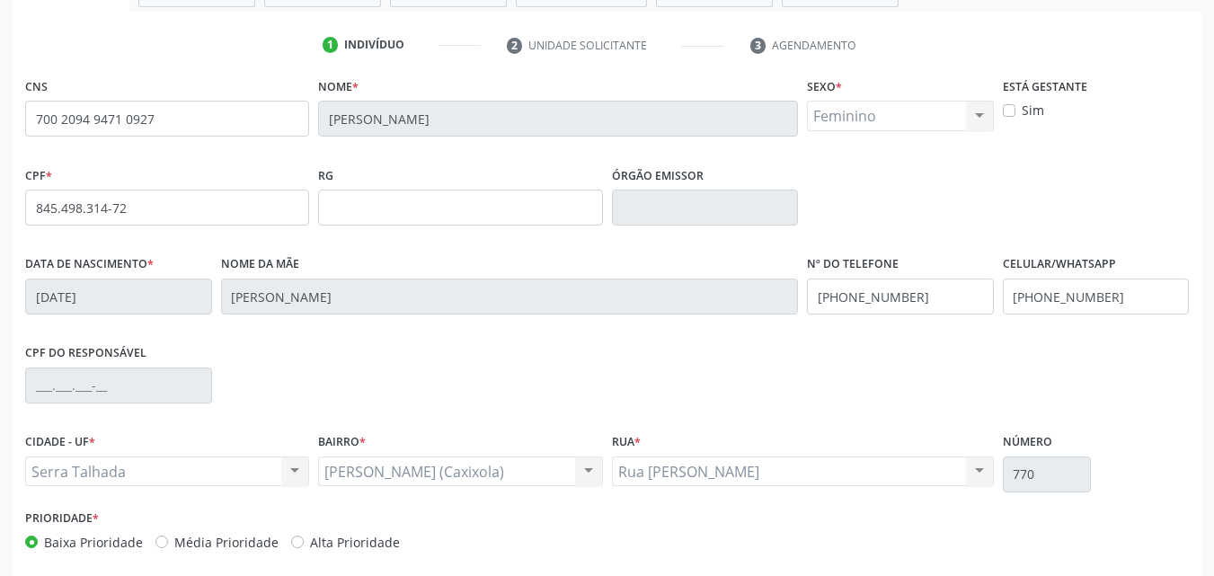
scroll to position [398, 0]
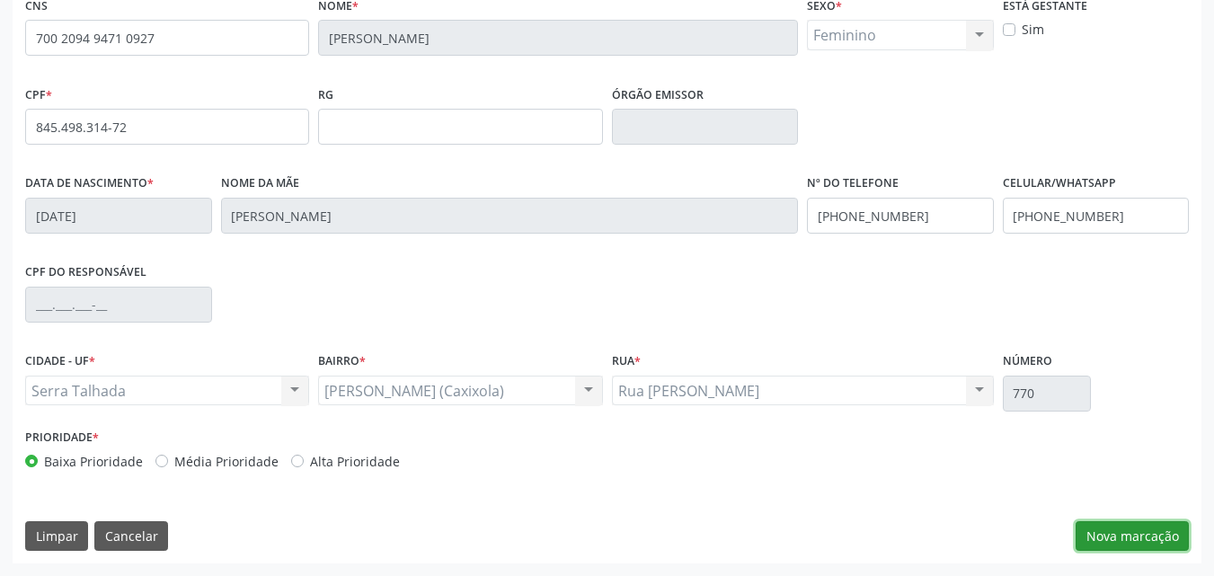
click at [1100, 533] on button "Nova marcação" at bounding box center [1132, 536] width 113 height 31
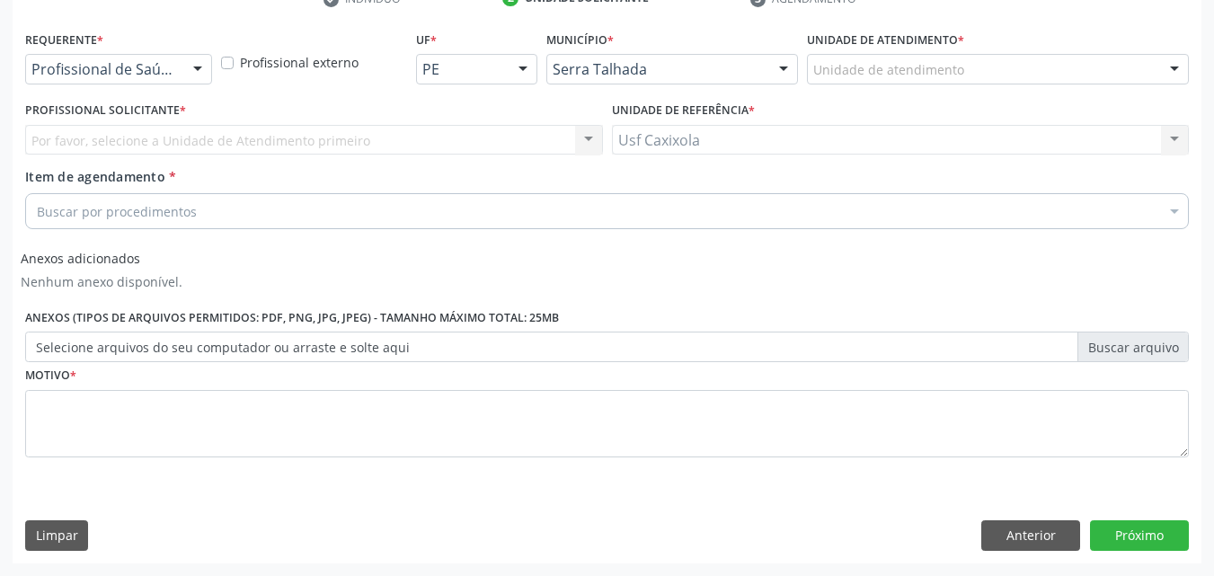
scroll to position [364, 0]
click at [191, 77] on div at bounding box center [197, 70] width 27 height 31
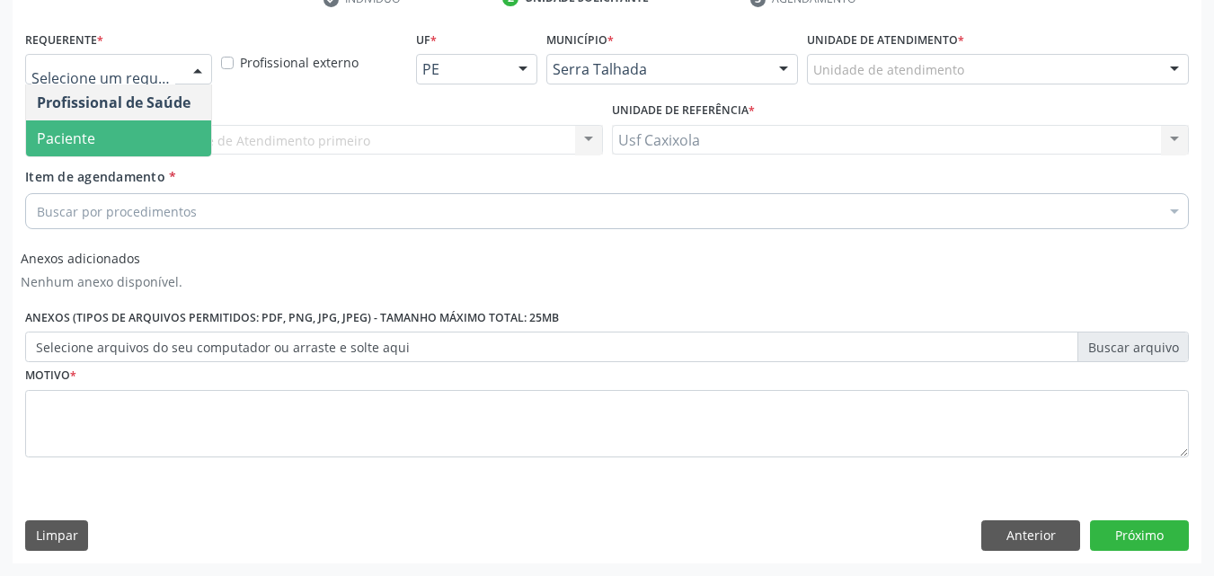
click at [182, 128] on span "Paciente" at bounding box center [118, 138] width 185 height 36
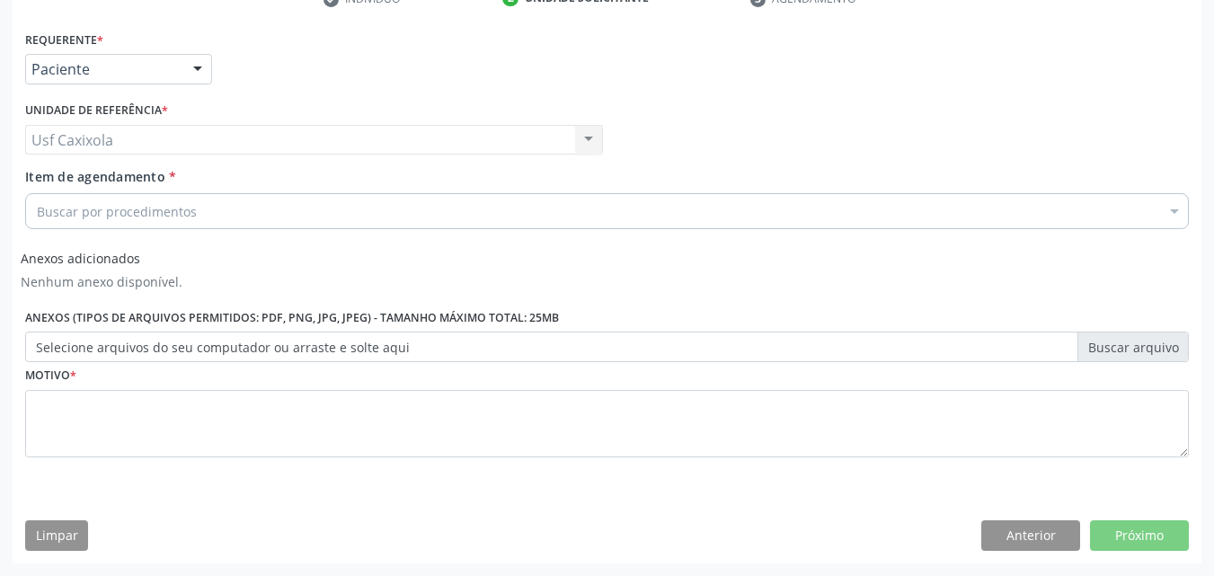
click at [204, 217] on div "Buscar por procedimentos" at bounding box center [607, 211] width 1164 height 36
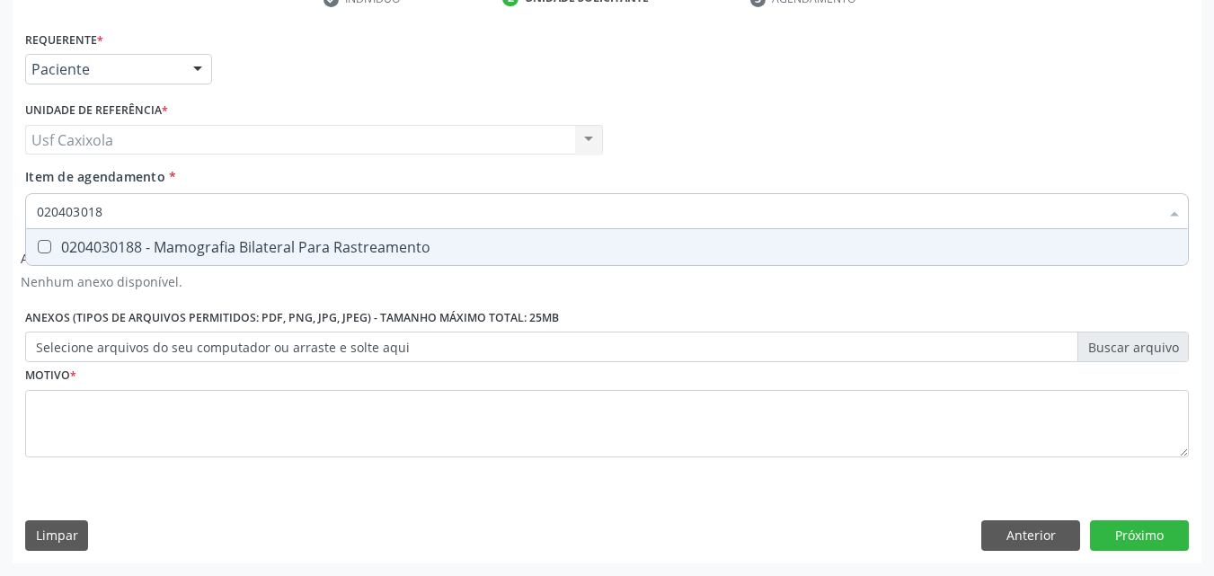
type input "0204030188"
click at [332, 252] on div "0204030188 - Mamografia Bilateral Para Rastreamento" at bounding box center [607, 247] width 1140 height 14
checkbox Rastreamento "true"
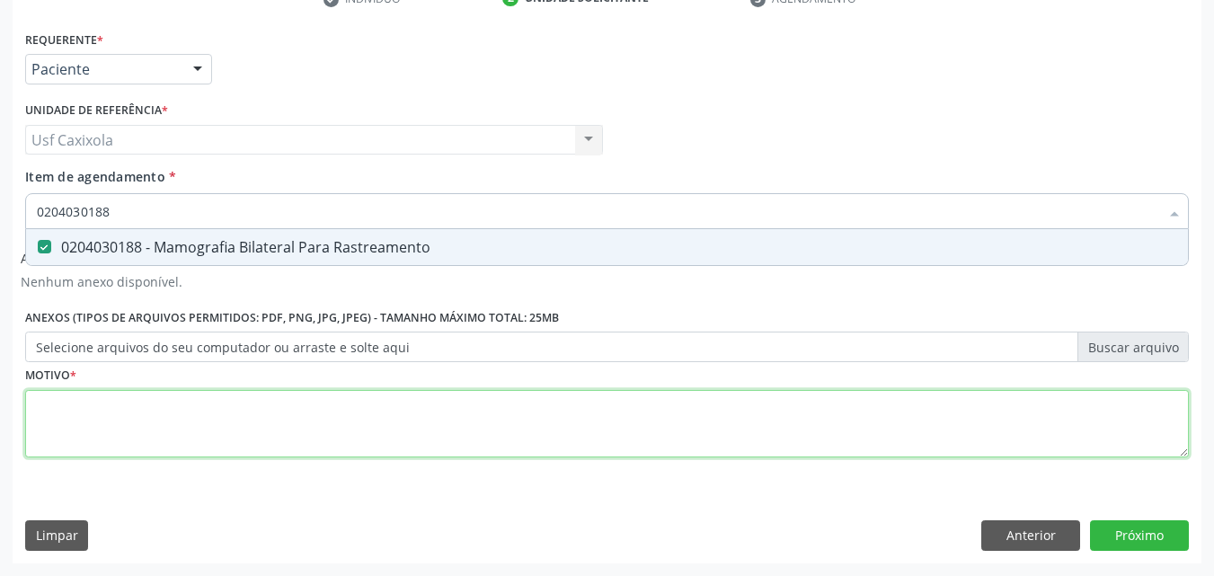
click at [297, 435] on div "Requerente * Paciente Profissional de Saúde Paciente Nenhum resultado encontrad…" at bounding box center [607, 254] width 1164 height 456
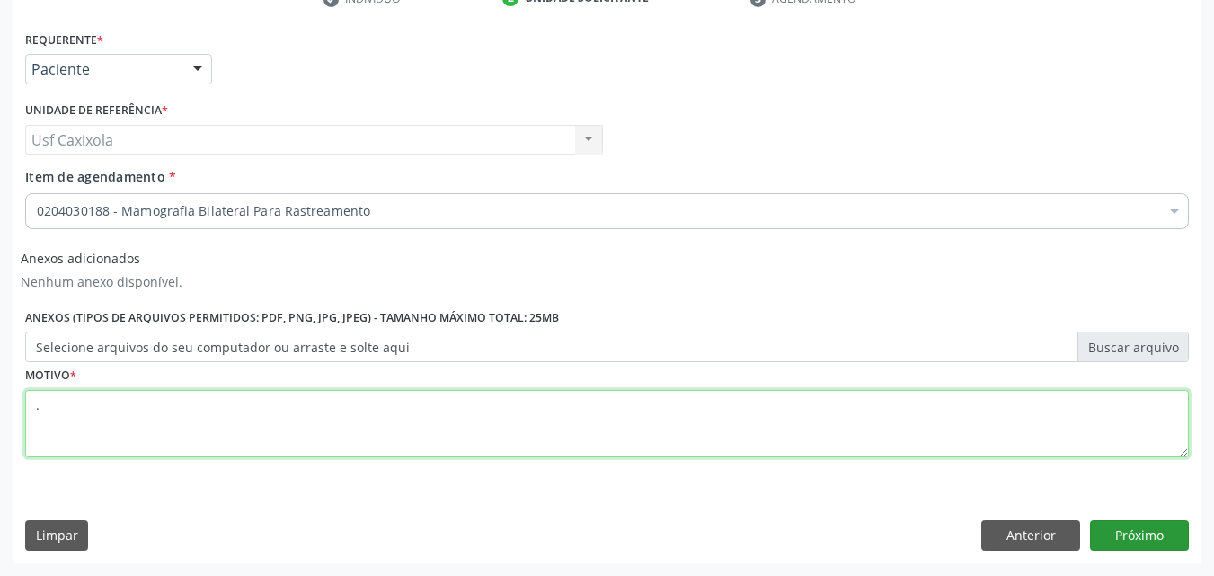
type textarea "."
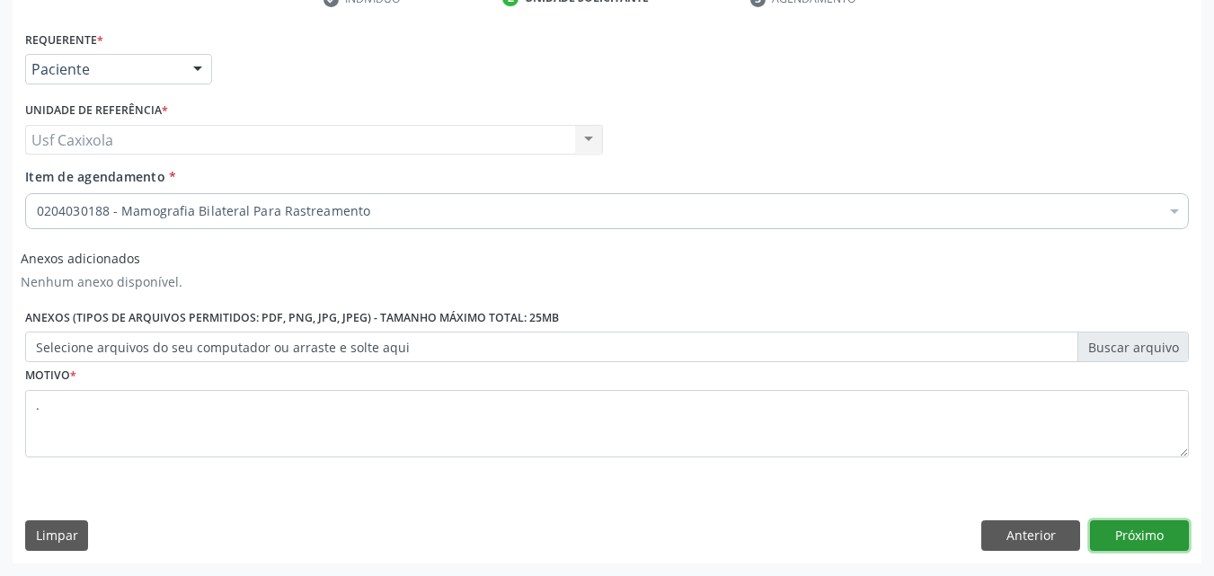
click at [1156, 538] on button "Próximo" at bounding box center [1139, 535] width 99 height 31
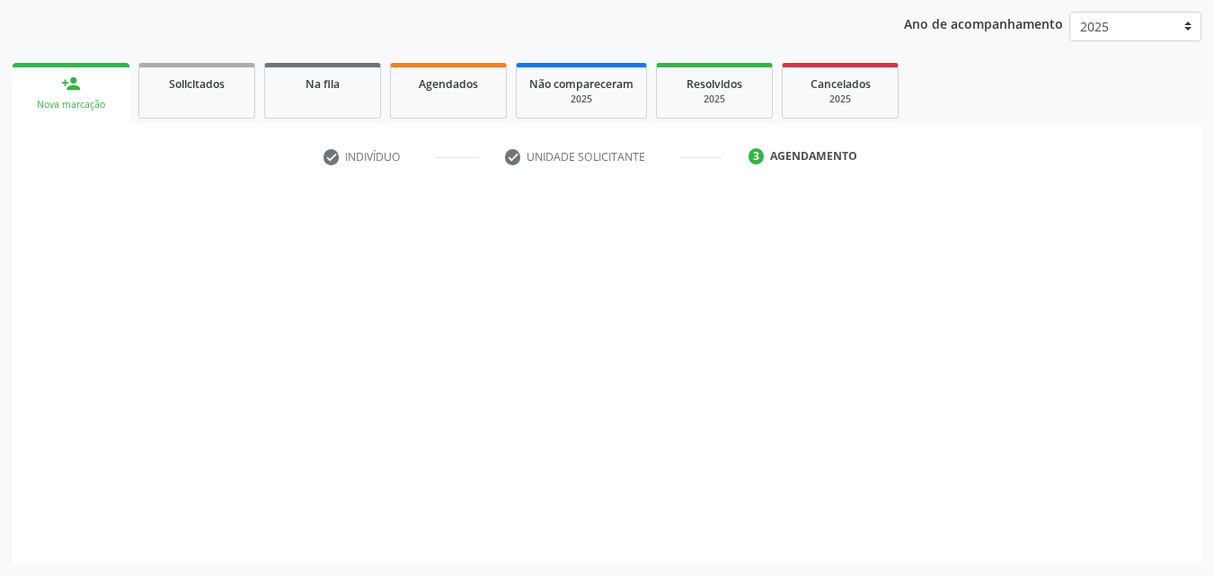
scroll to position [206, 0]
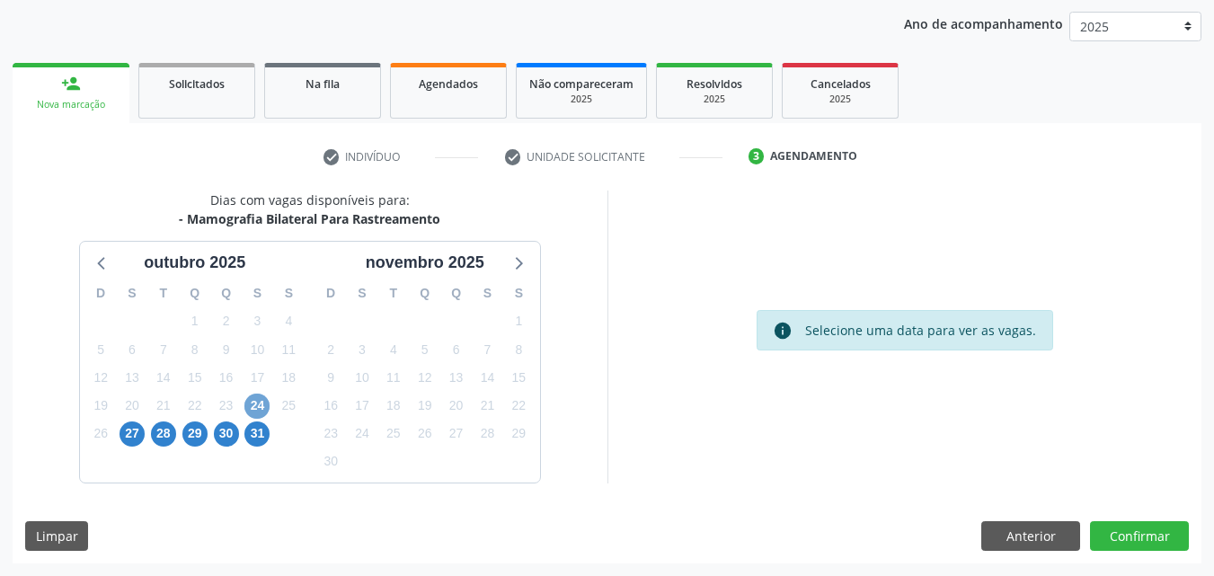
click at [261, 408] on span "24" at bounding box center [256, 406] width 25 height 25
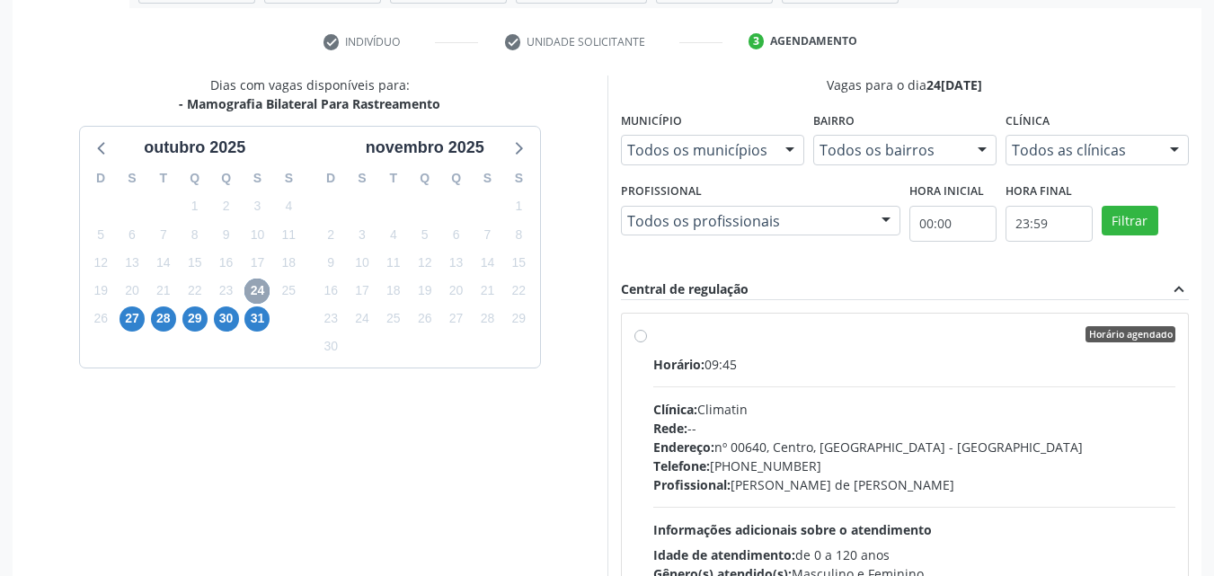
scroll to position [385, 0]
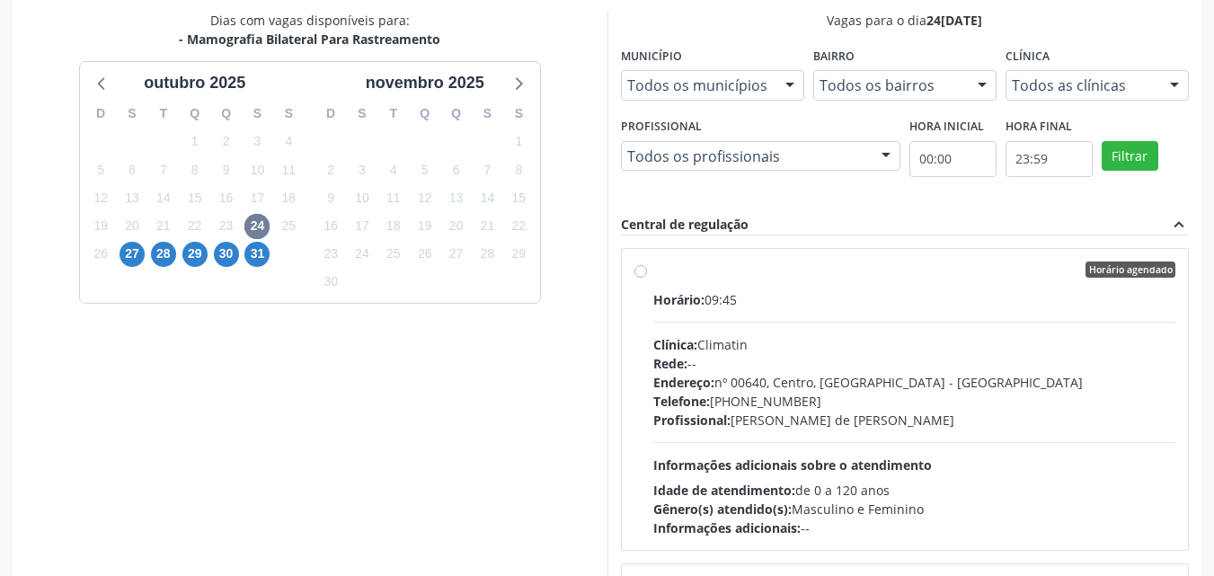
click at [653, 270] on label "Horário agendado Horário: 09:45 Clínica: Climatin Rede: -- Endereço: nº 00640, …" at bounding box center [914, 399] width 523 height 276
click at [646, 270] on input "Horário agendado Horário: 09:45 Clínica: Climatin Rede: -- Endereço: nº 00640, …" at bounding box center [640, 269] width 13 height 16
radio input "true"
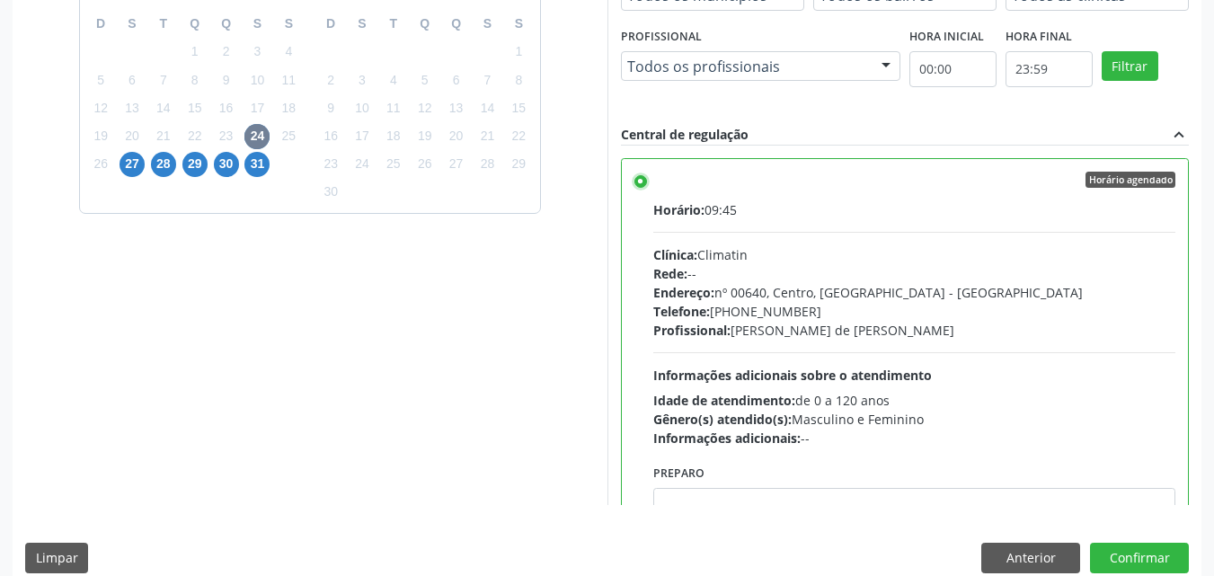
scroll to position [498, 0]
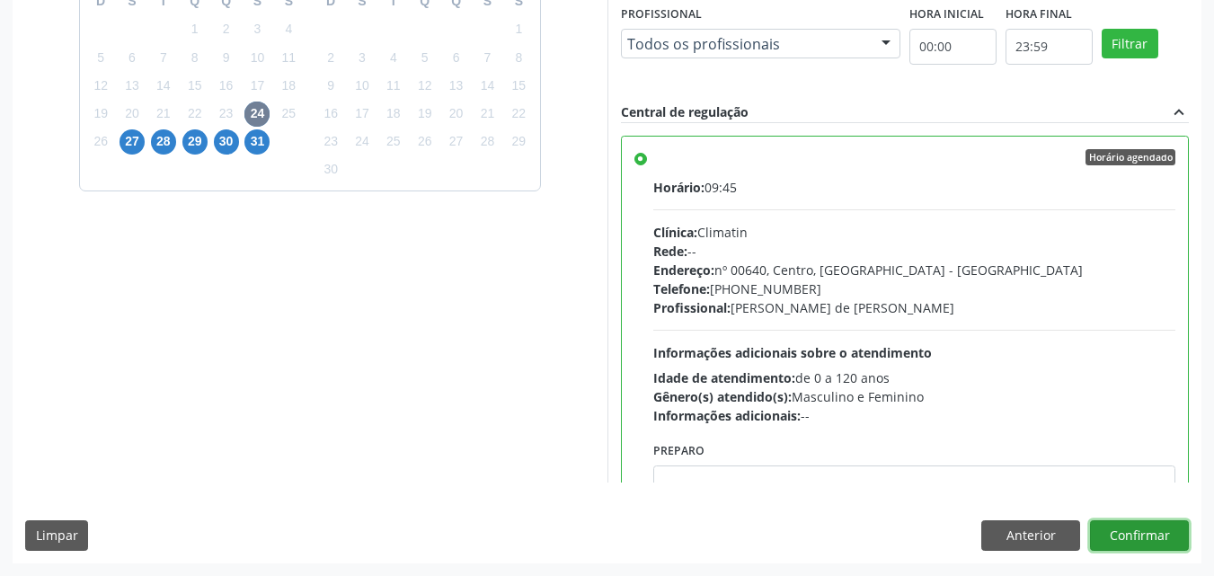
click at [1159, 528] on button "Confirmar" at bounding box center [1139, 535] width 99 height 31
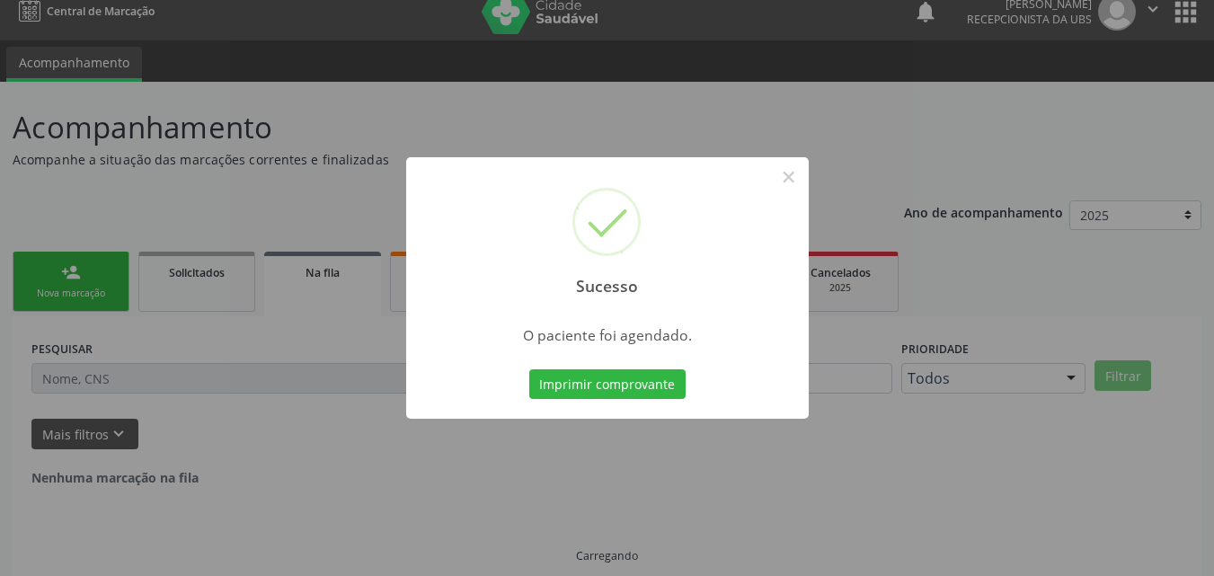
scroll to position [0, 0]
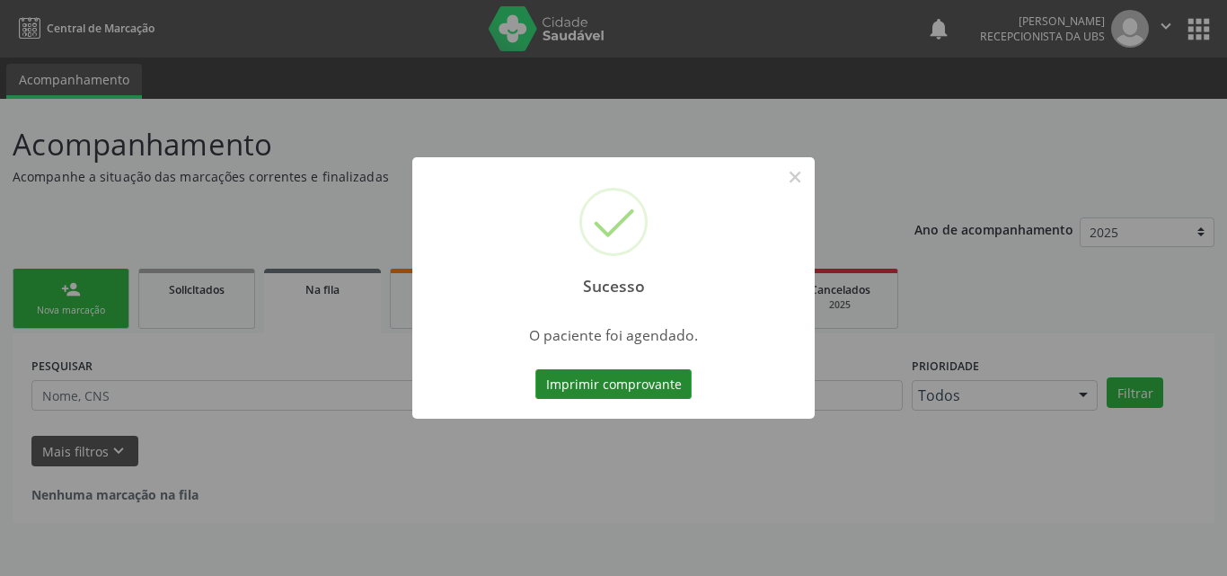
click at [602, 394] on button "Imprimir comprovante" at bounding box center [614, 384] width 156 height 31
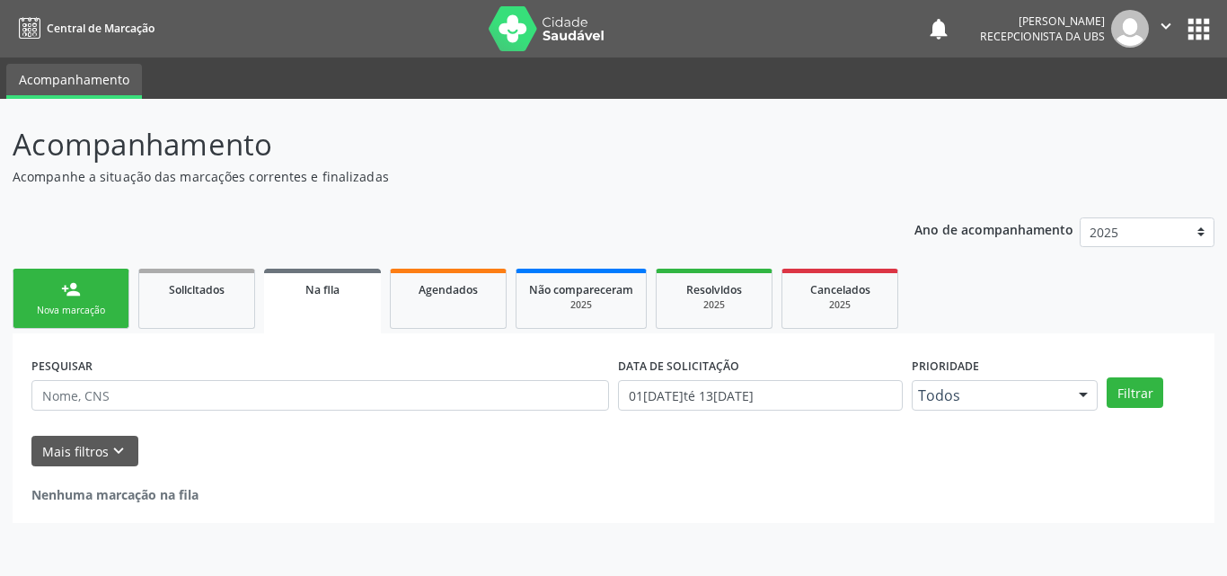
click at [69, 306] on div "Nova marcação" at bounding box center [71, 310] width 90 height 13
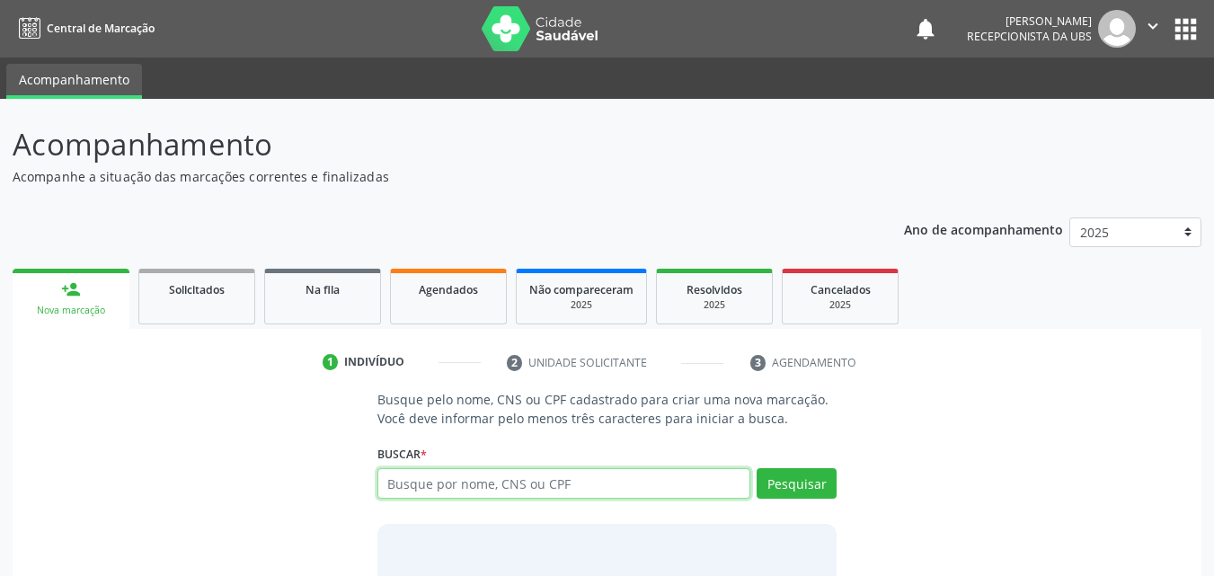
click at [440, 482] on input "text" at bounding box center [564, 483] width 374 height 31
type input "700507399765952"
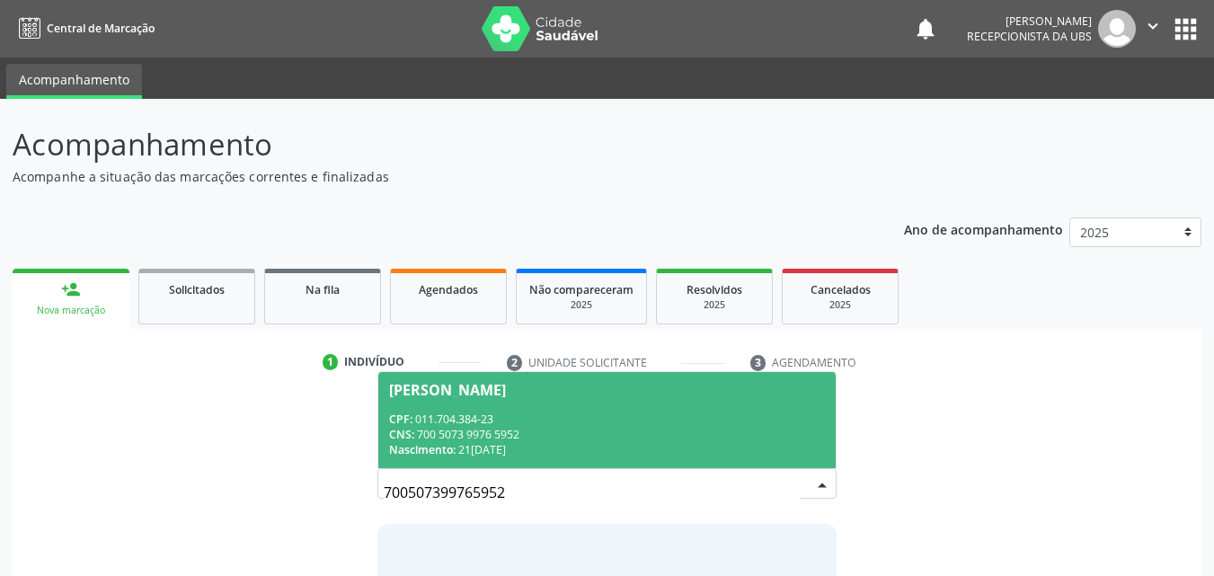
click at [480, 413] on div "CPF: 011.704.384-23" at bounding box center [607, 419] width 437 height 15
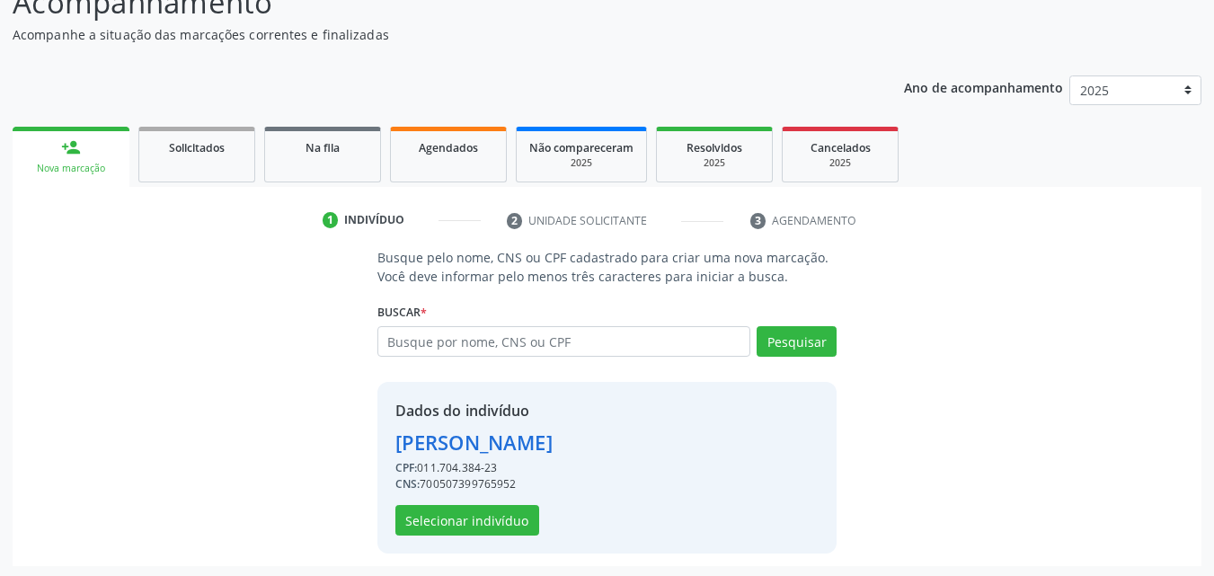
scroll to position [145, 0]
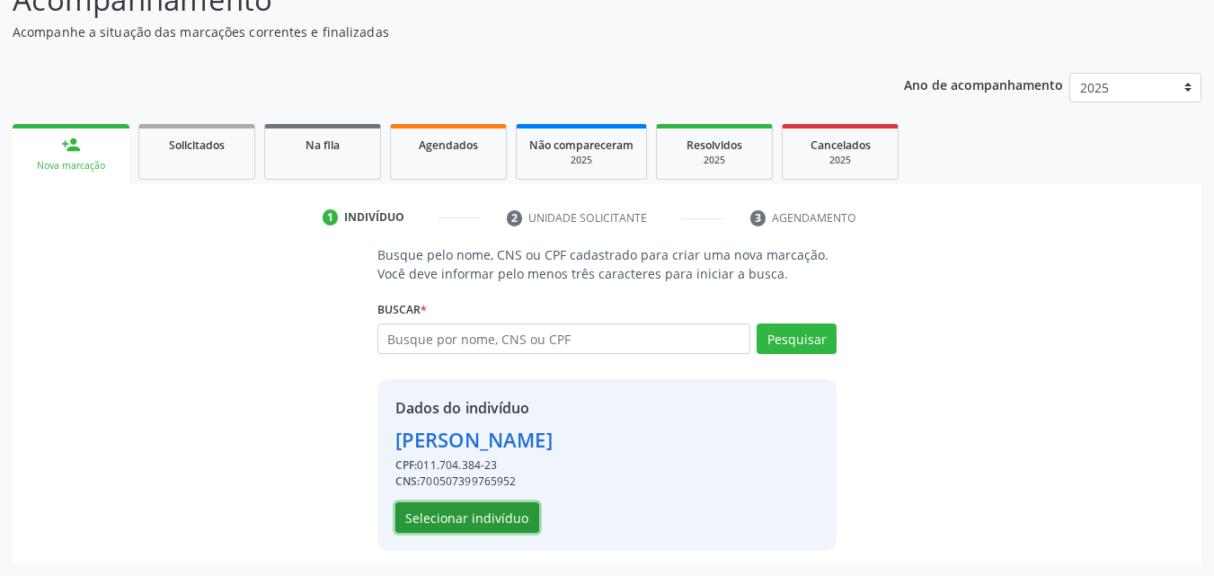
click at [503, 515] on button "Selecionar indivíduo" at bounding box center [467, 517] width 144 height 31
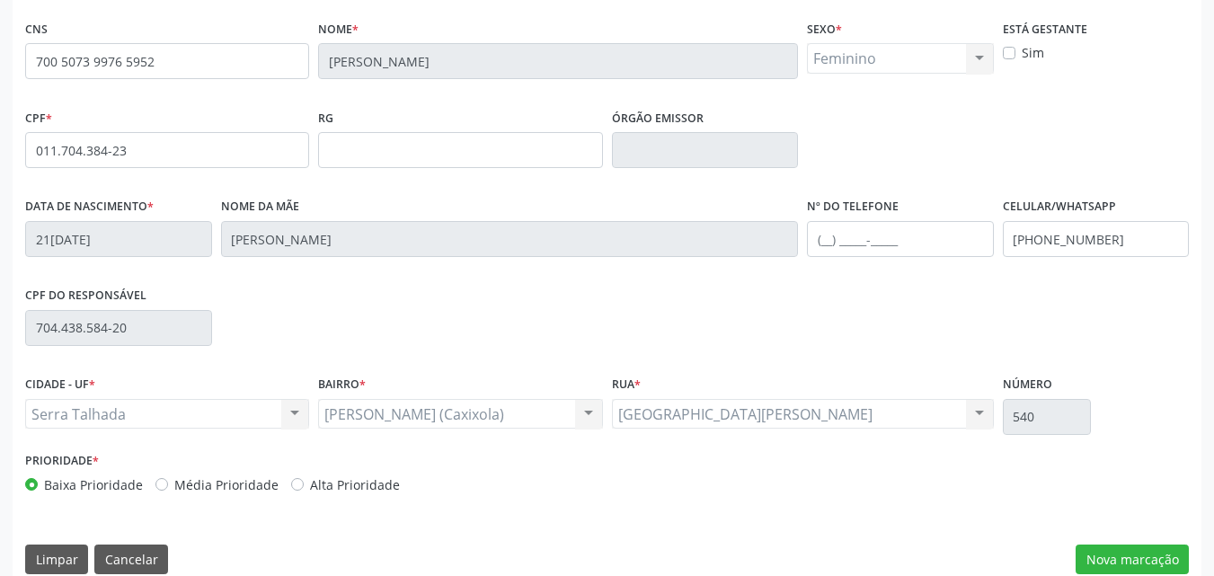
scroll to position [398, 0]
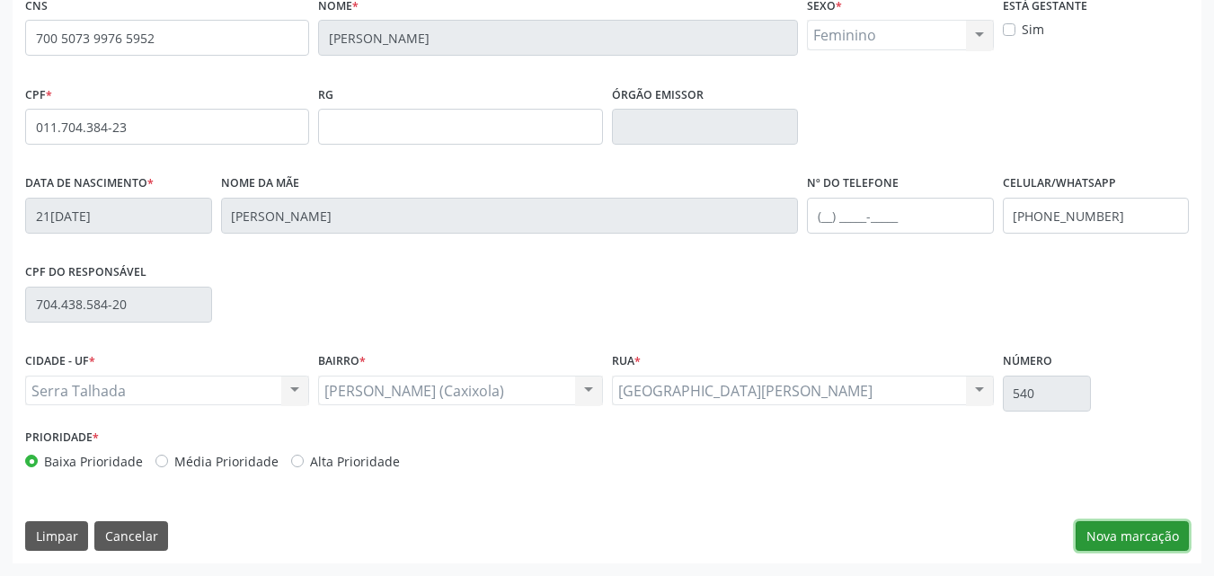
click at [1092, 539] on button "Nova marcação" at bounding box center [1132, 536] width 113 height 31
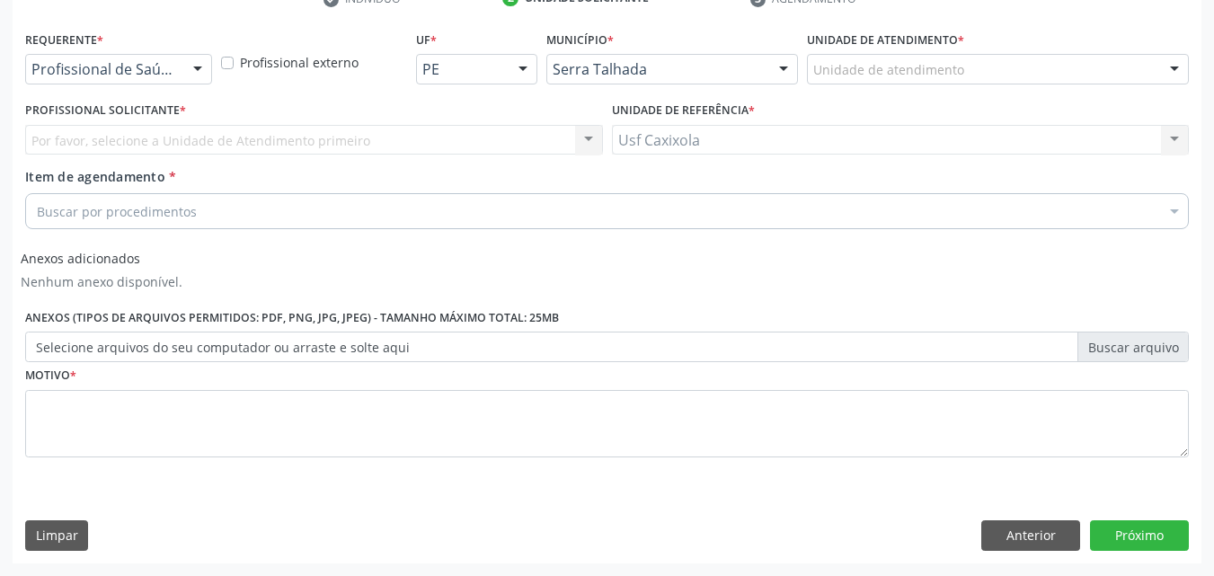
scroll to position [364, 0]
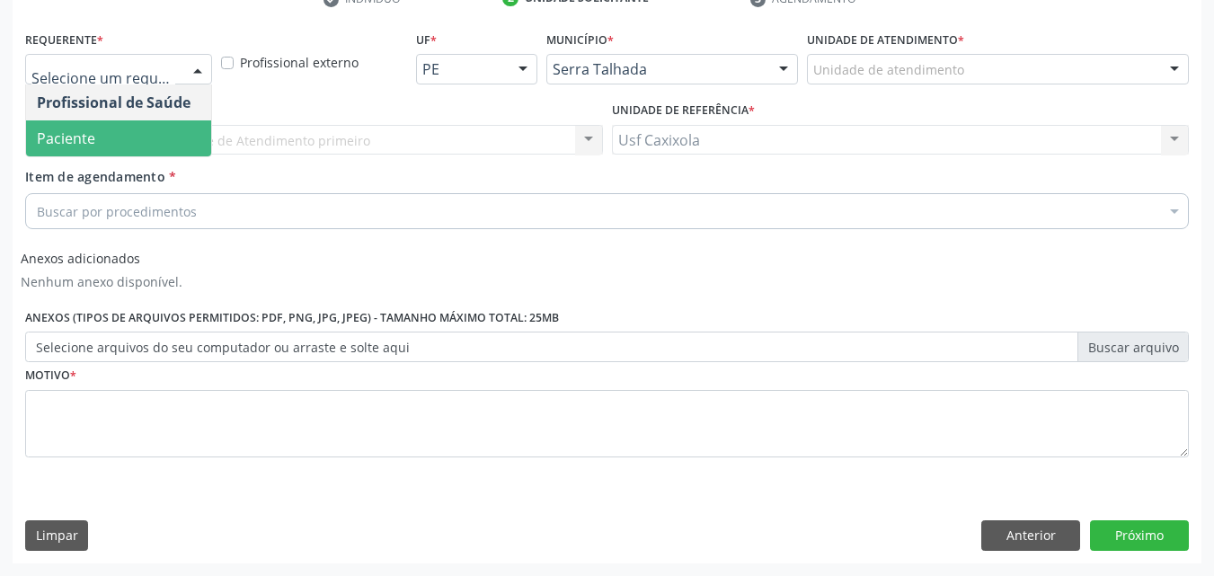
click at [155, 132] on span "Paciente" at bounding box center [118, 138] width 185 height 36
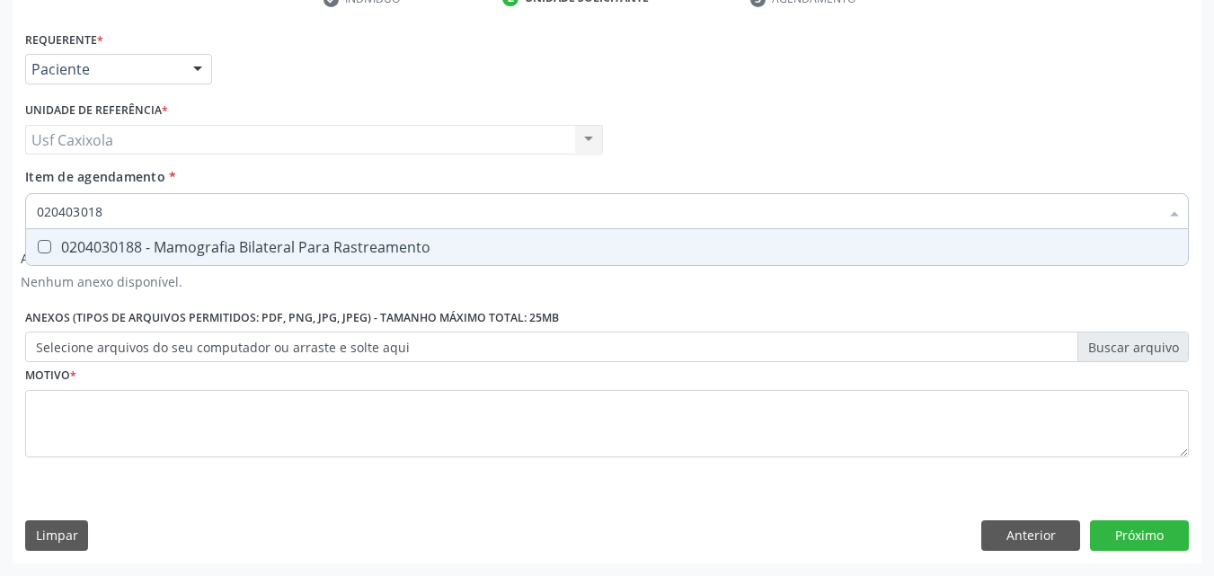
type input "0204030188"
click at [235, 250] on div "0204030188 - Mamografia Bilateral Para Rastreamento" at bounding box center [607, 247] width 1140 height 14
checkbox Rastreamento "true"
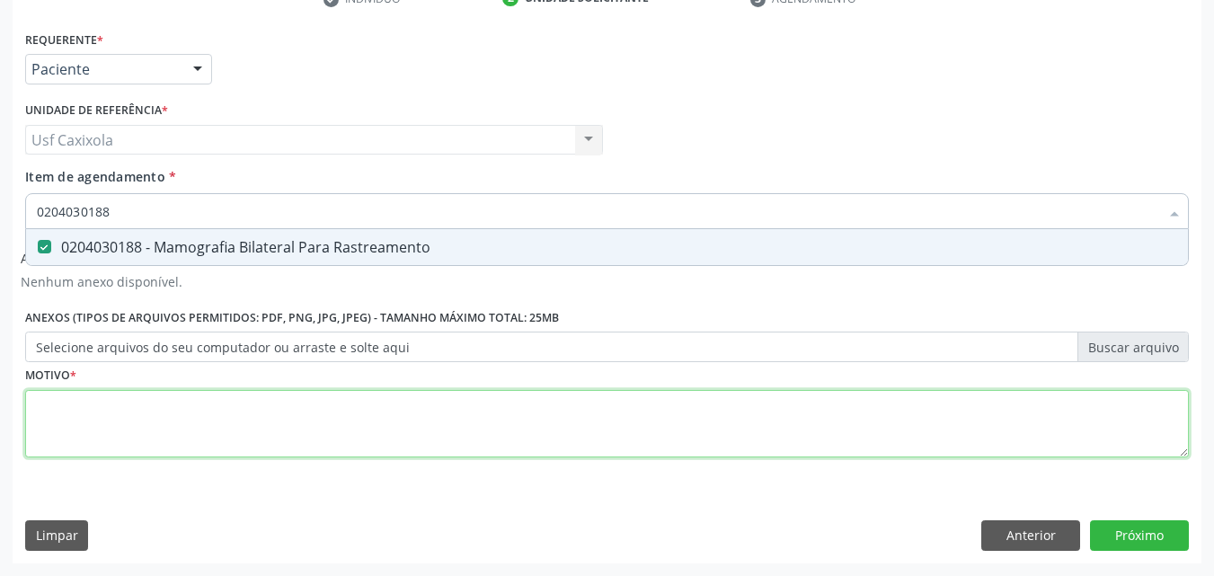
click at [189, 416] on div "Requerente * Paciente Profissional de Saúde Paciente Nenhum resultado encontrad…" at bounding box center [607, 254] width 1164 height 456
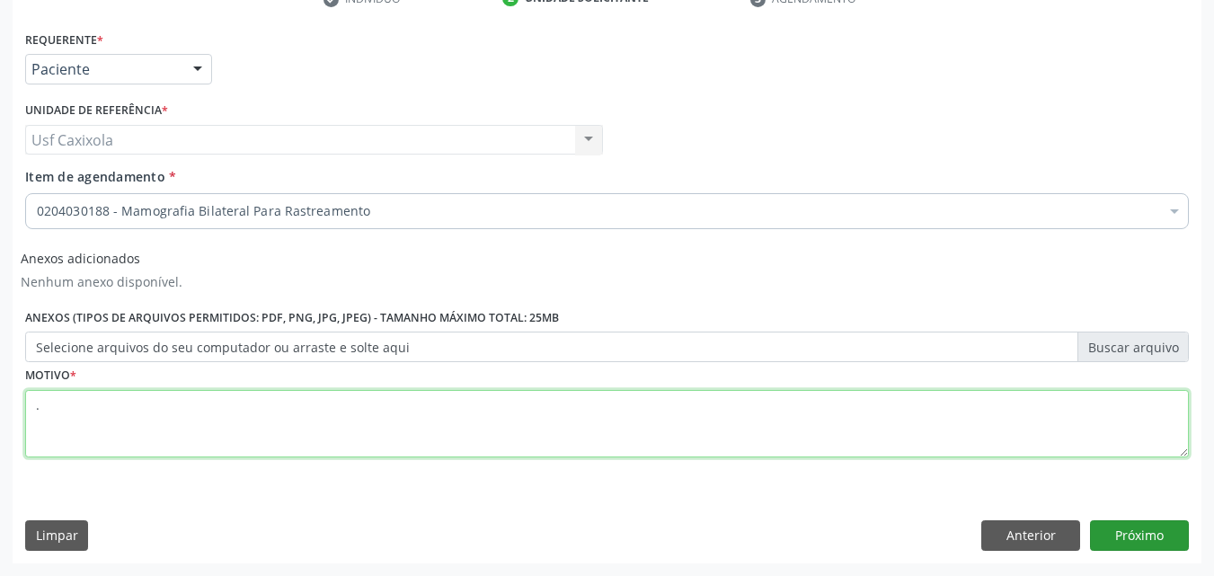
type textarea "."
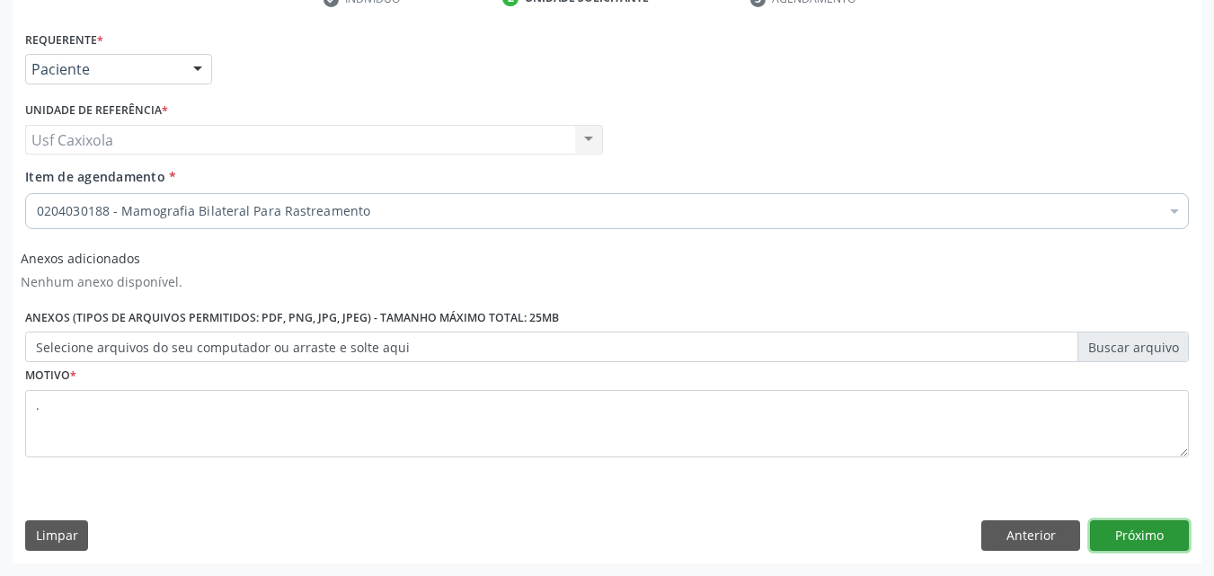
click at [1109, 532] on button "Próximo" at bounding box center [1139, 535] width 99 height 31
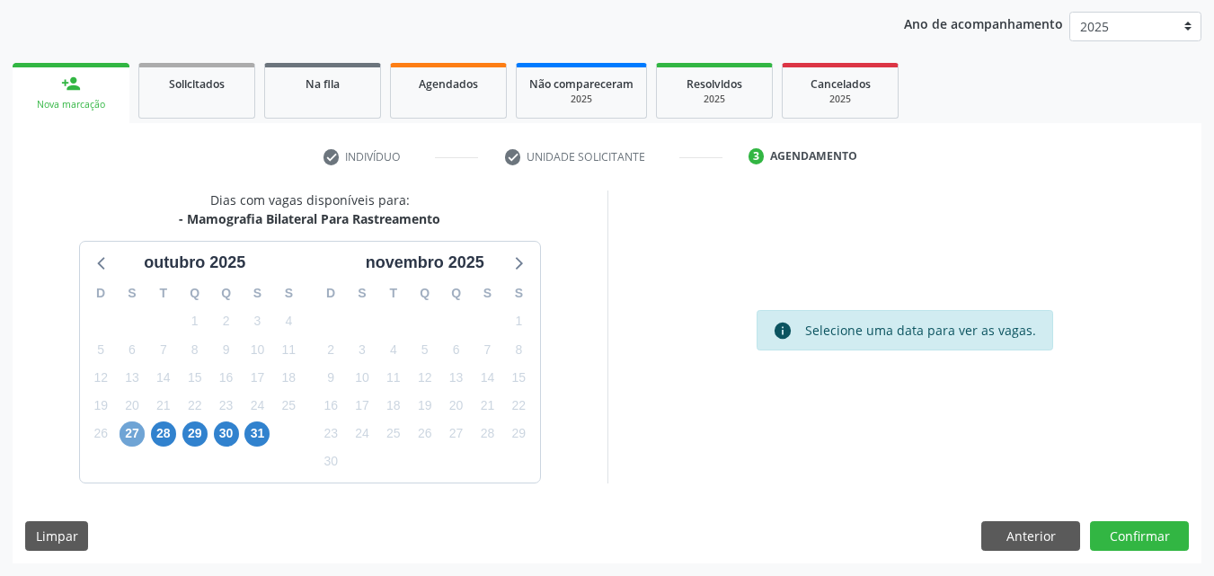
click at [140, 438] on span "27" at bounding box center [132, 433] width 25 height 25
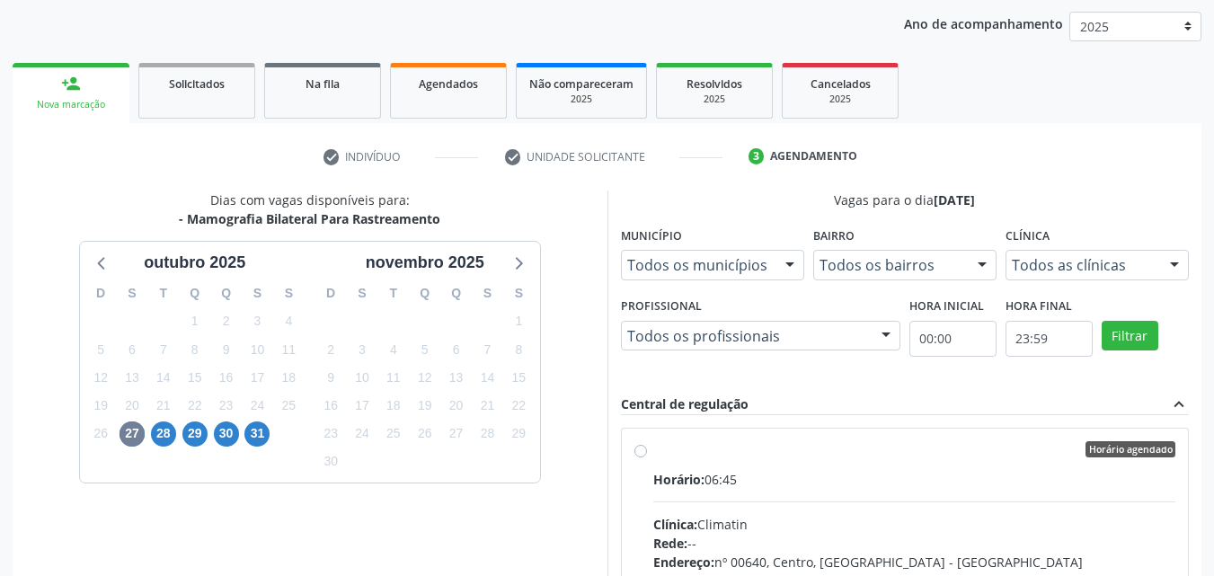
click at [653, 455] on div "Horário agendado" at bounding box center [914, 449] width 523 height 16
click at [647, 455] on input "Horário agendado Horário: 06:45 Clínica: Climatin Rede: -- Endereço: nº 00640, …" at bounding box center [640, 449] width 13 height 16
radio input "true"
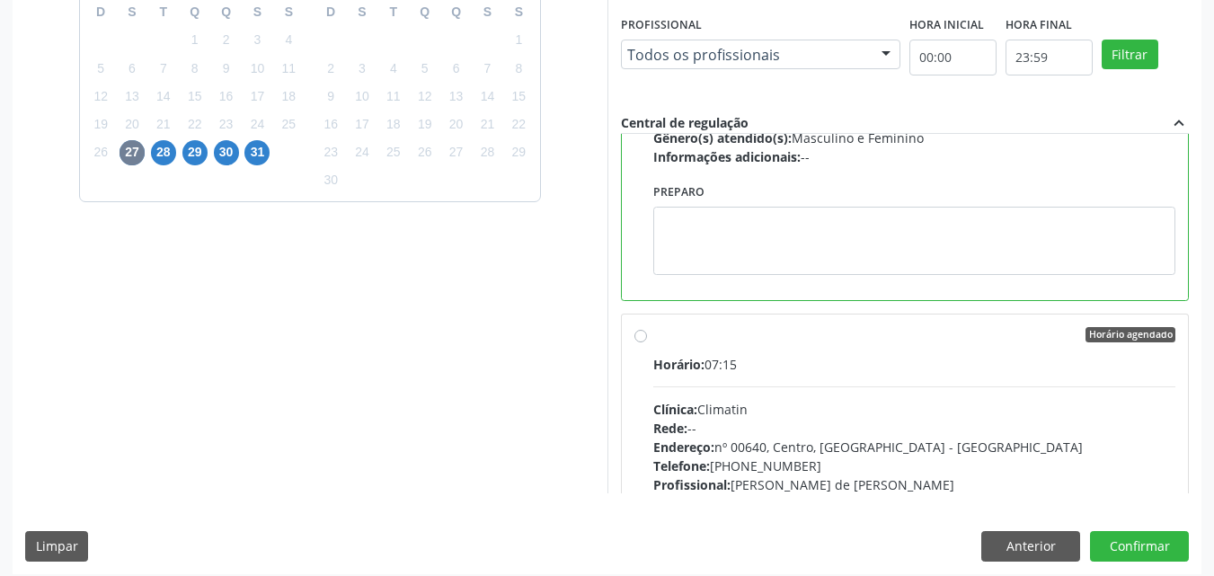
scroll to position [498, 0]
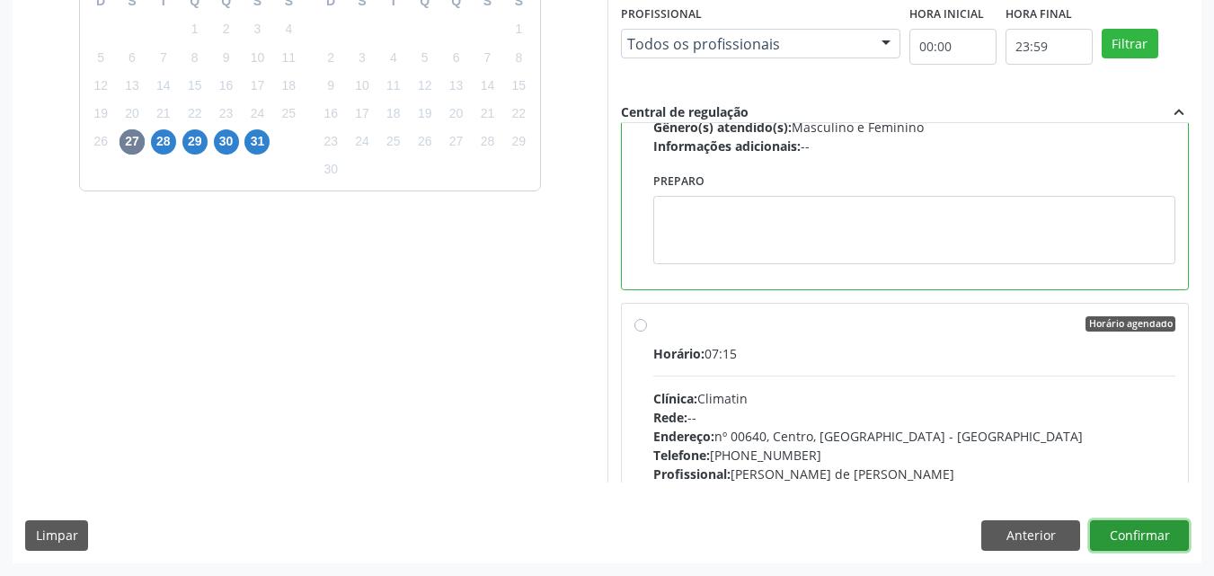
click at [1106, 534] on button "Confirmar" at bounding box center [1139, 535] width 99 height 31
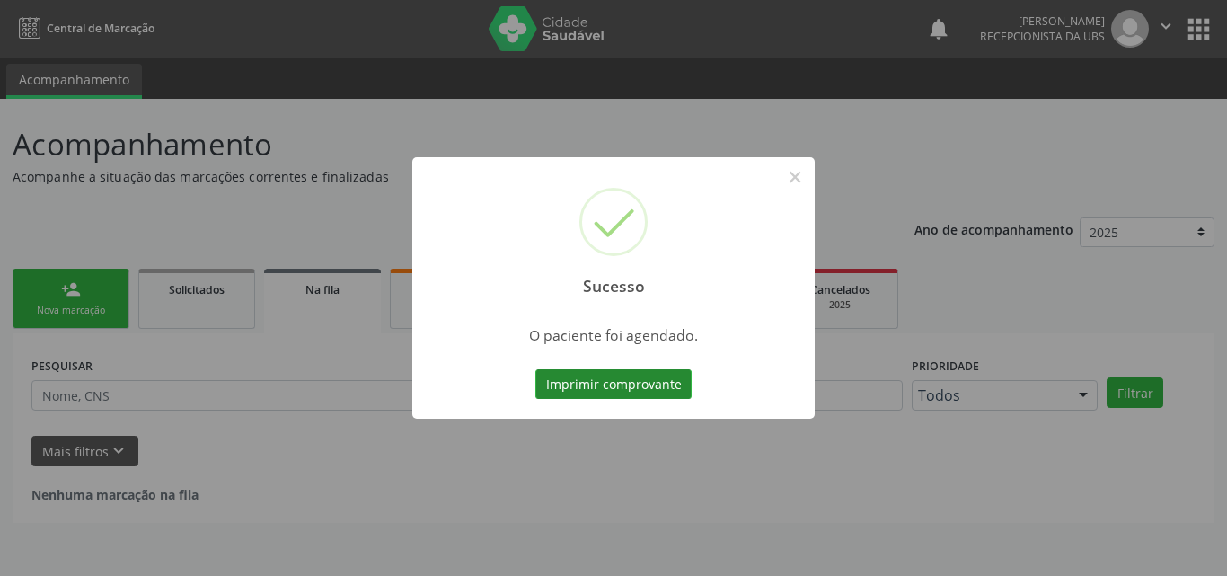
click at [611, 386] on button "Imprimir comprovante" at bounding box center [614, 384] width 156 height 31
